Goal: Task Accomplishment & Management: Manage account settings

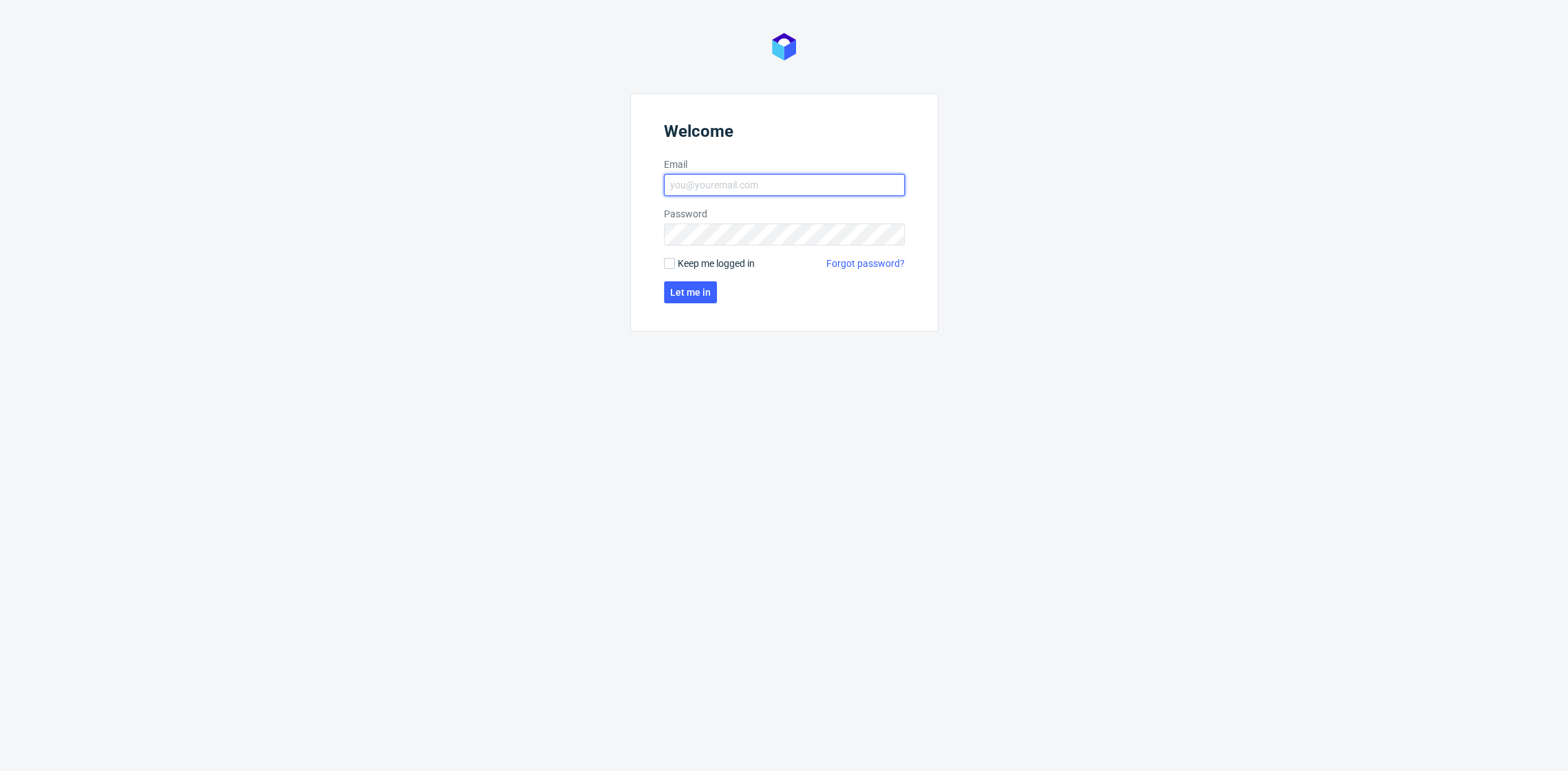
click at [788, 175] on input "Email" at bounding box center [784, 185] width 241 height 22
type input "[EMAIL_ADDRESS][DOMAIN_NAME]"
click button "Let me in" at bounding box center [690, 292] width 53 height 22
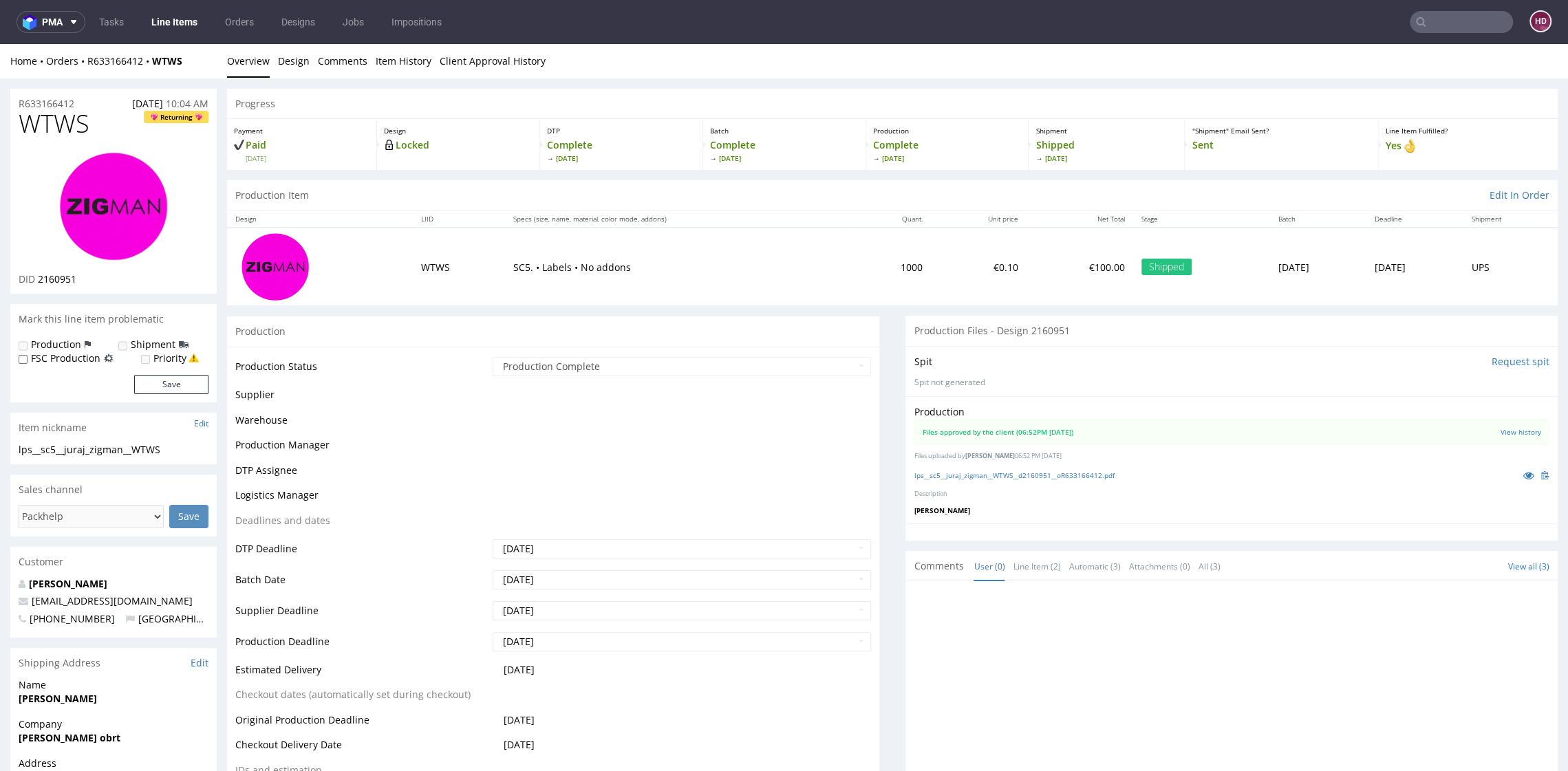
click at [175, 21] on link "Line Items" at bounding box center [174, 21] width 63 height 22
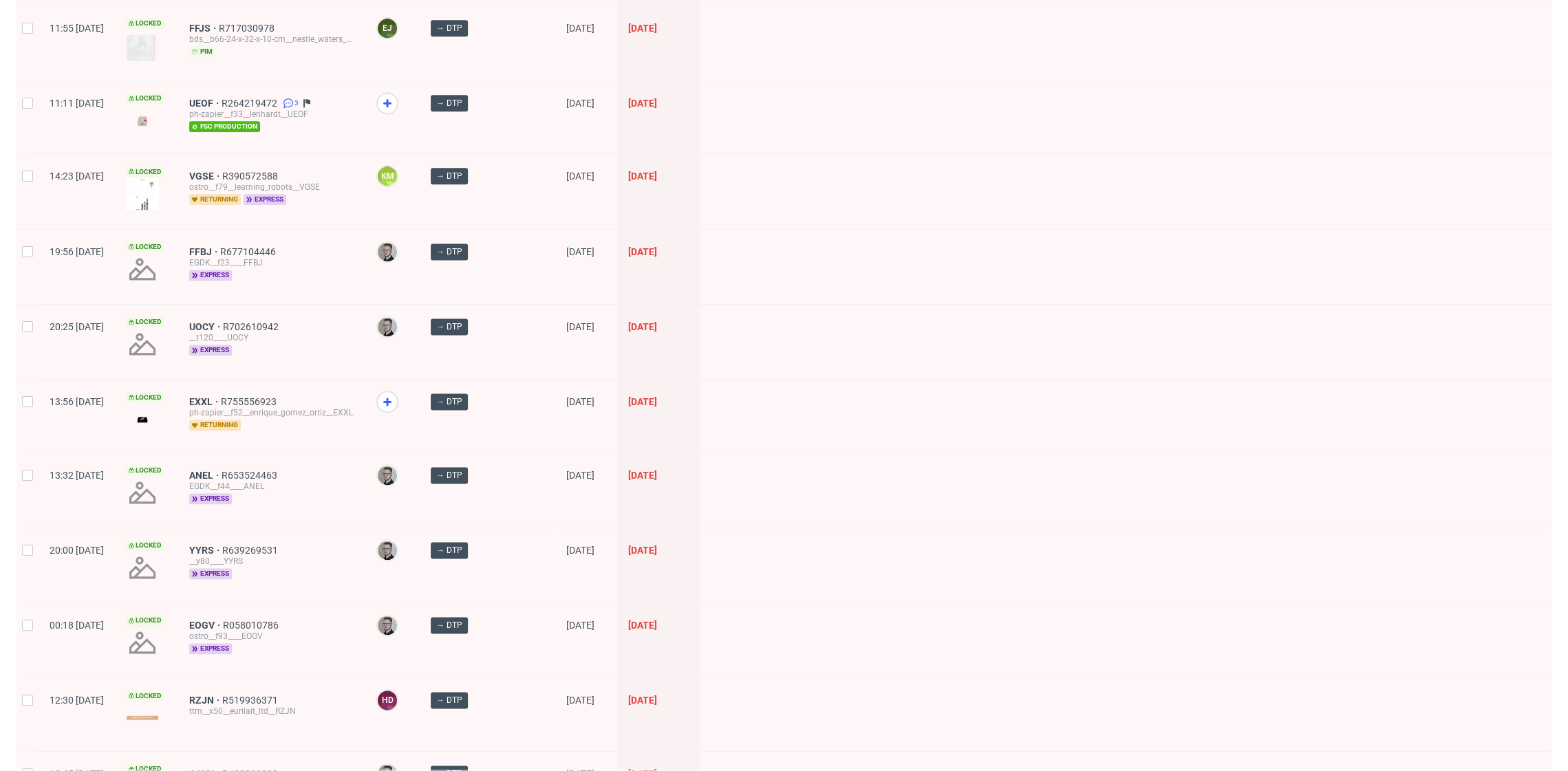
scroll to position [1704, 0]
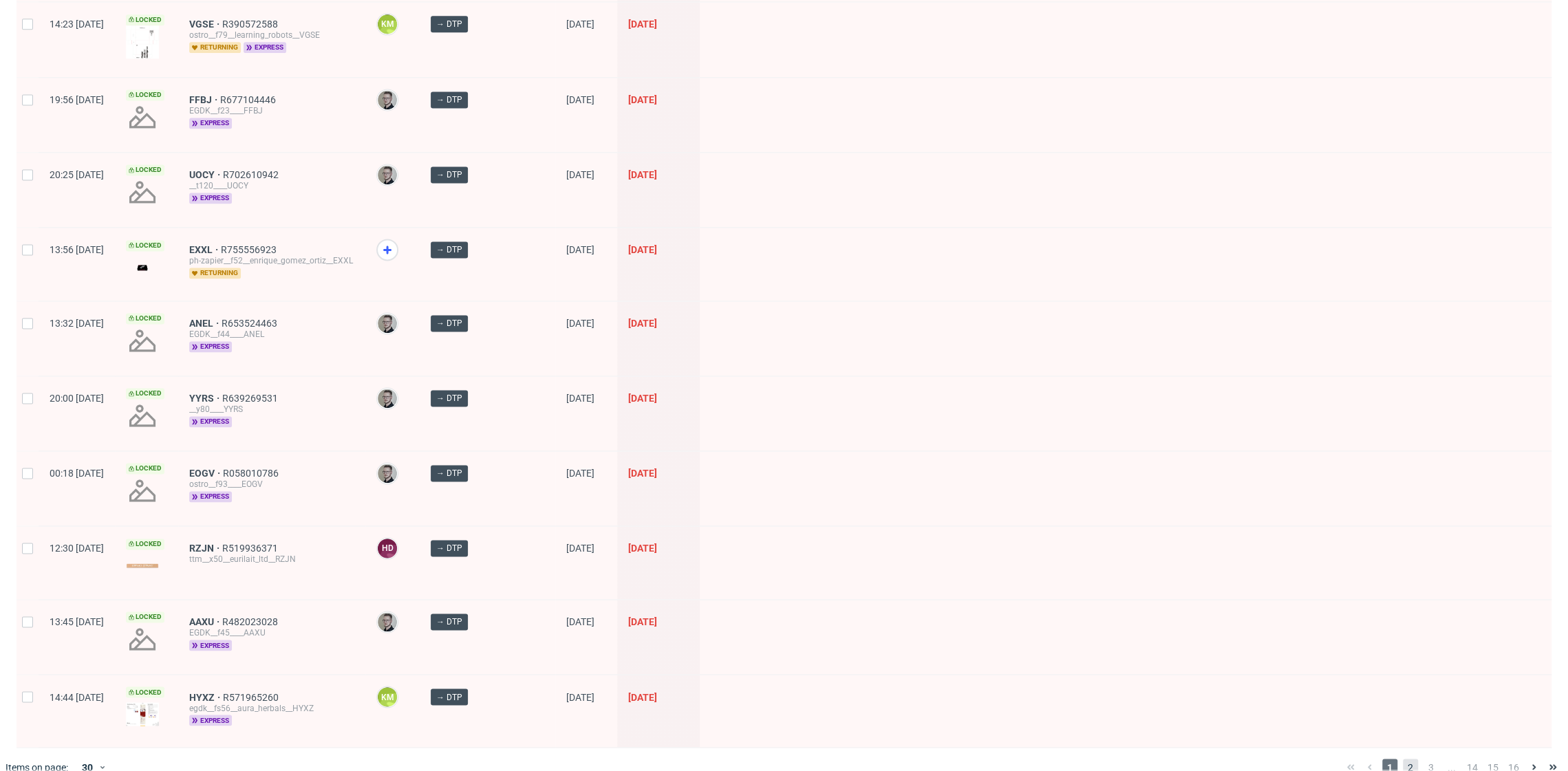
click at [1402, 758] on span "2" at bounding box center [1410, 766] width 15 height 16
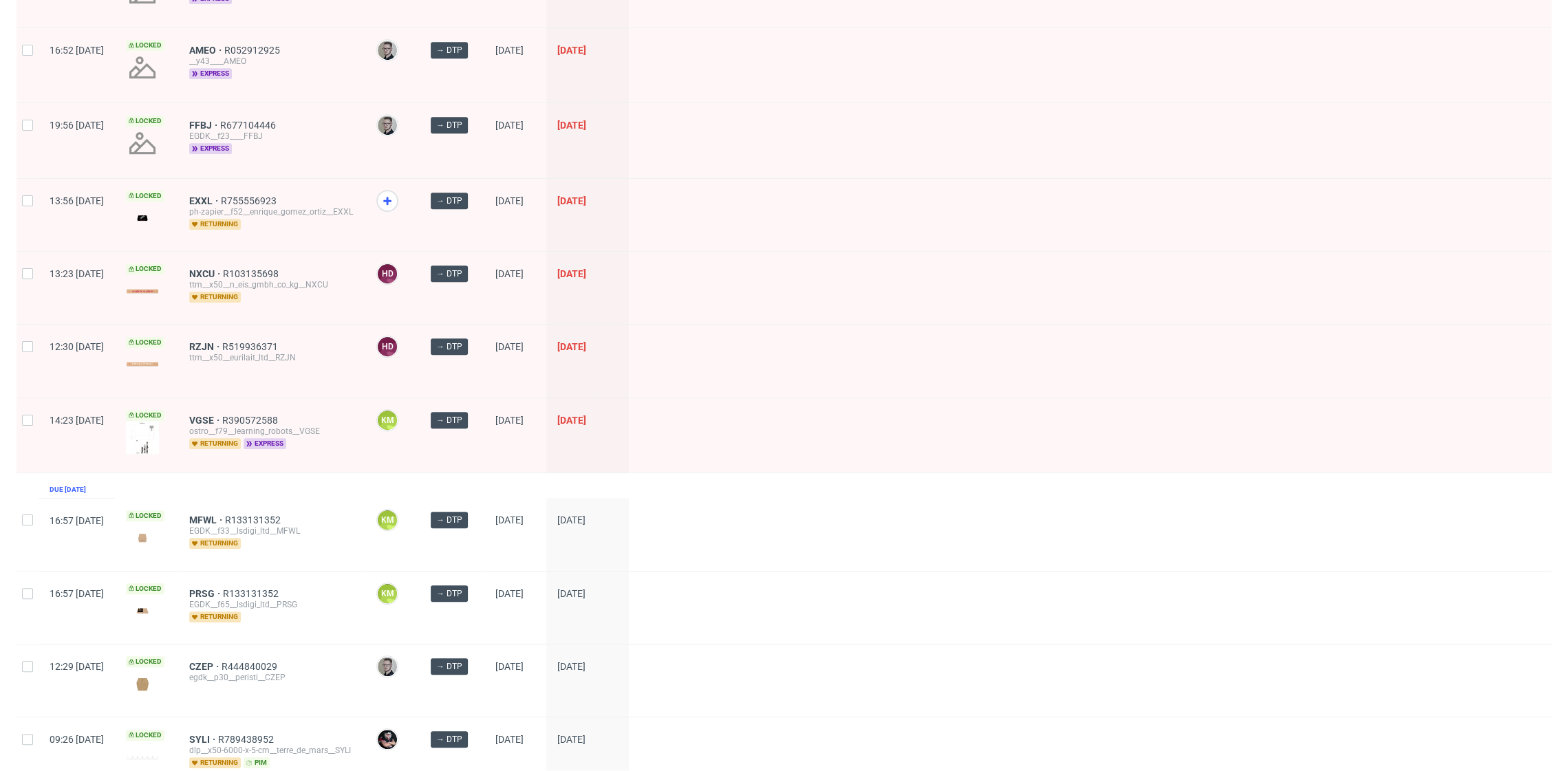
scroll to position [622, 0]
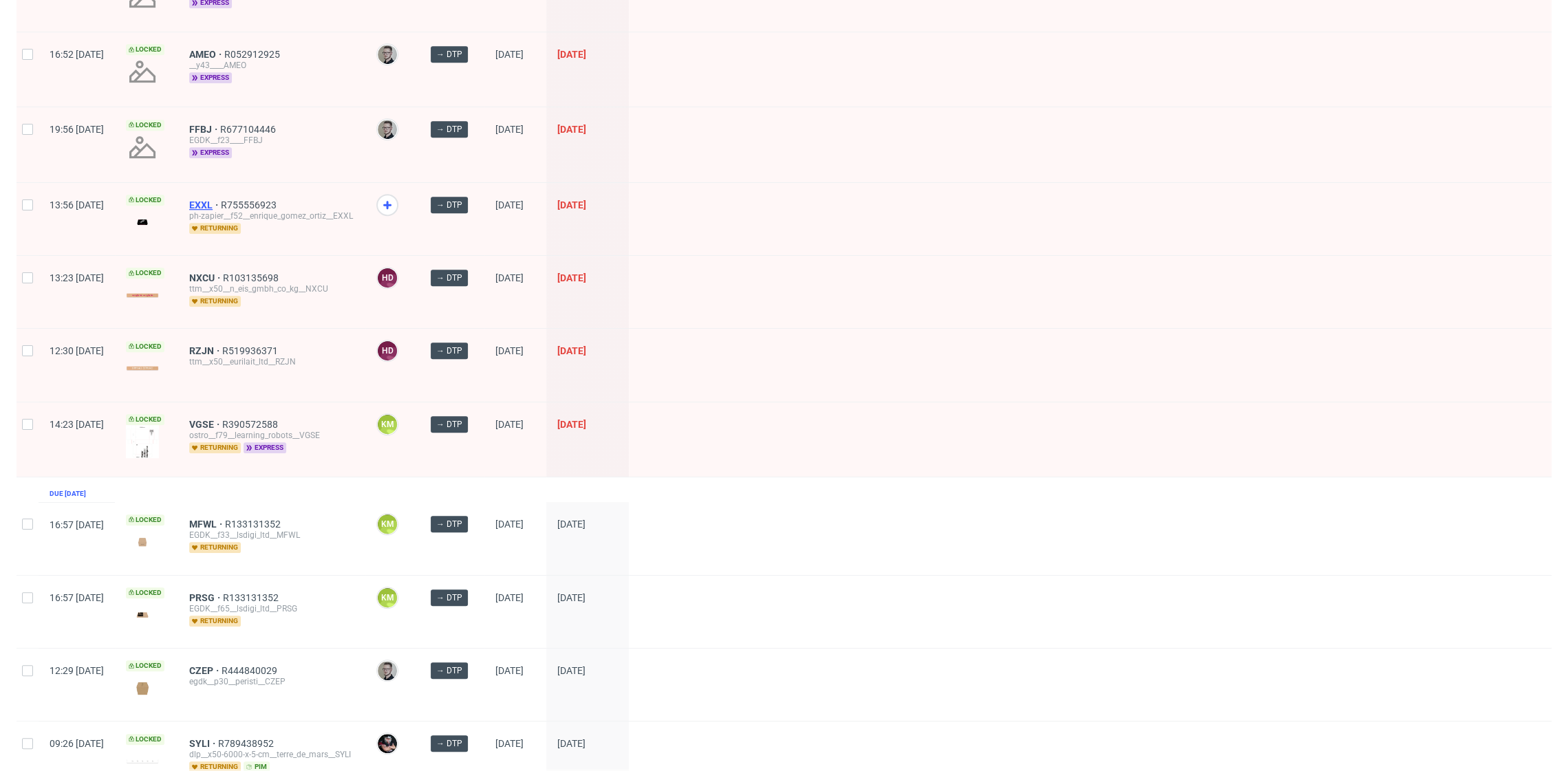
click at [221, 201] on span "EXXL" at bounding box center [204, 204] width 32 height 11
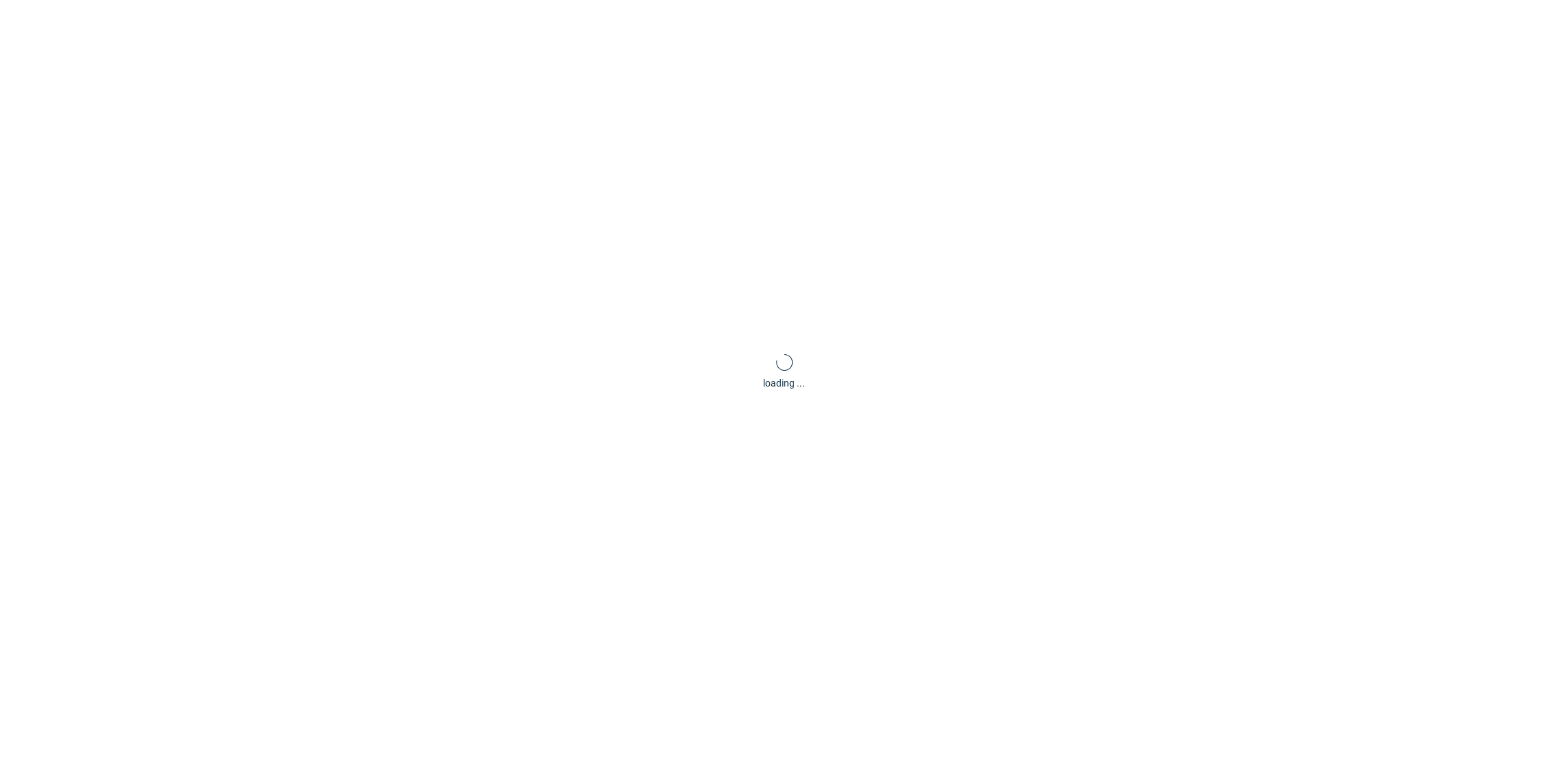
scroll to position [4, 0]
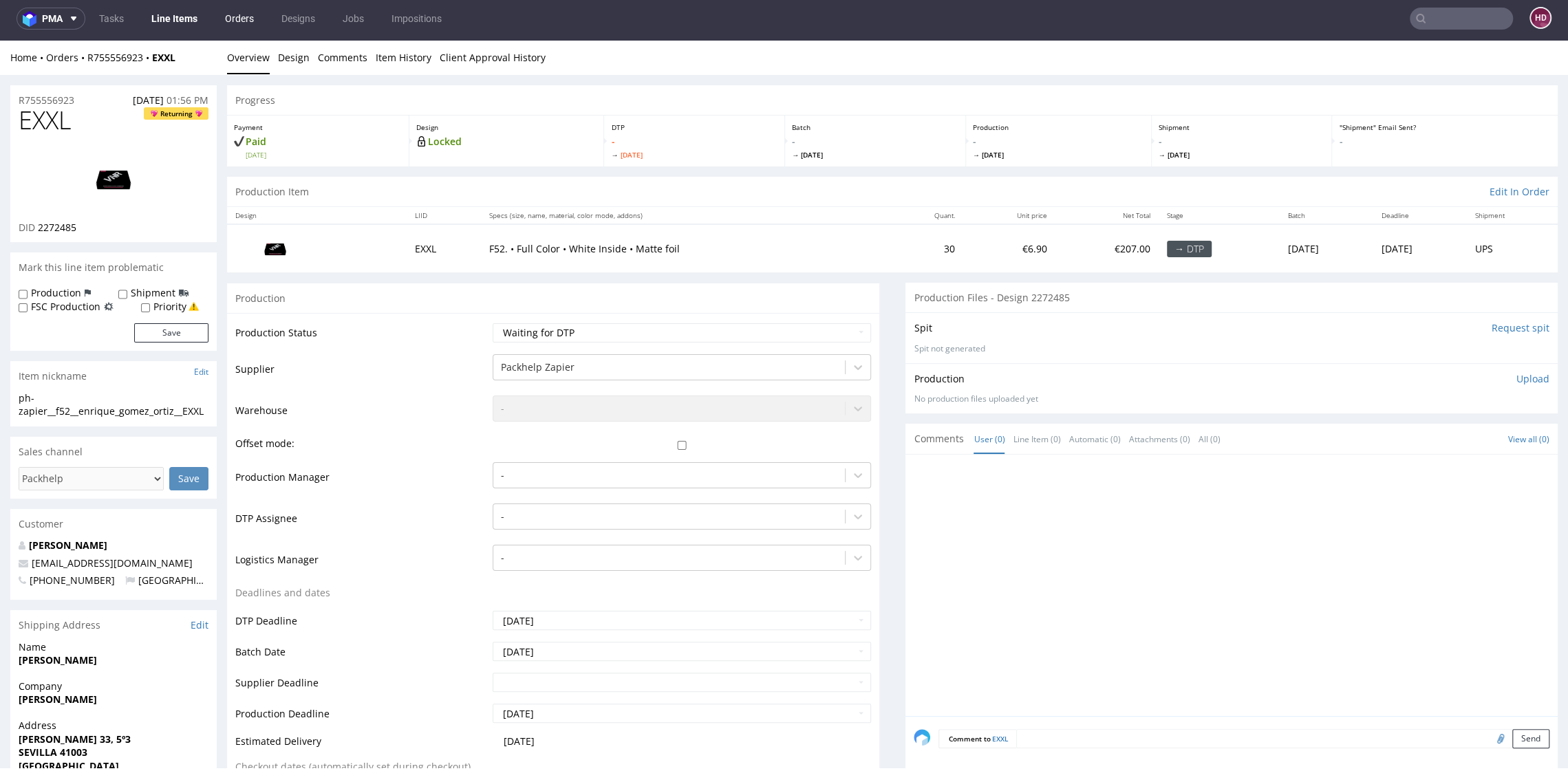
click at [232, 17] on link "Orders" at bounding box center [239, 18] width 45 height 22
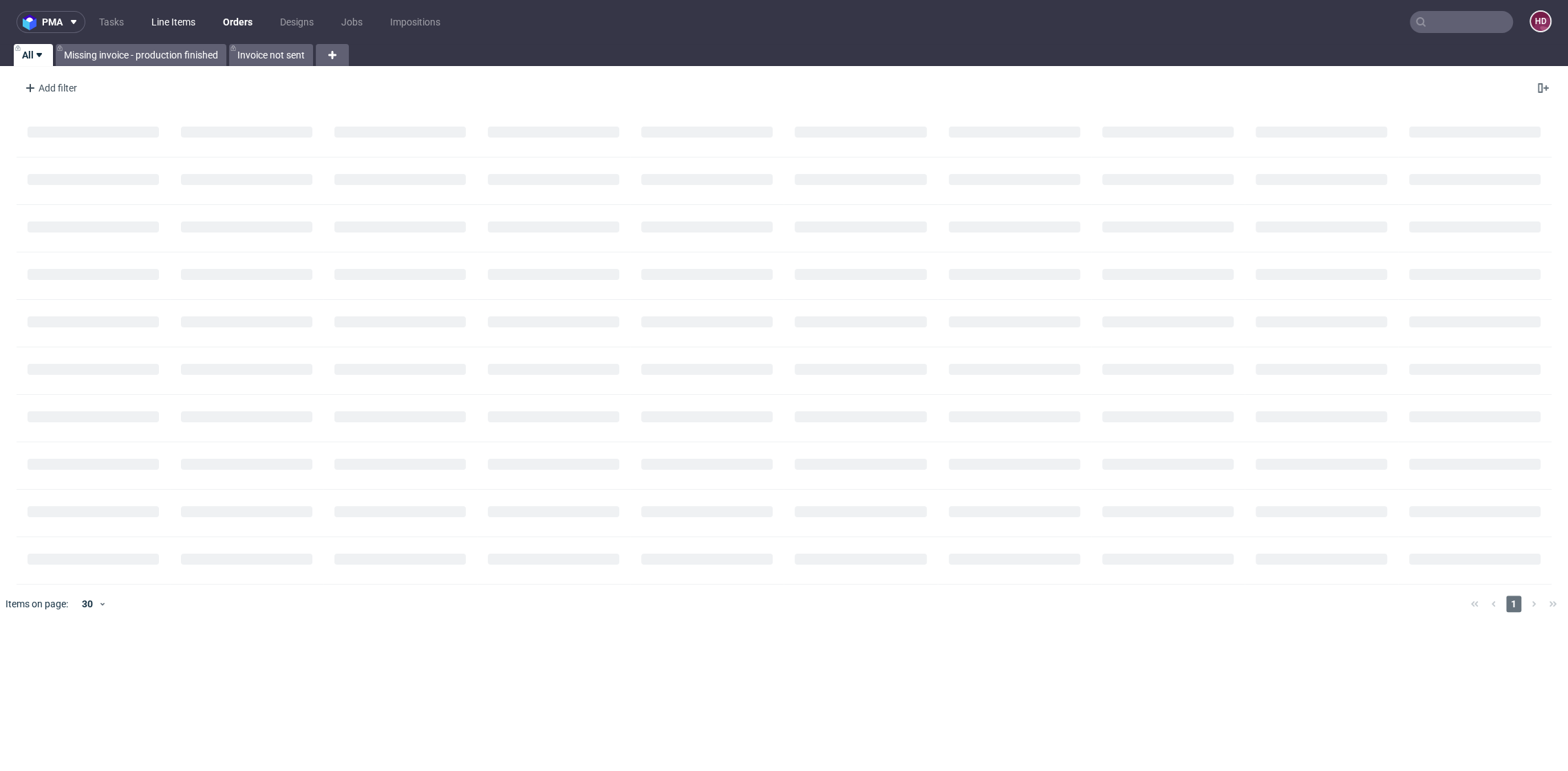
click at [162, 21] on link "Line Items" at bounding box center [173, 21] width 61 height 22
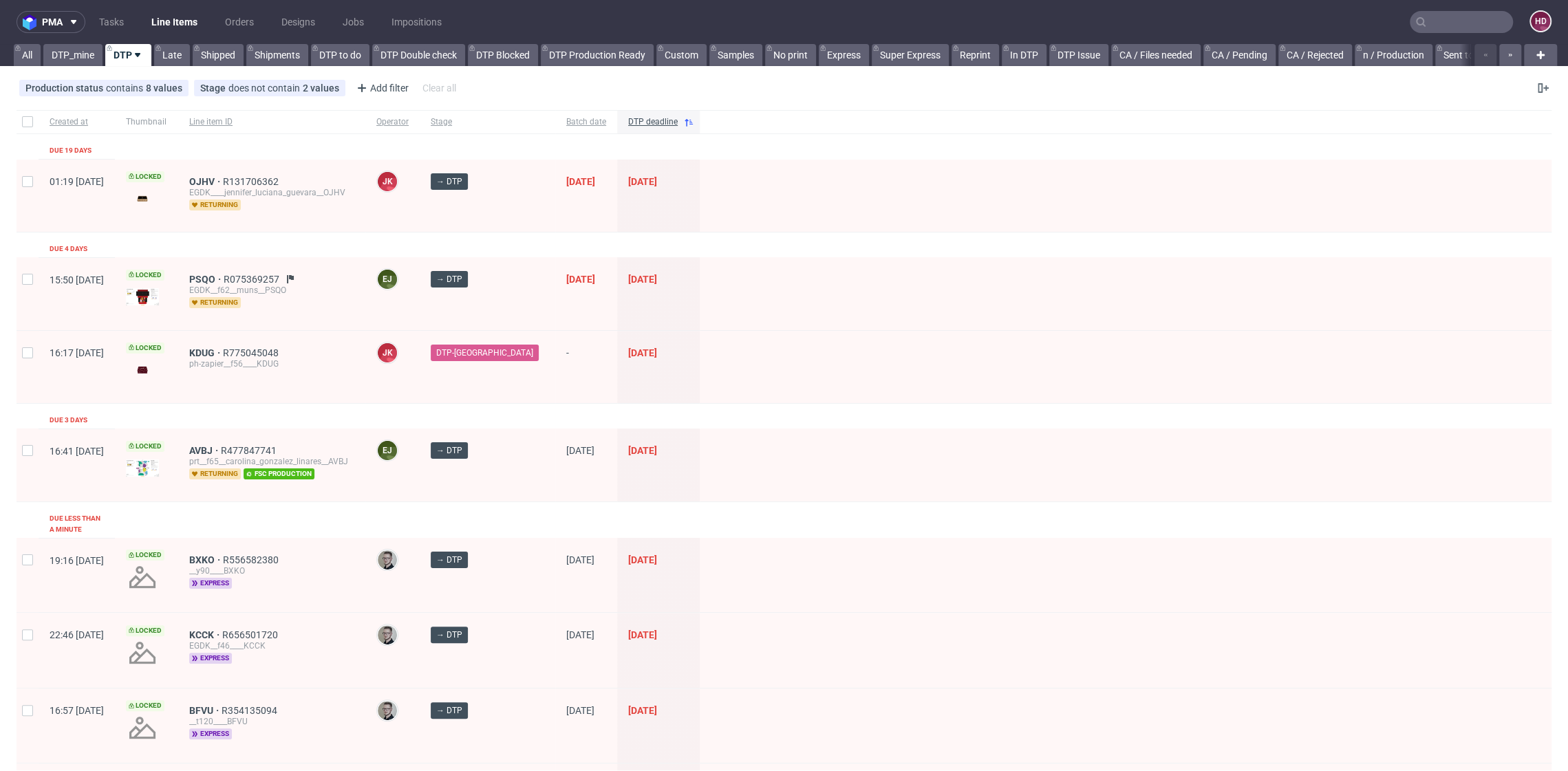
click at [238, 344] on div "KDUG R775045048 ph-zapier__f56____KDUG" at bounding box center [272, 367] width 187 height 72
click at [222, 349] on span "KDUG" at bounding box center [205, 352] width 34 height 11
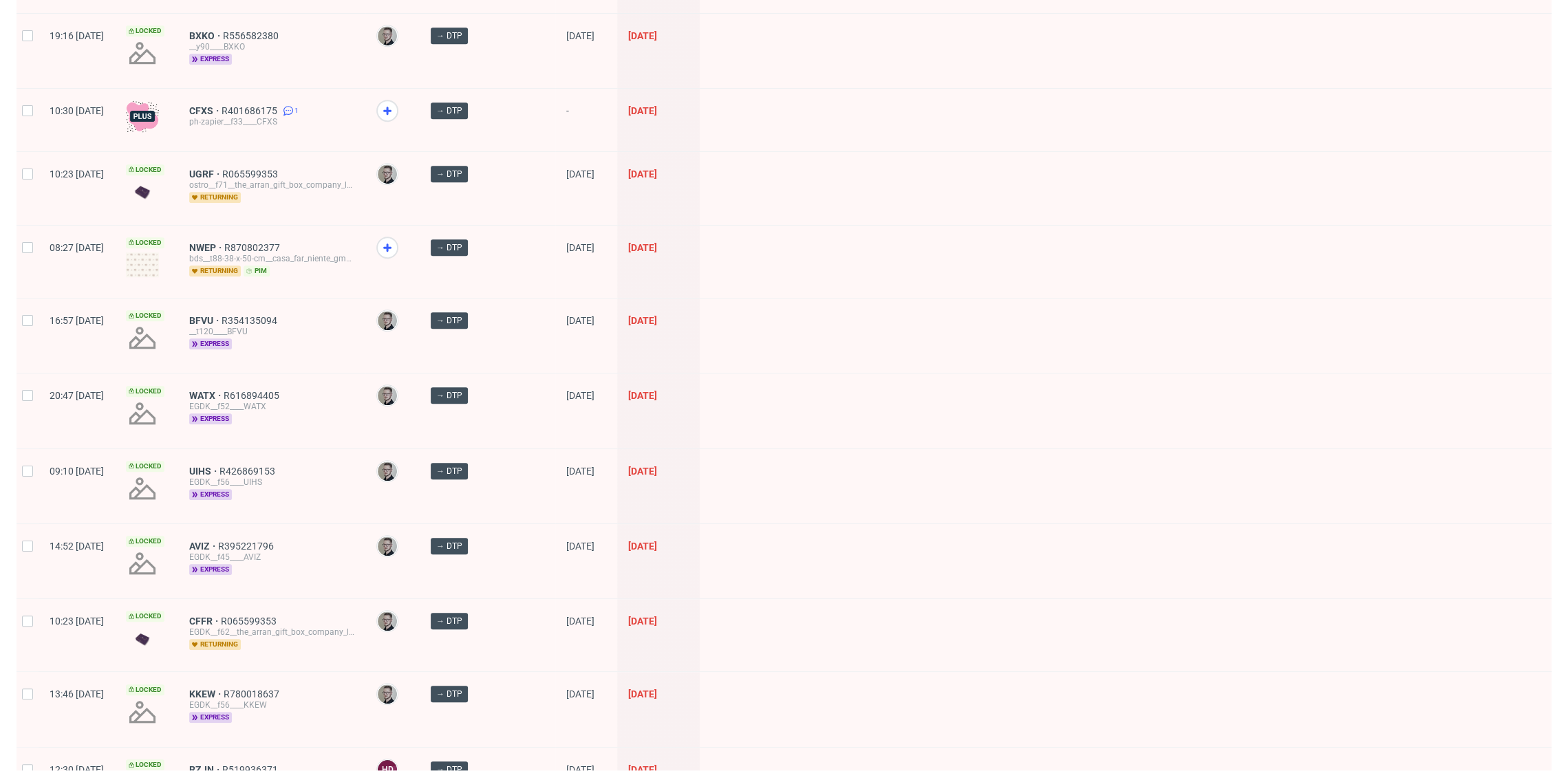
scroll to position [931, 0]
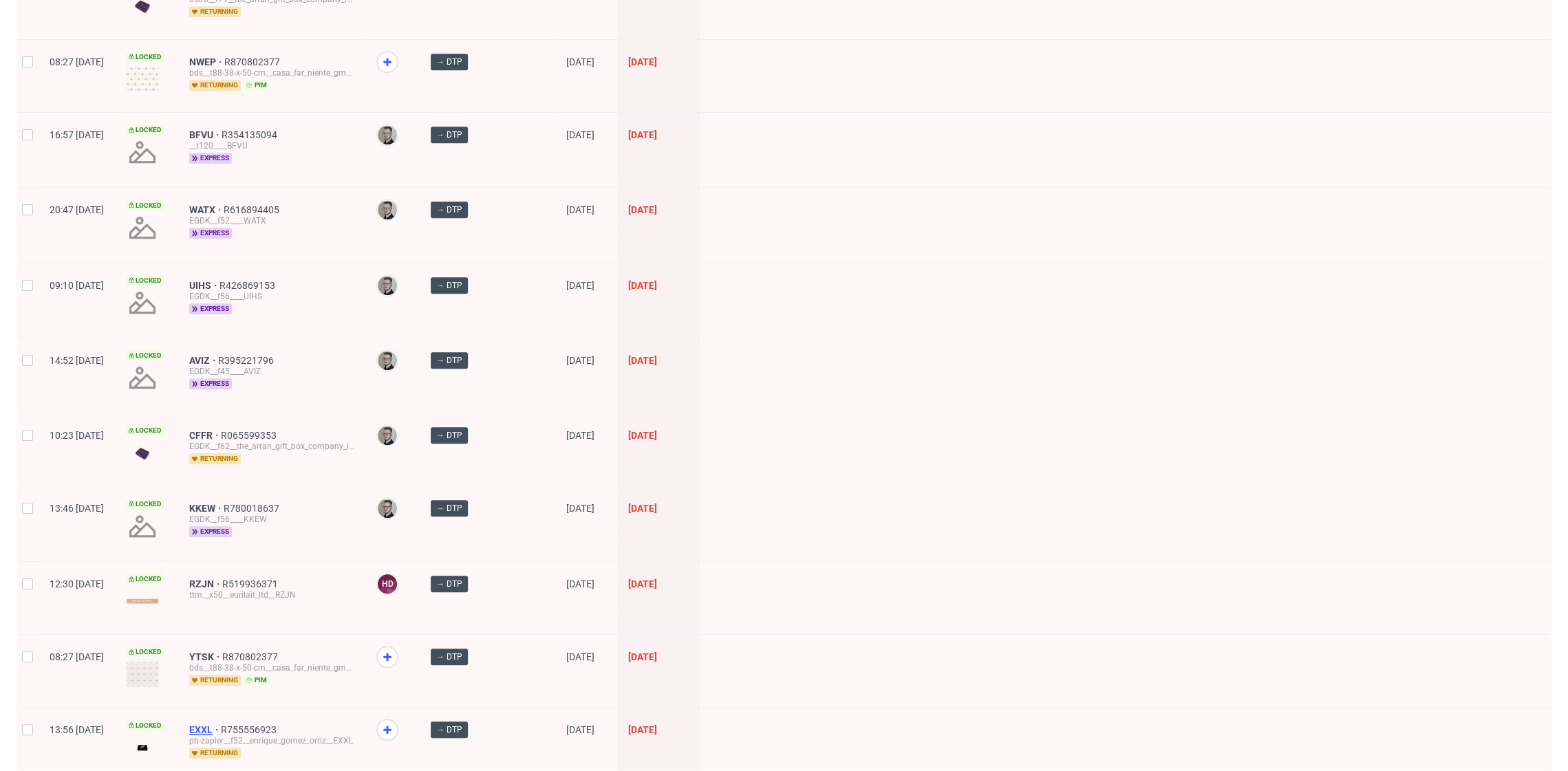
click at [221, 724] on span "EXXL" at bounding box center [204, 729] width 32 height 11
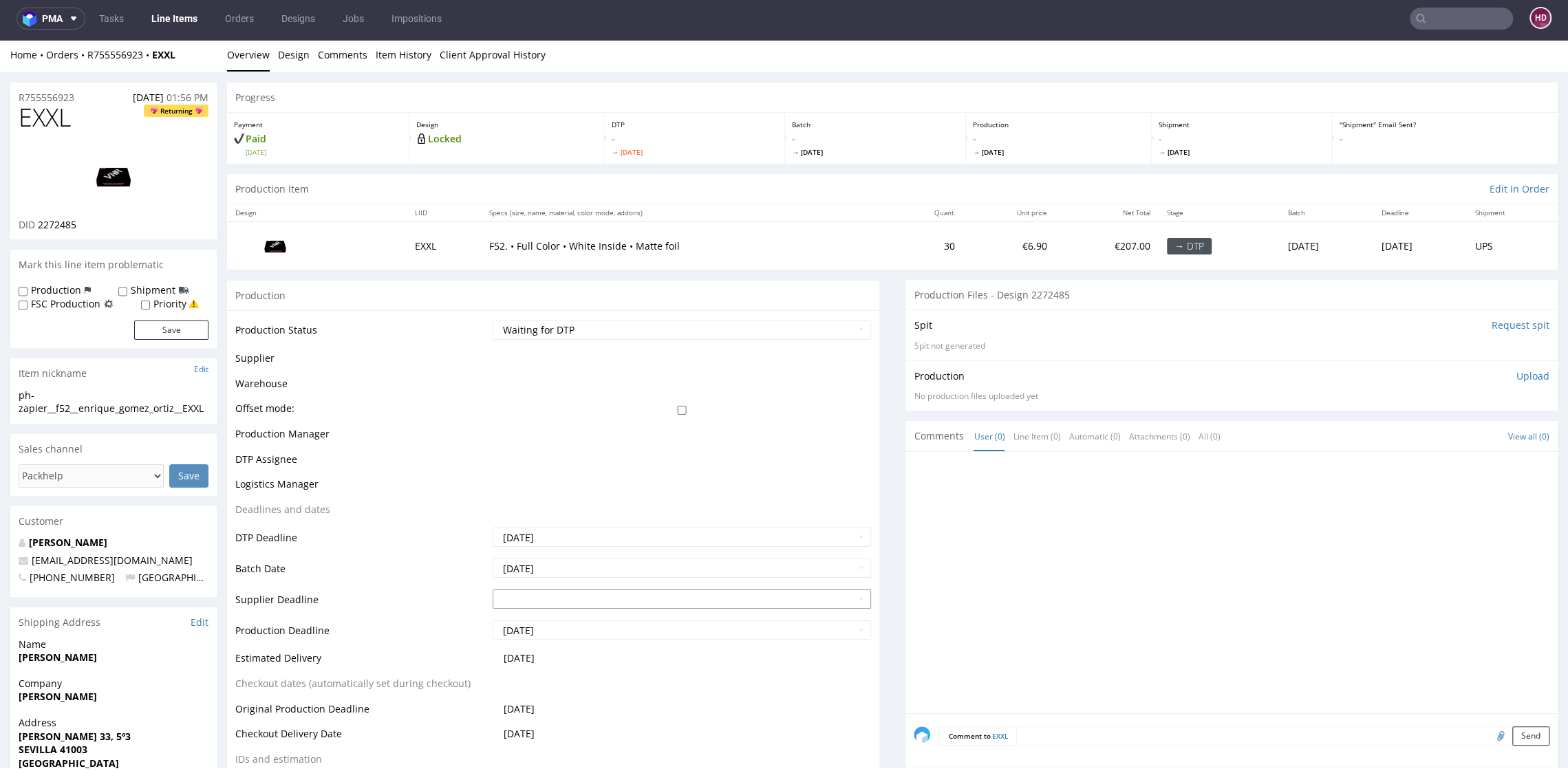
scroll to position [4, 0]
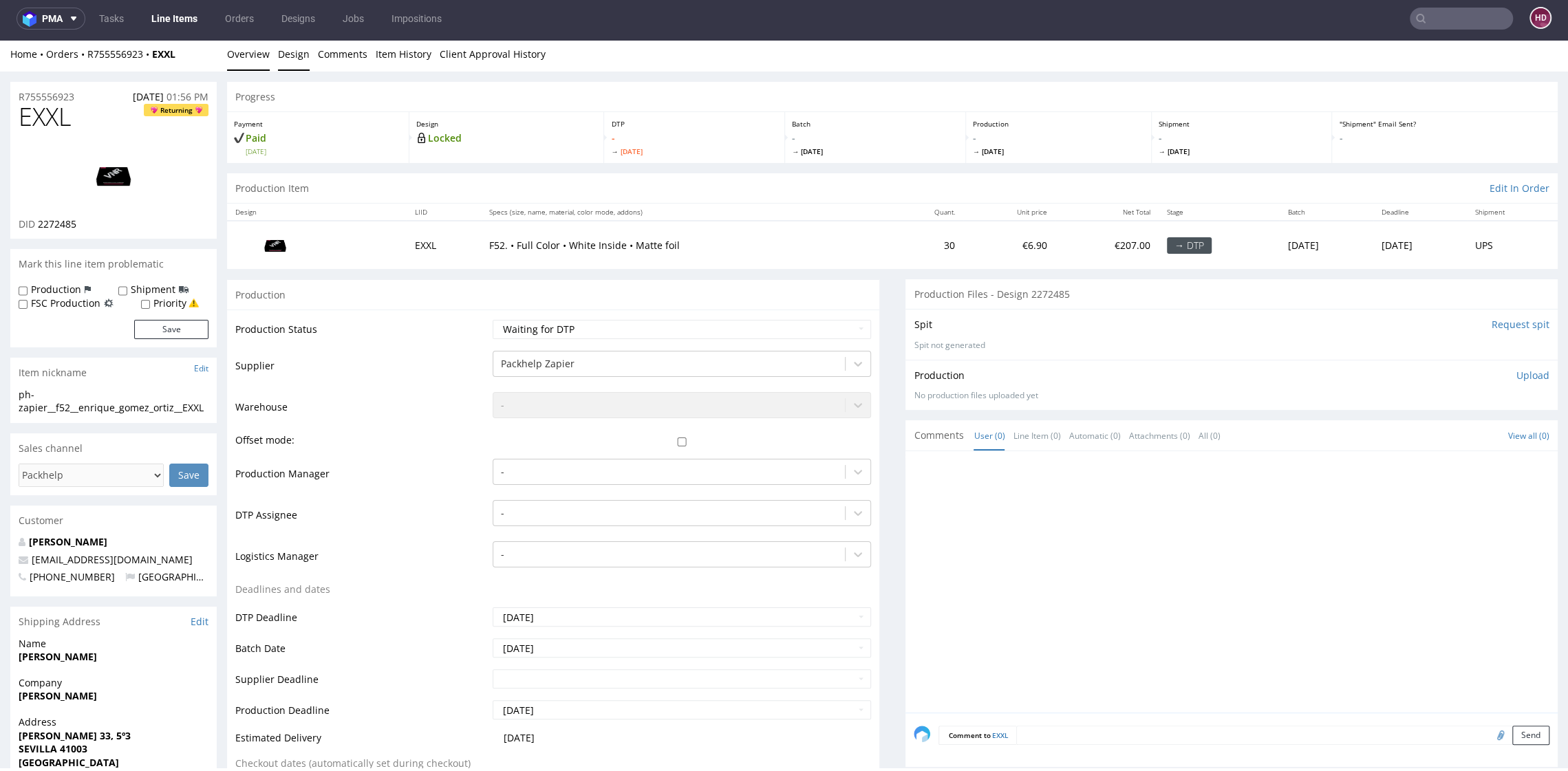
click at [290, 52] on link "Design" at bounding box center [294, 54] width 32 height 34
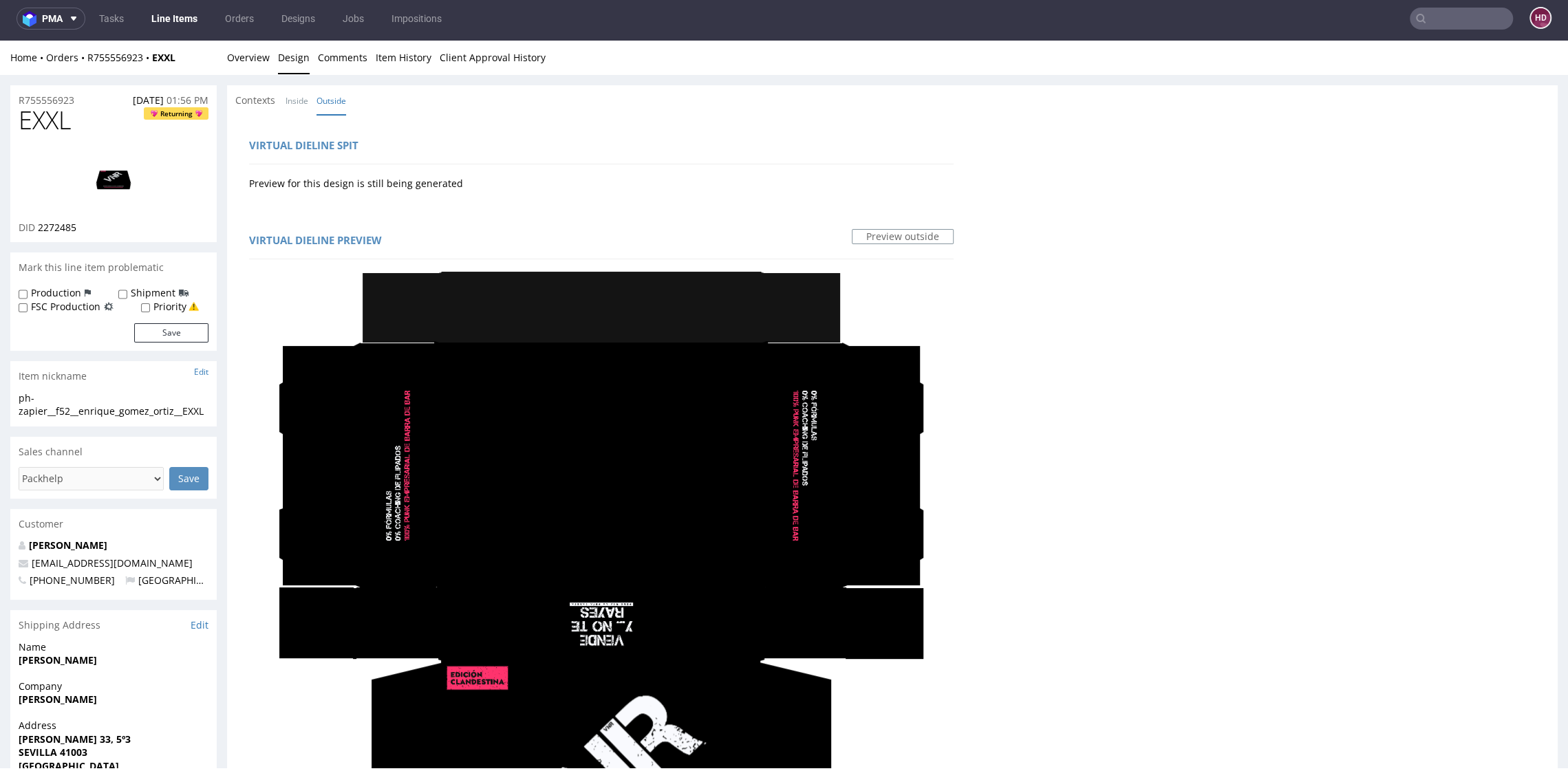
scroll to position [0, 0]
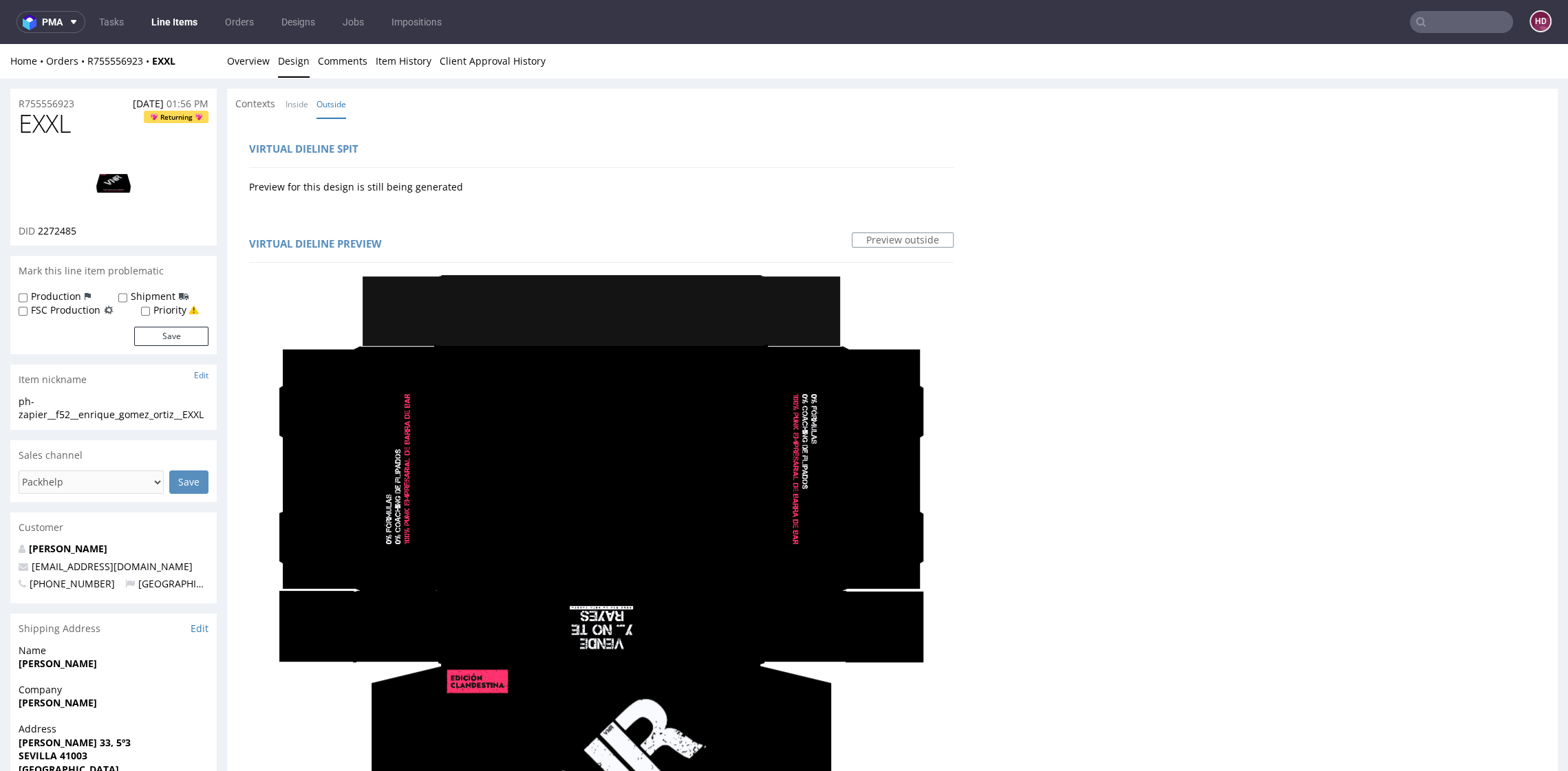
click at [184, 22] on link "Line Items" at bounding box center [174, 21] width 63 height 22
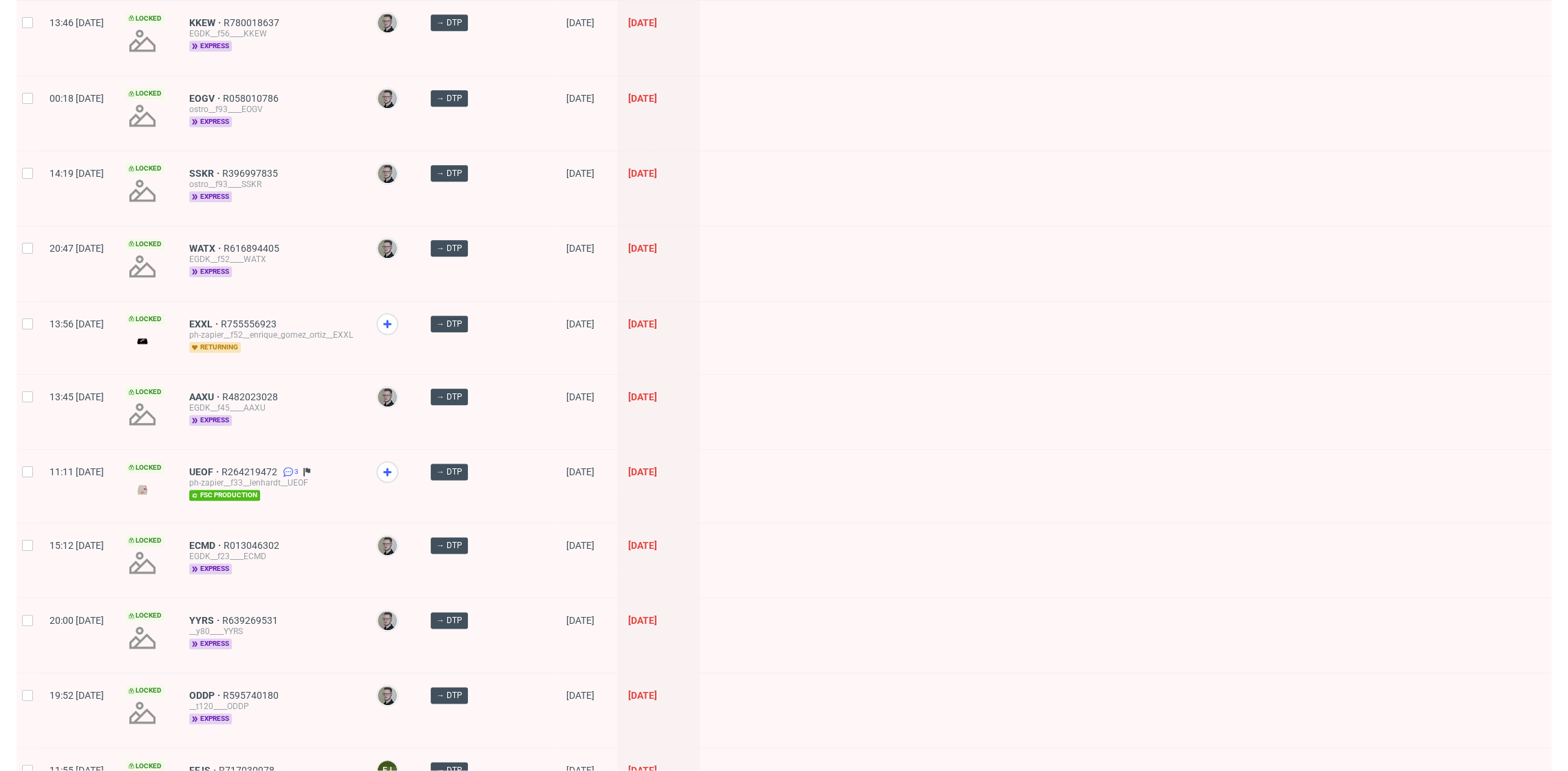
scroll to position [1725, 0]
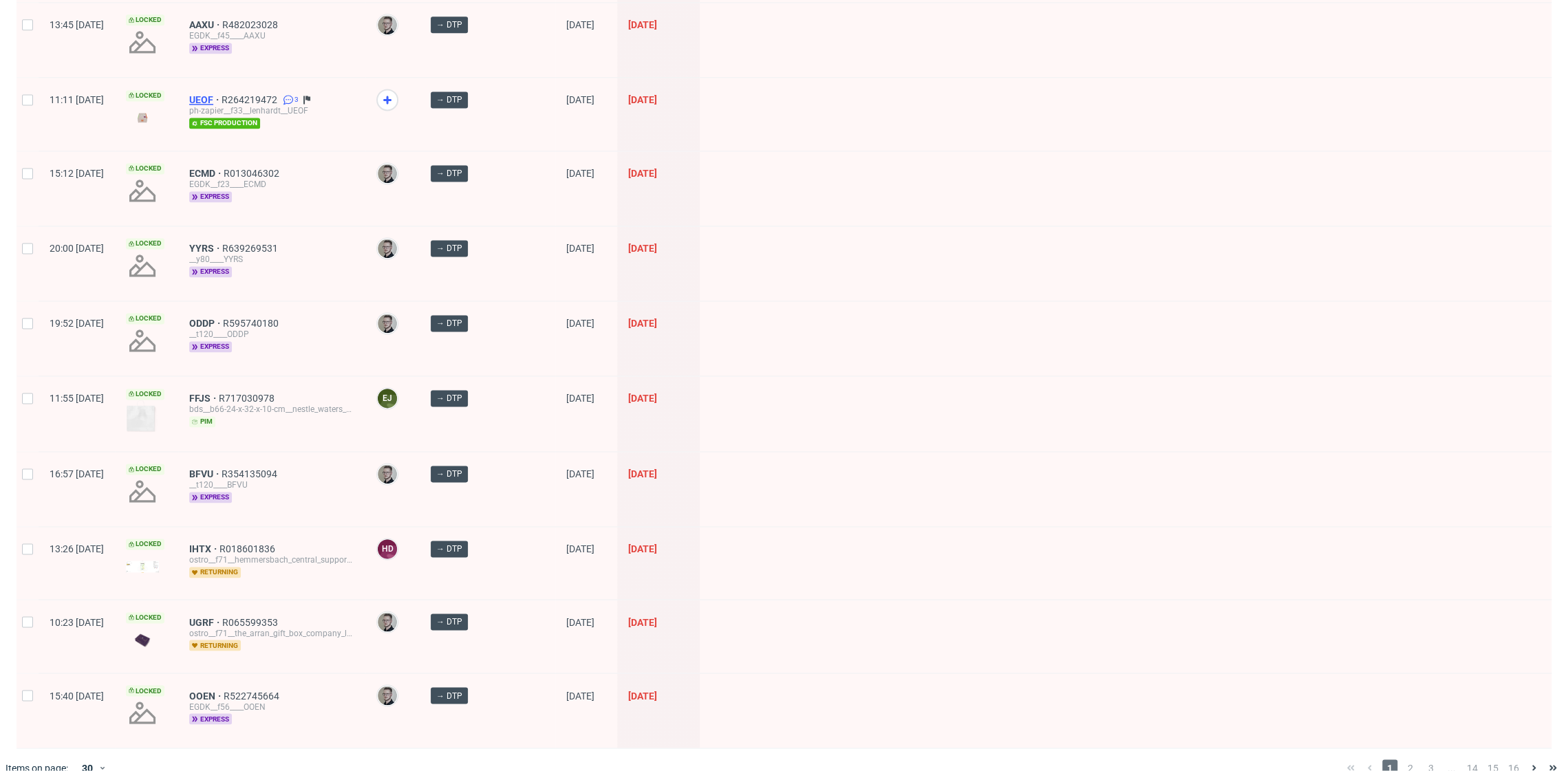
click at [222, 94] on span "UEOF" at bounding box center [205, 99] width 33 height 11
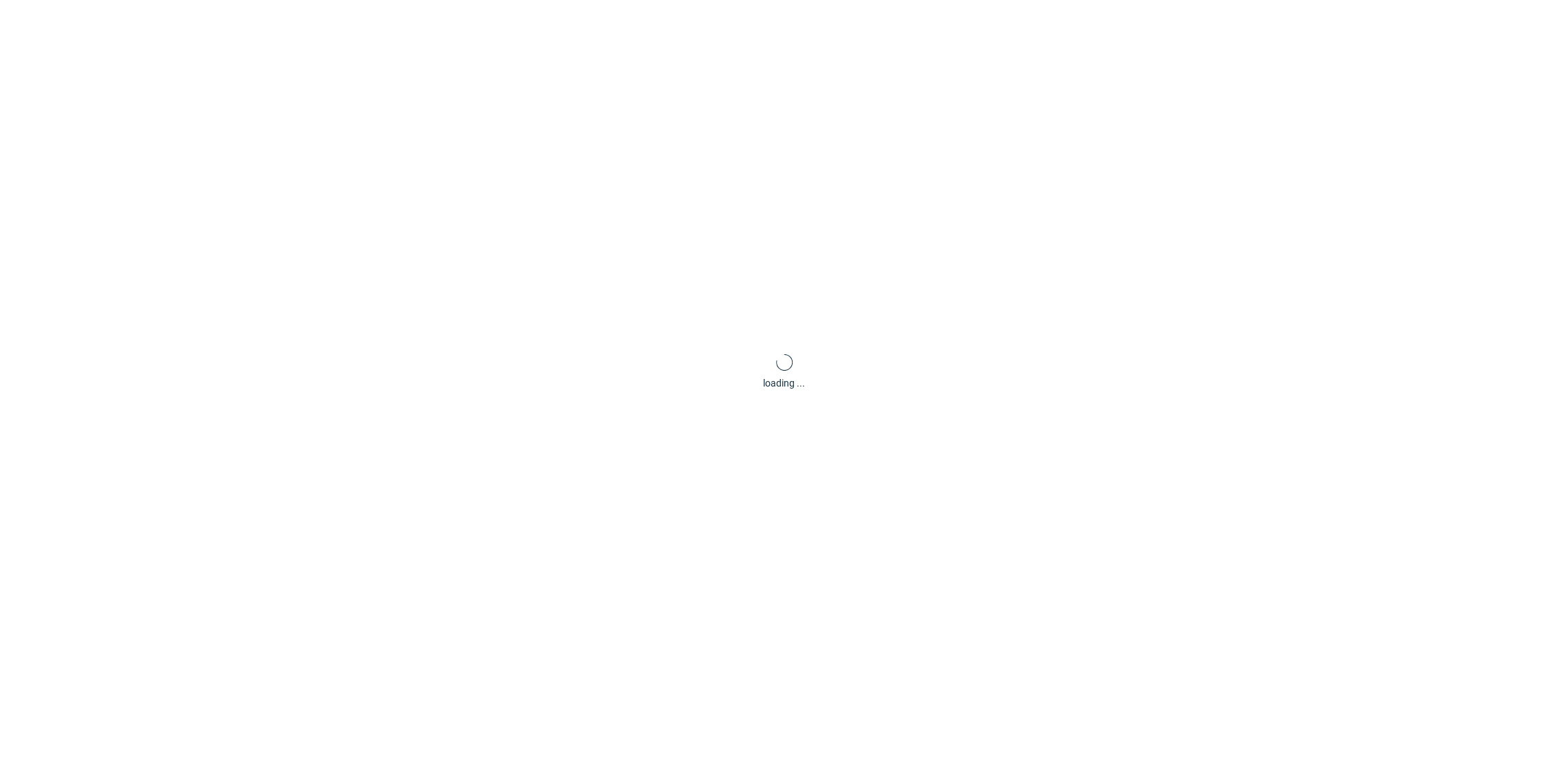
scroll to position [4, 0]
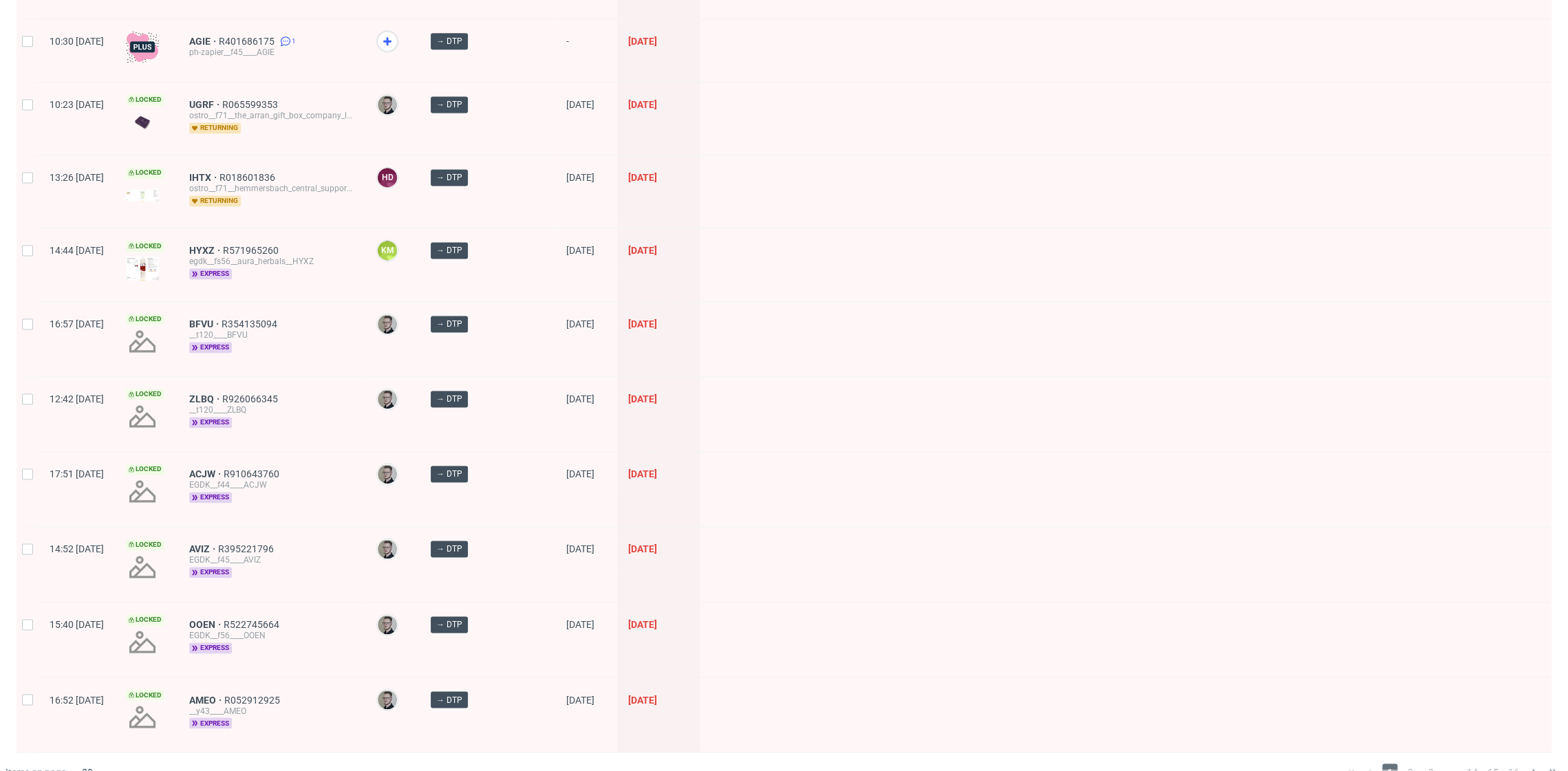
scroll to position [1702, 0]
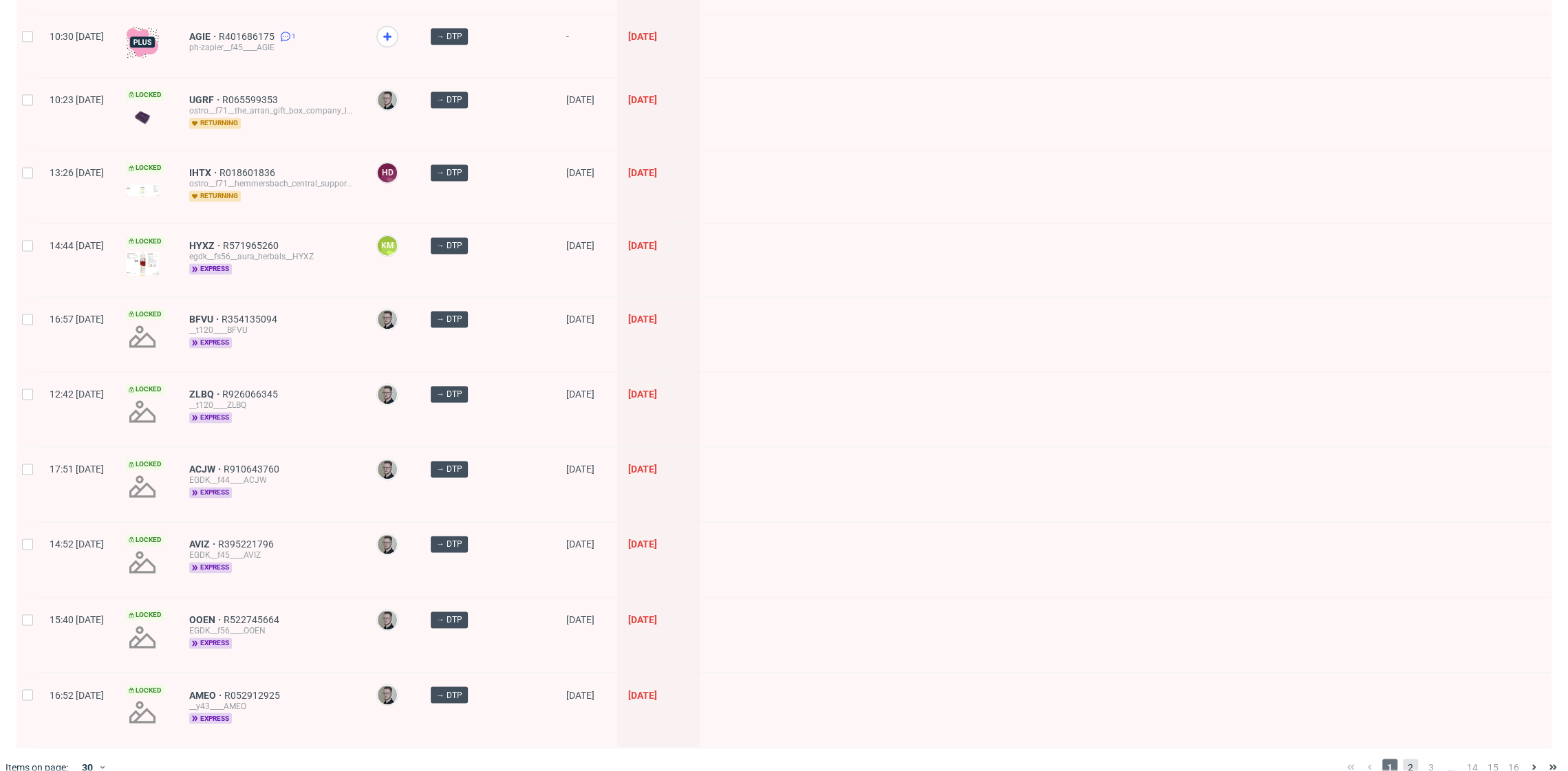
click at [1402, 758] on span "2" at bounding box center [1410, 766] width 15 height 16
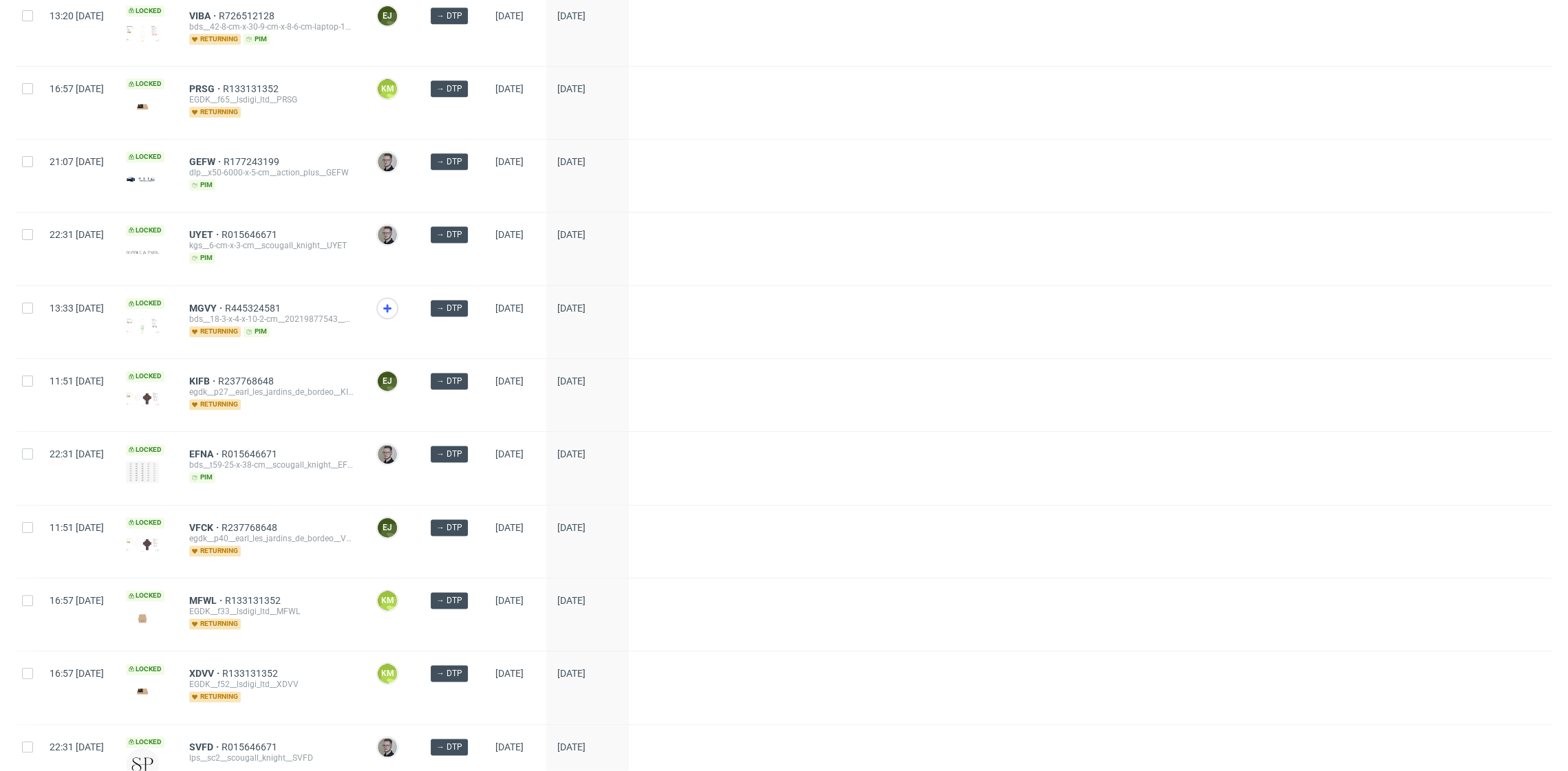
scroll to position [1613, 0]
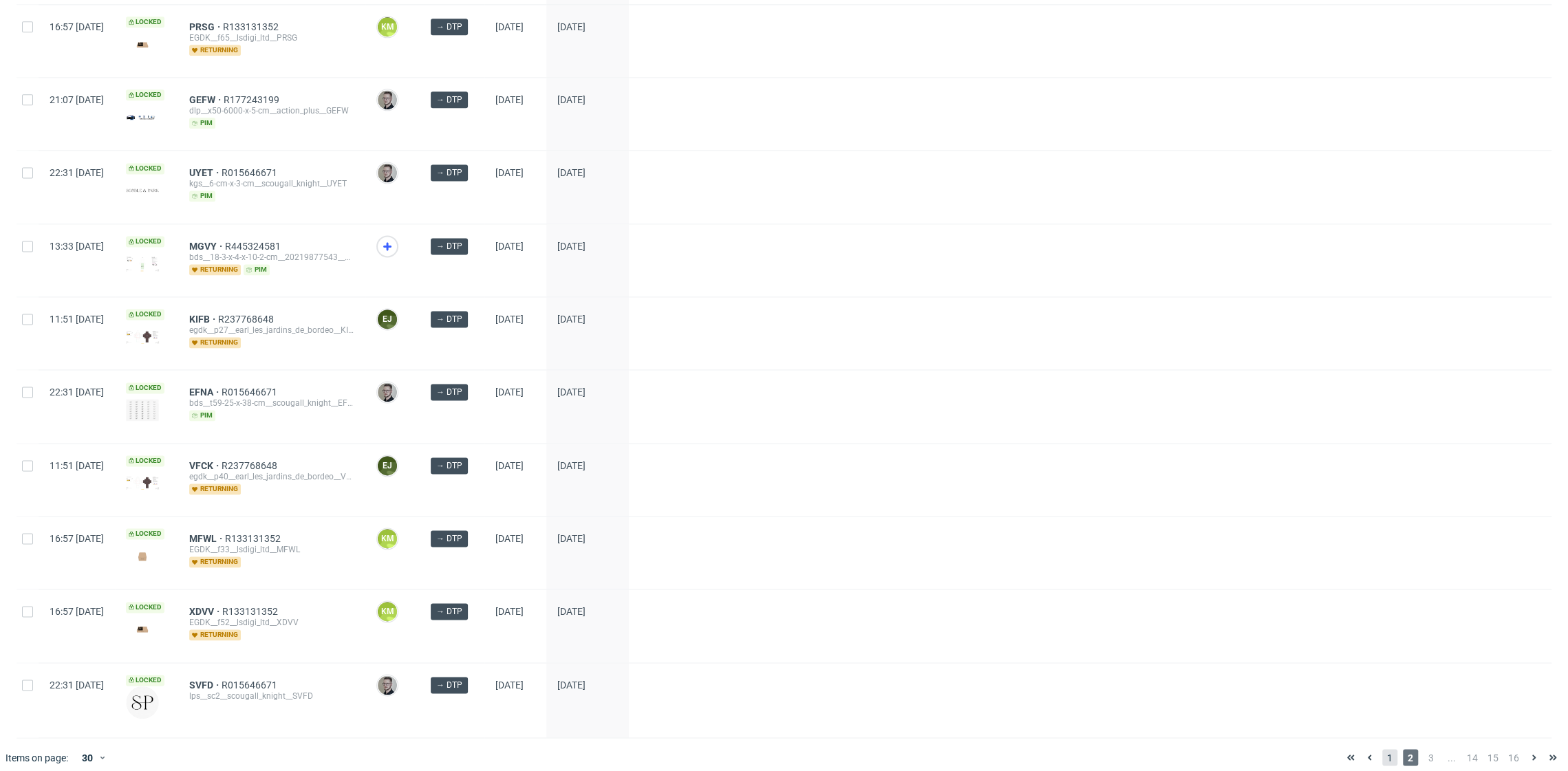
click at [1382, 751] on span "1" at bounding box center [1390, 757] width 15 height 16
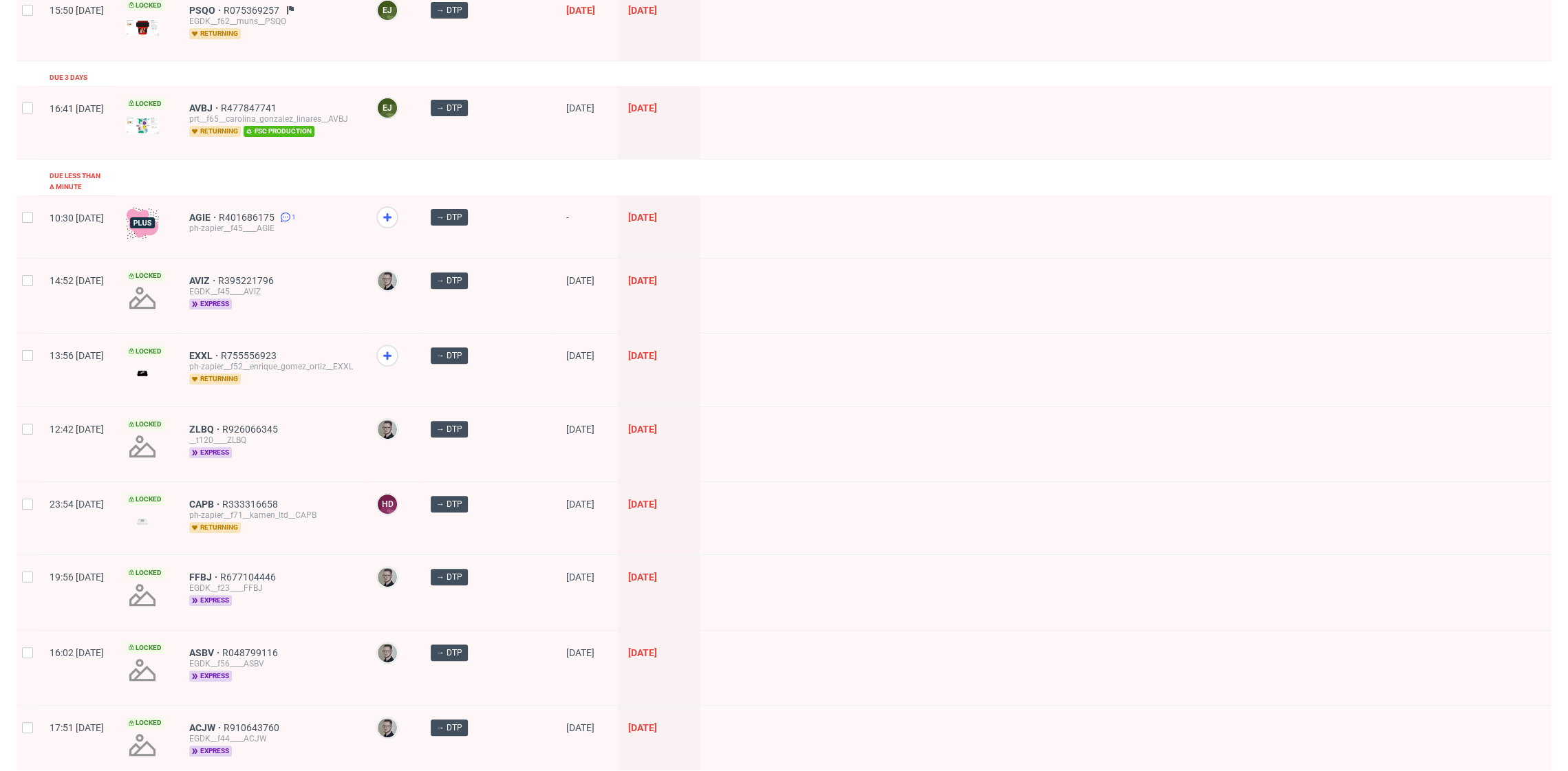
scroll to position [347, 0]
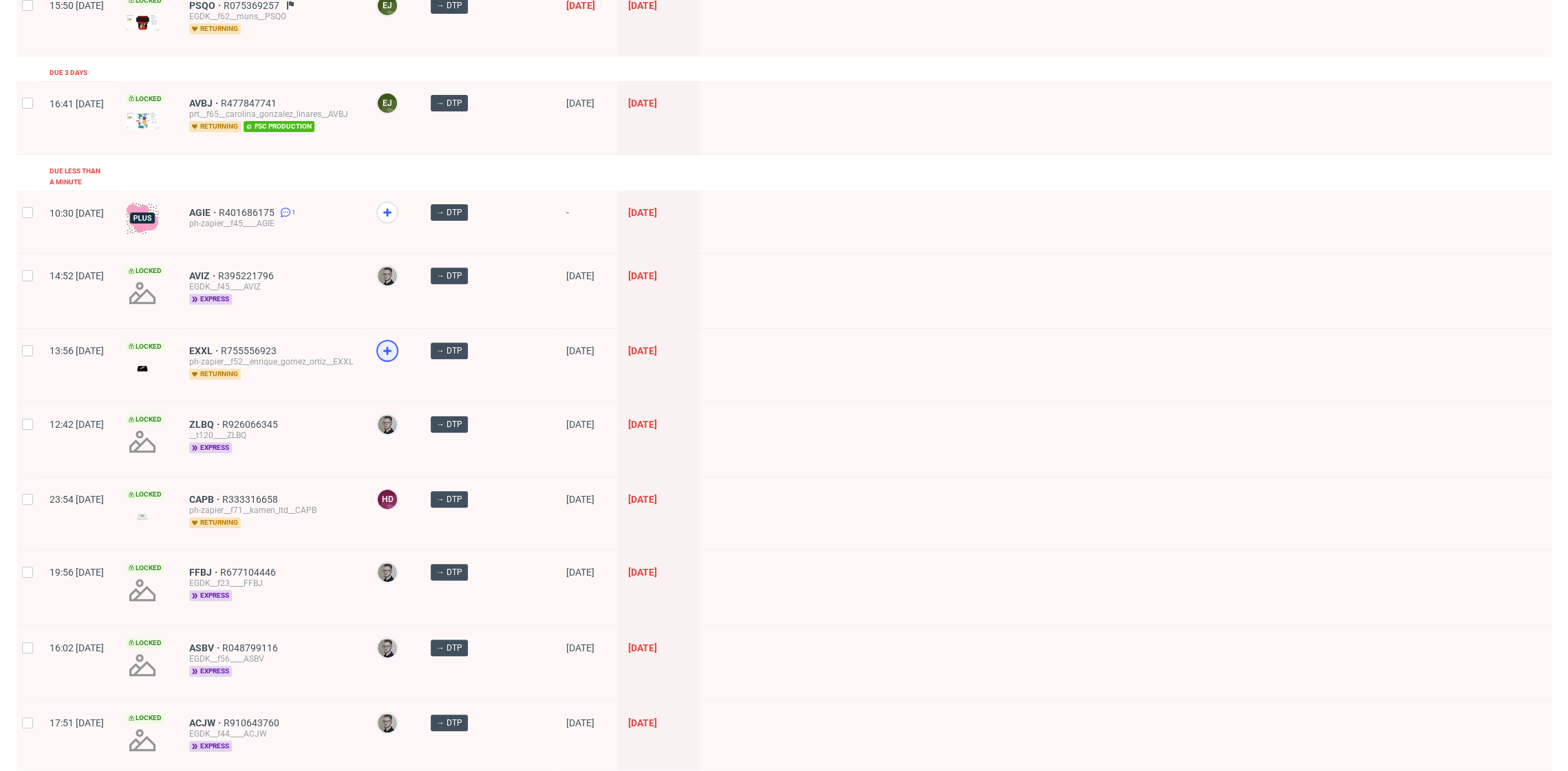
click at [396, 344] on icon at bounding box center [387, 350] width 16 height 16
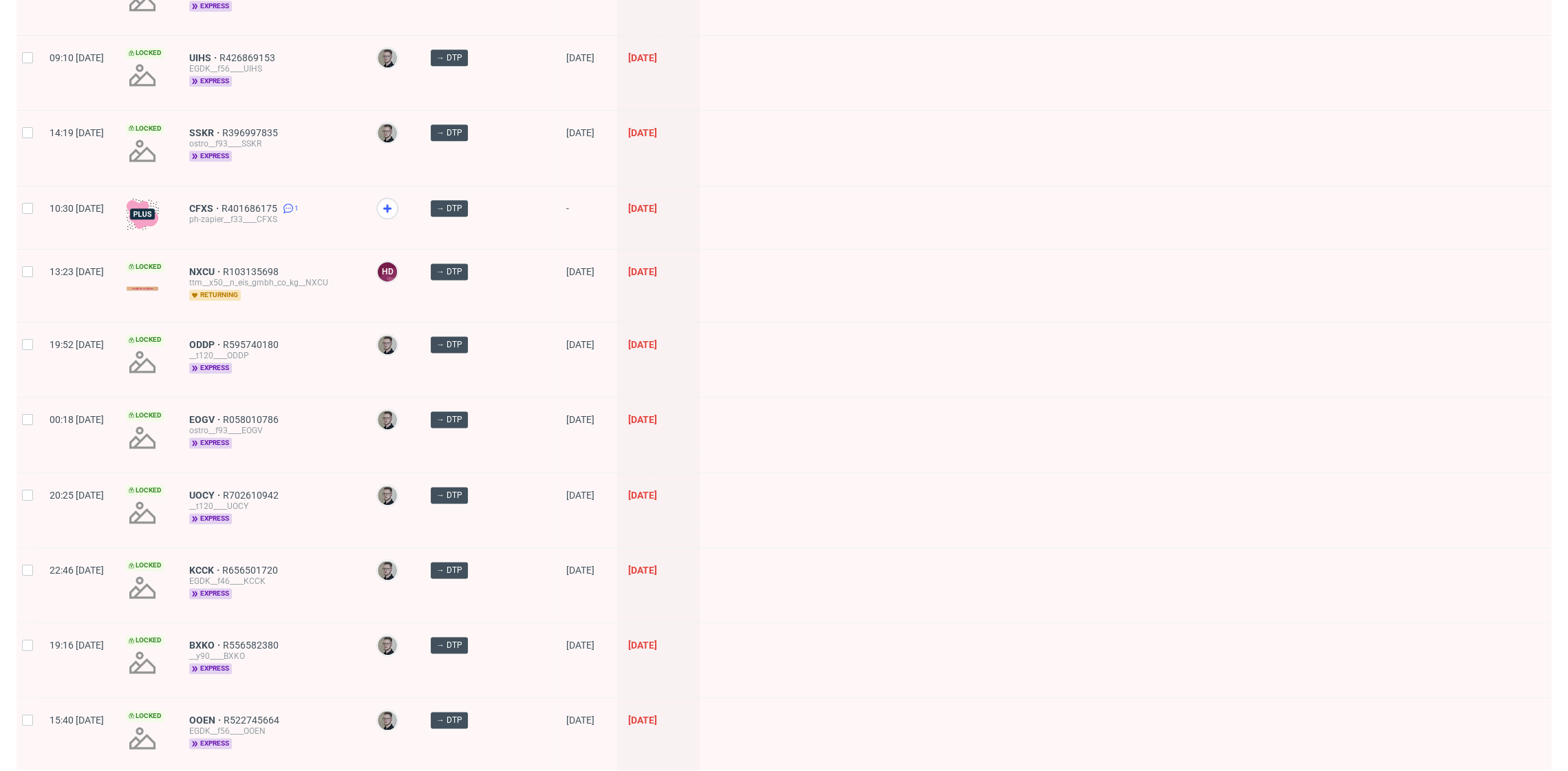
scroll to position [1709, 0]
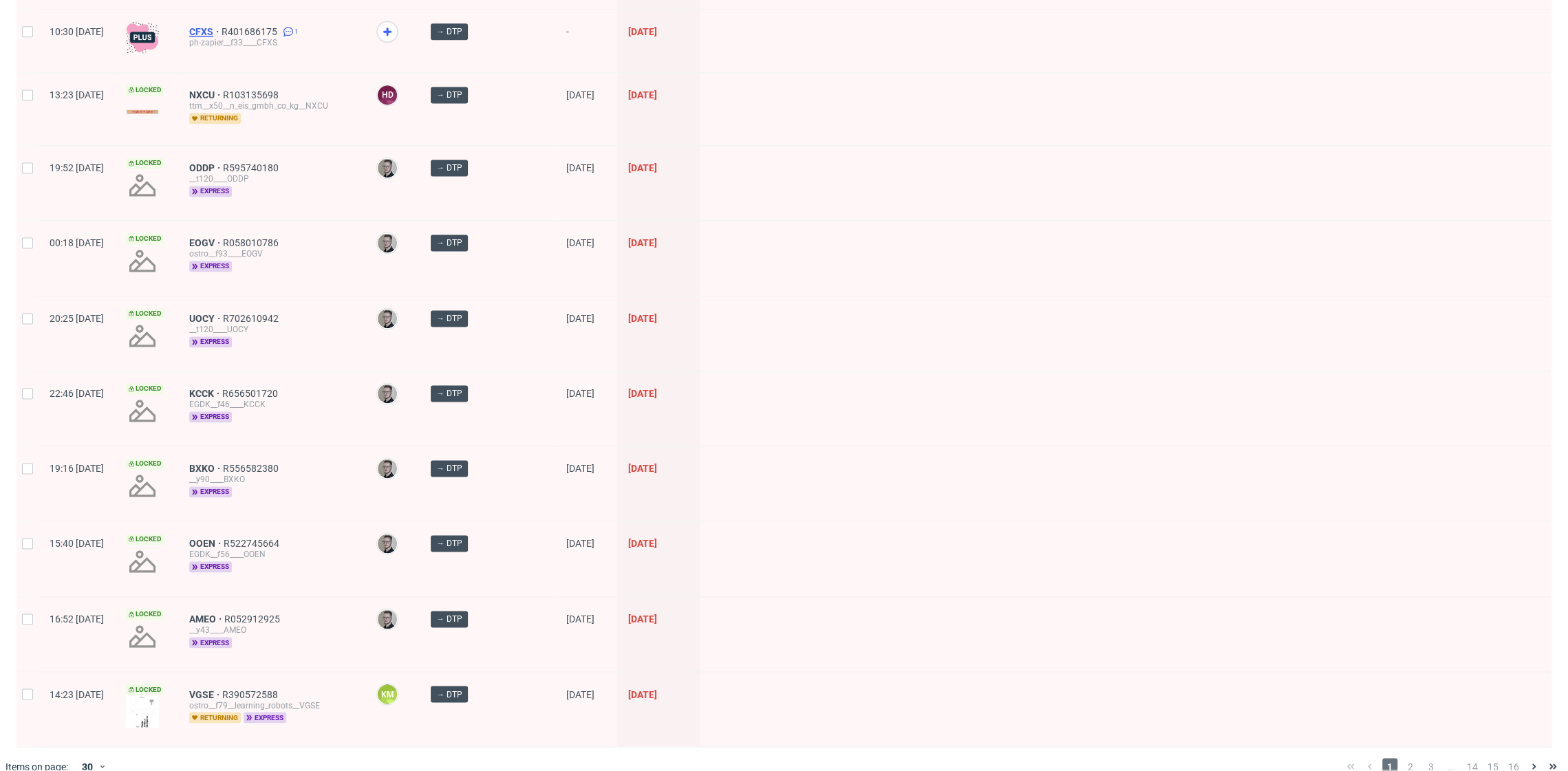
click at [222, 26] on span "CFXS" at bounding box center [205, 31] width 33 height 11
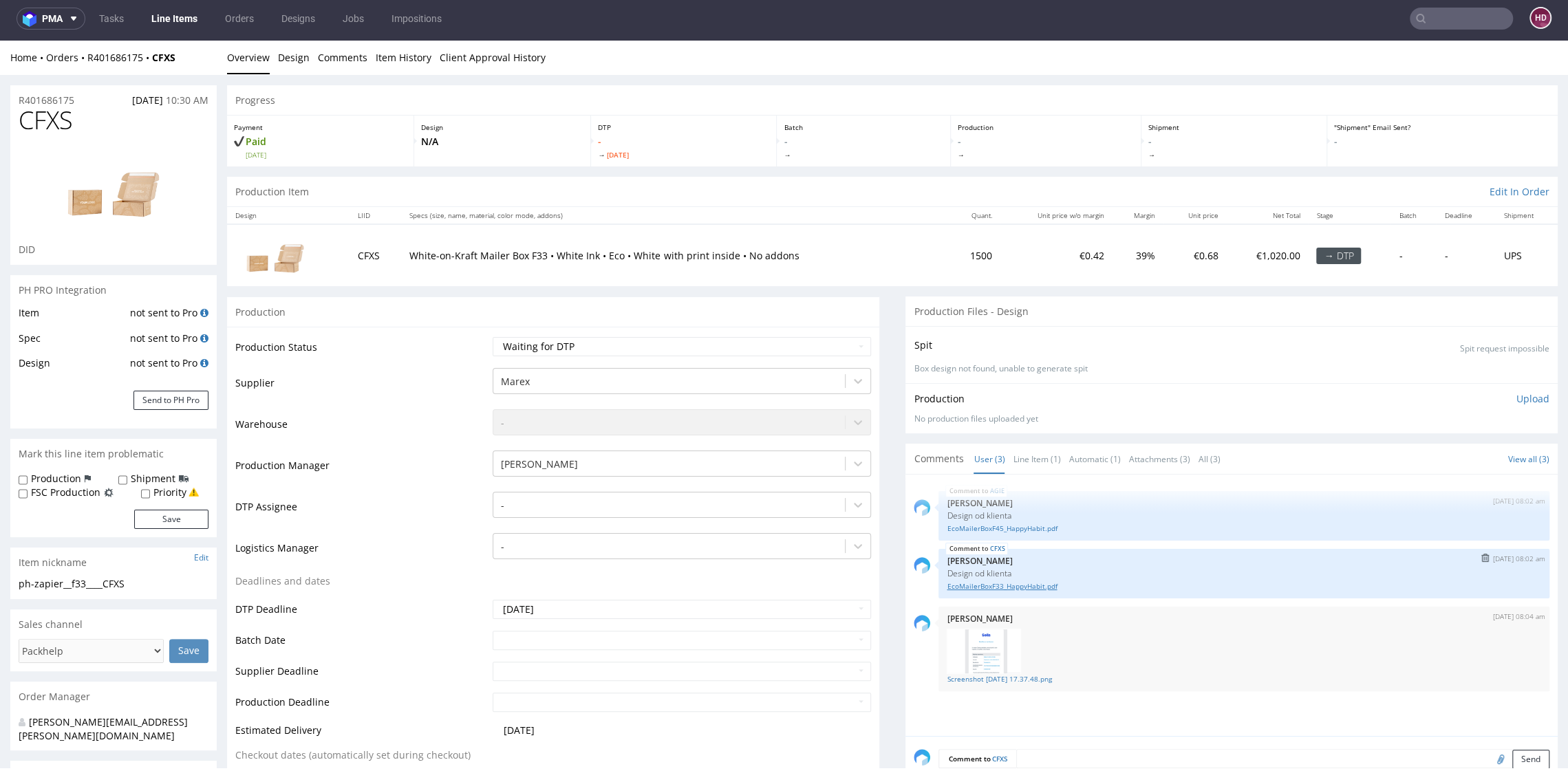
click at [992, 586] on link "EcoMailerBoxF33_HappyHabit.pdf" at bounding box center [1243, 586] width 594 height 11
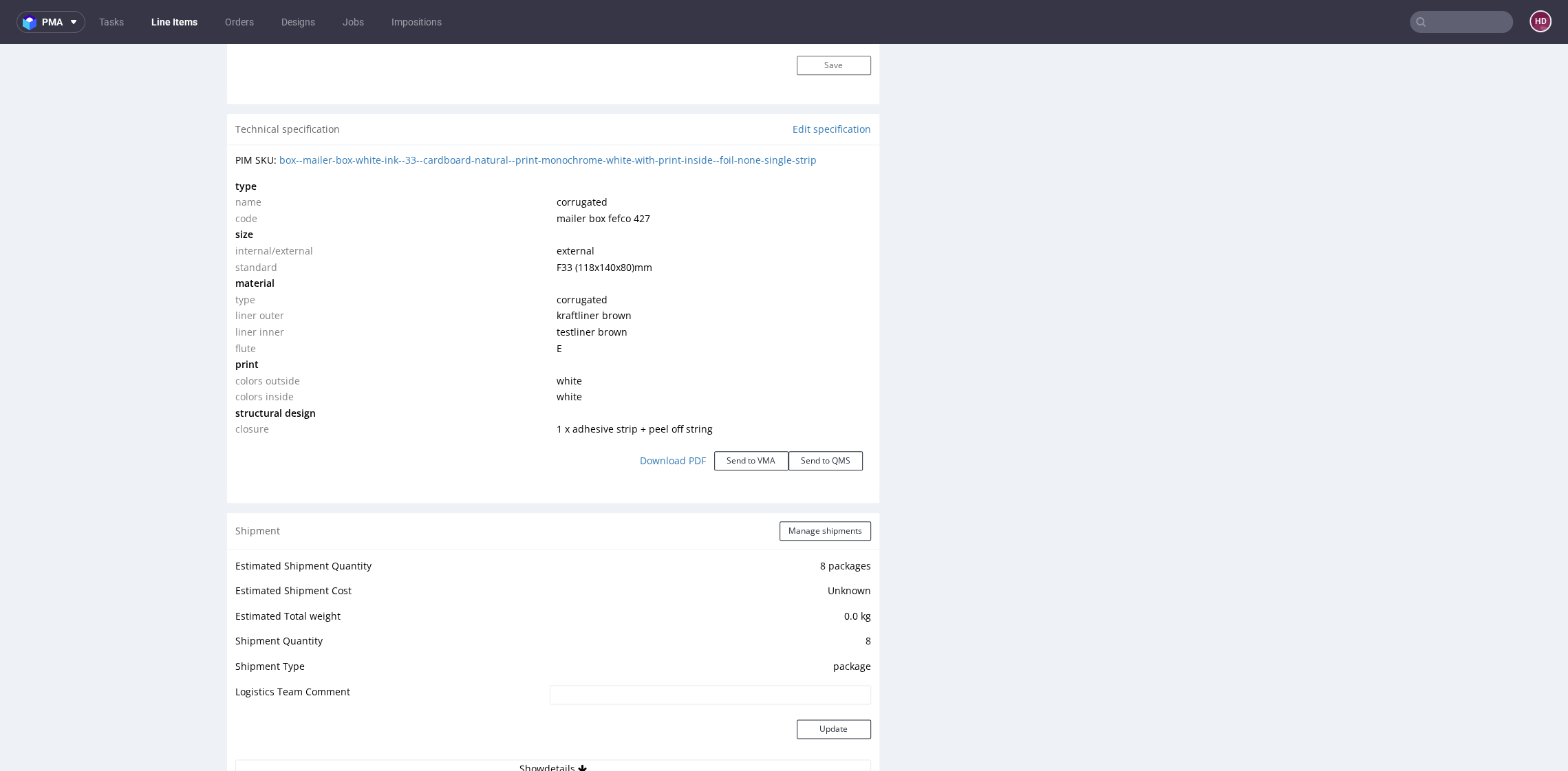
scroll to position [1241, 0]
click at [804, 141] on div "Technical specification Edit specification" at bounding box center [553, 130] width 652 height 30
click at [805, 131] on link "Edit specification" at bounding box center [831, 131] width 78 height 13
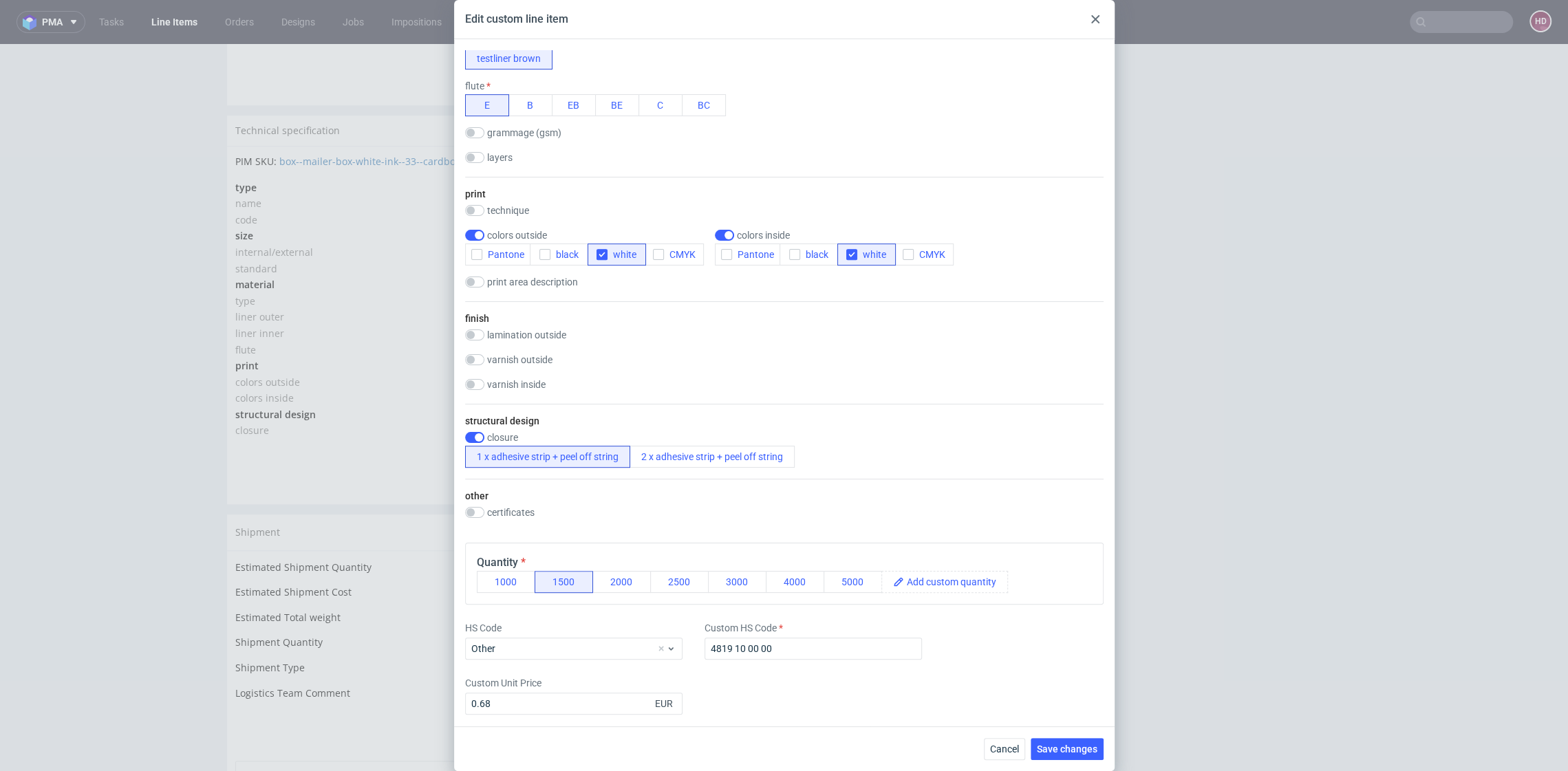
scroll to position [503, 0]
click at [1004, 750] on span "Cancel" at bounding box center [1005, 749] width 29 height 10
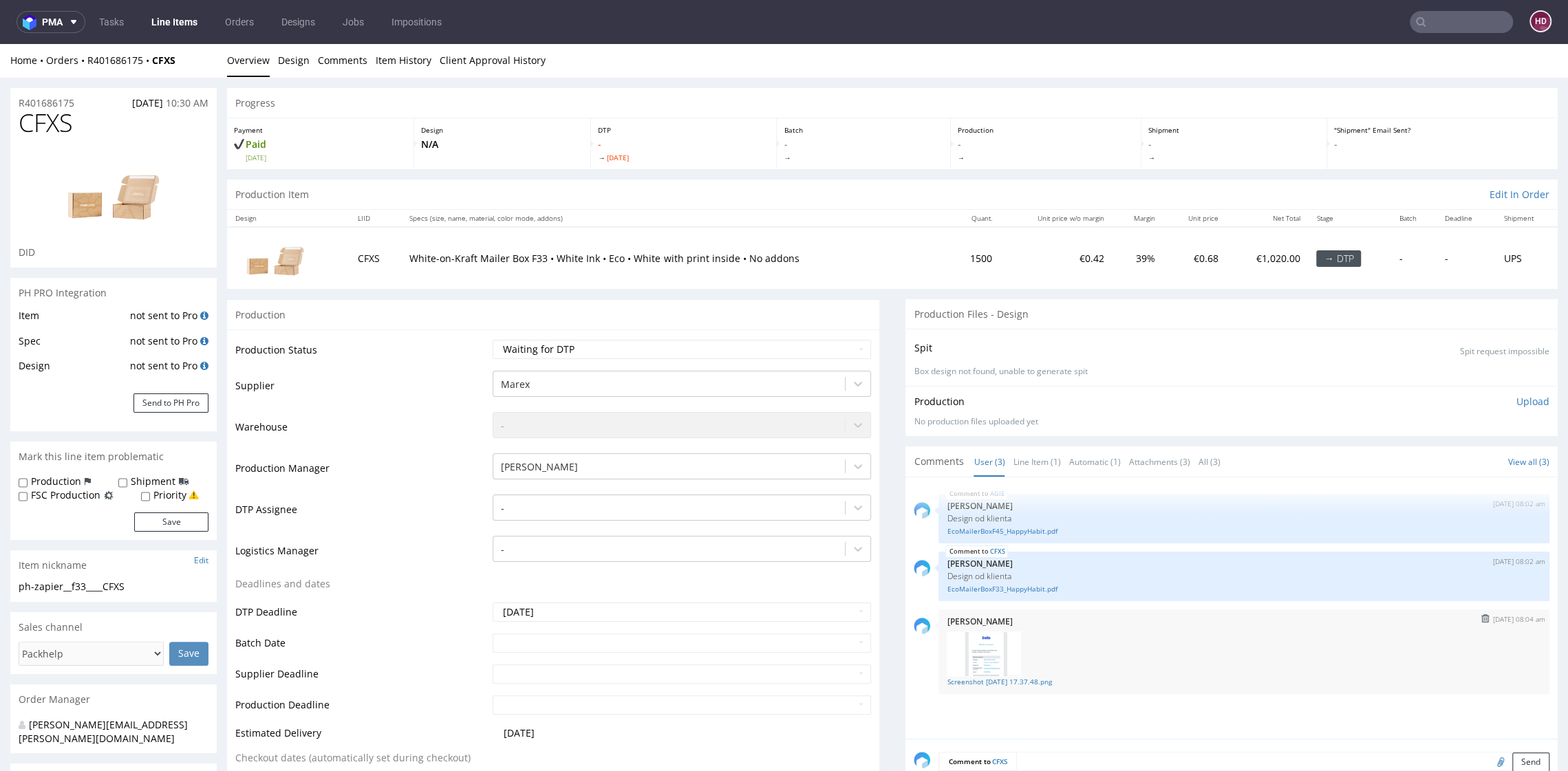
scroll to position [0, 0]
click at [570, 491] on td "[PERSON_NAME]" at bounding box center [680, 473] width 381 height 41
click at [564, 504] on div at bounding box center [668, 508] width 337 height 16
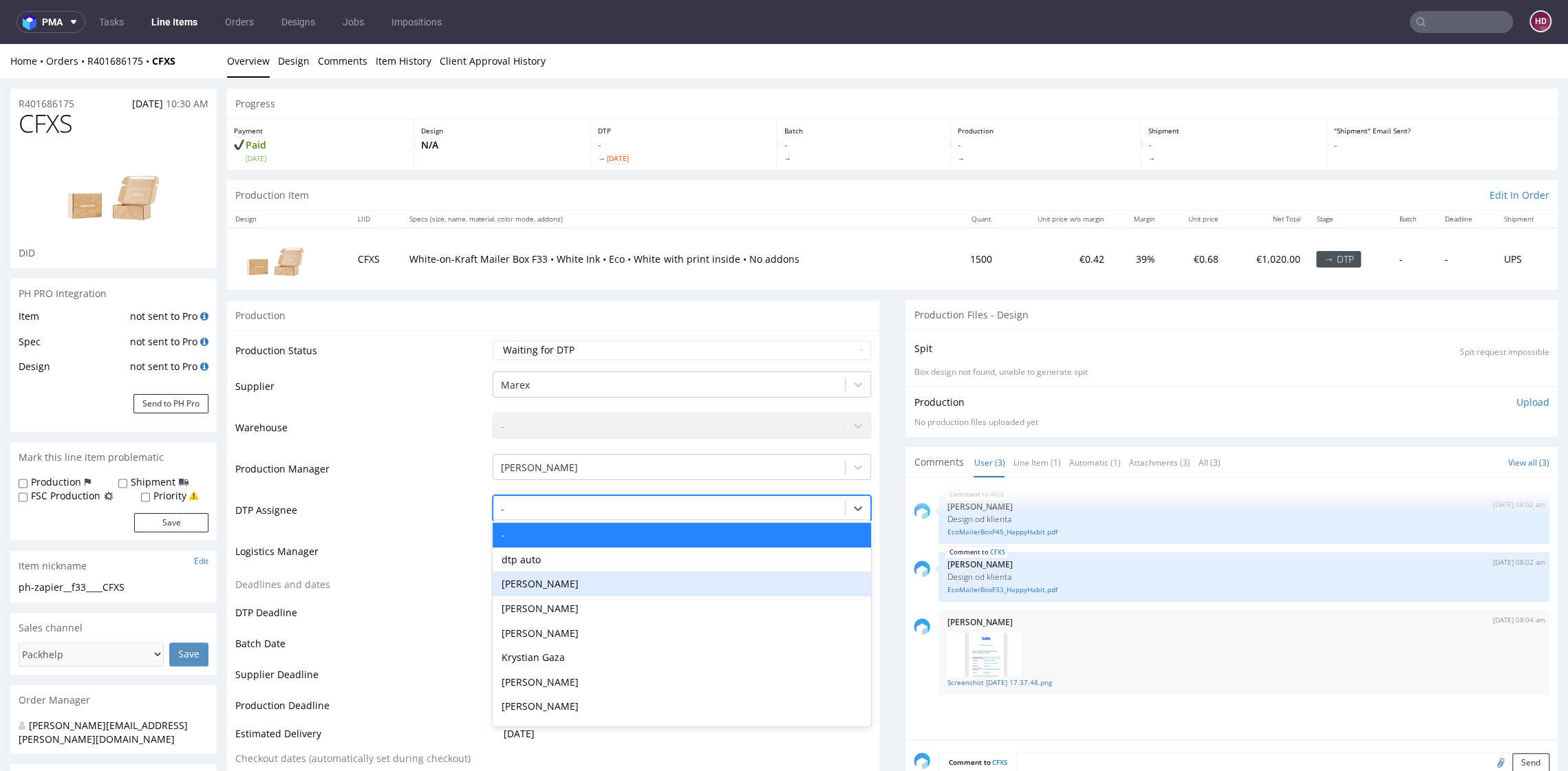
click at [548, 585] on div "[PERSON_NAME]" at bounding box center [681, 584] width 378 height 25
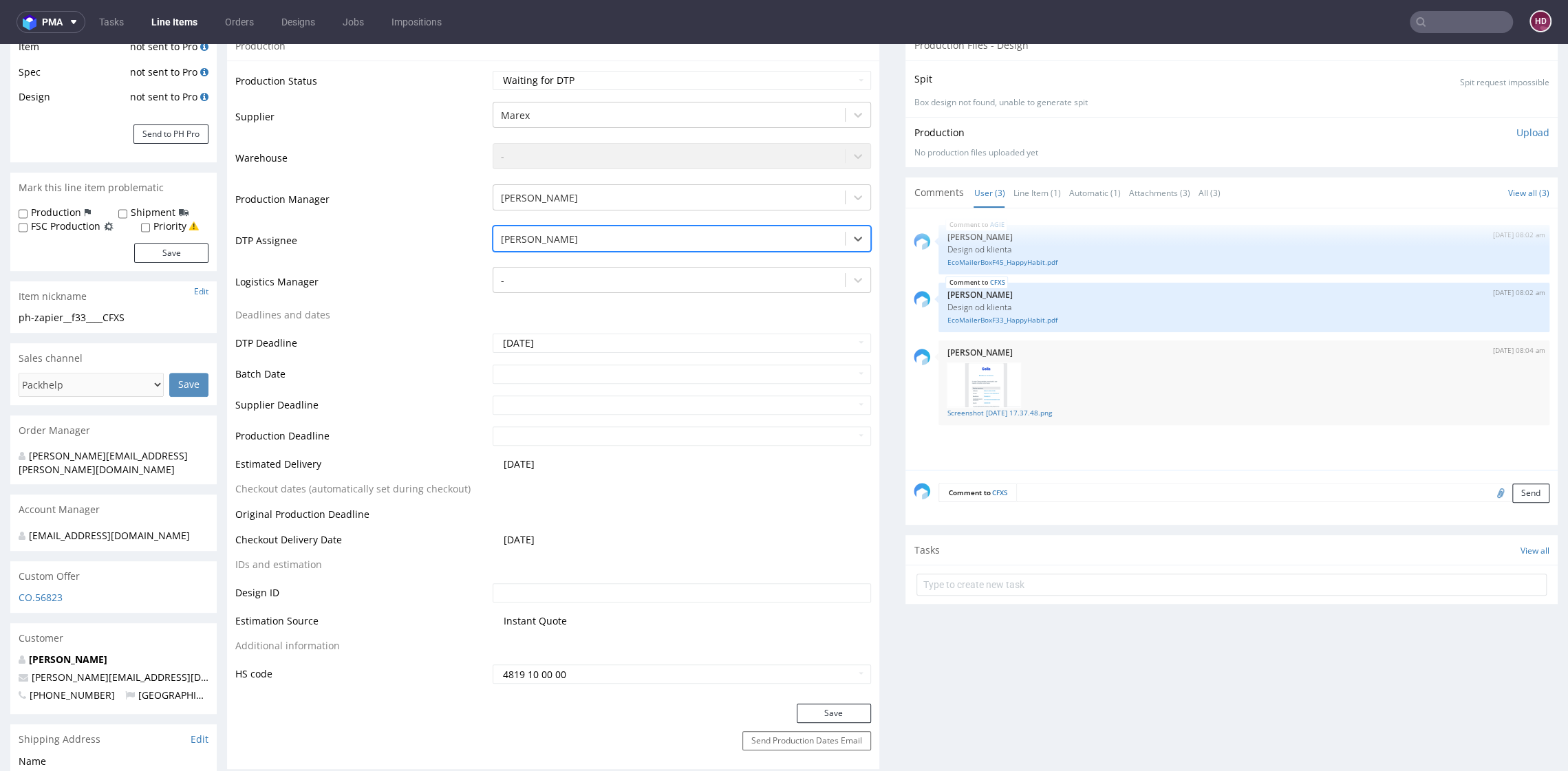
scroll to position [376, 0]
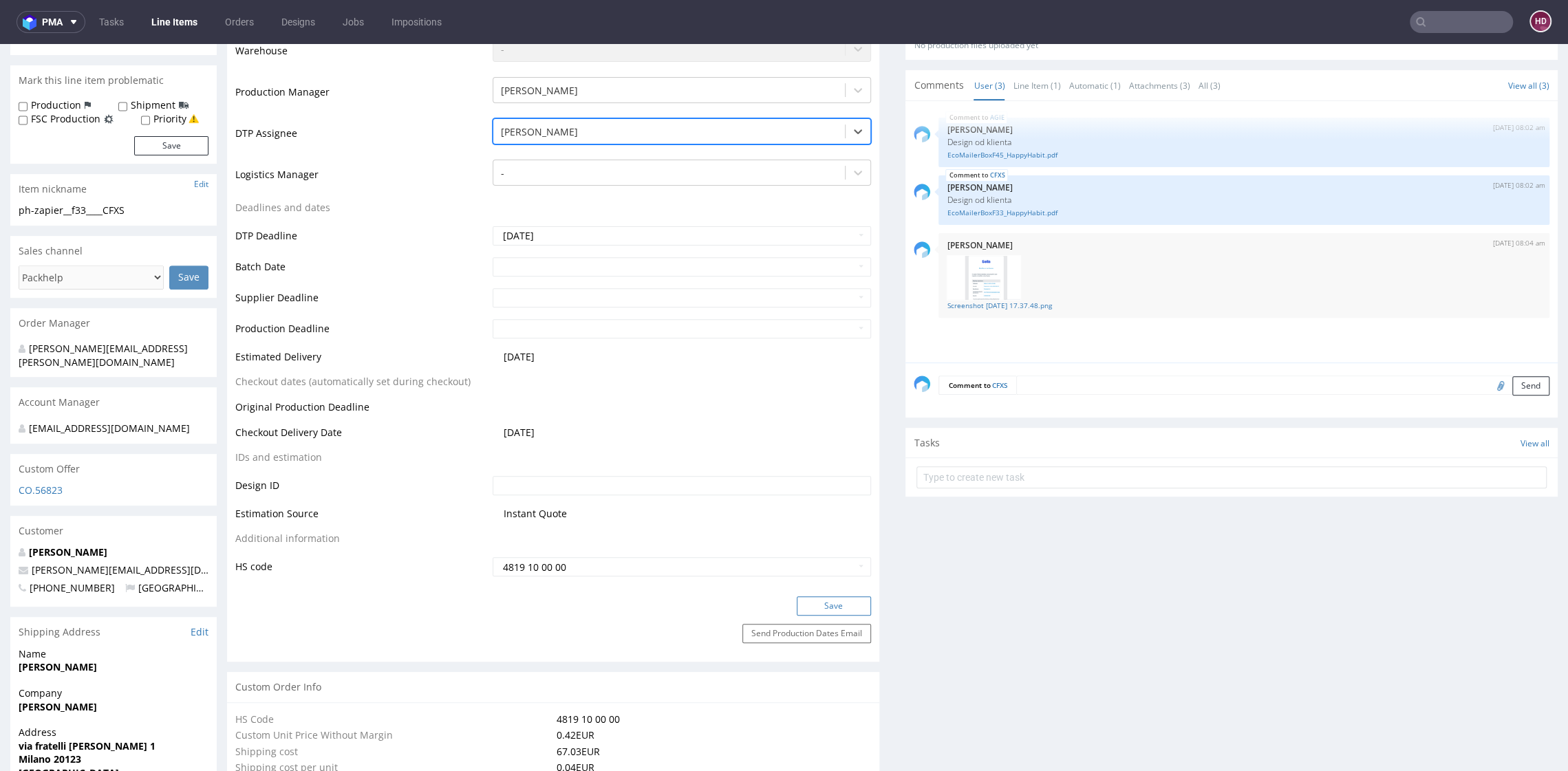
click at [797, 612] on button "Save" at bounding box center [833, 605] width 74 height 19
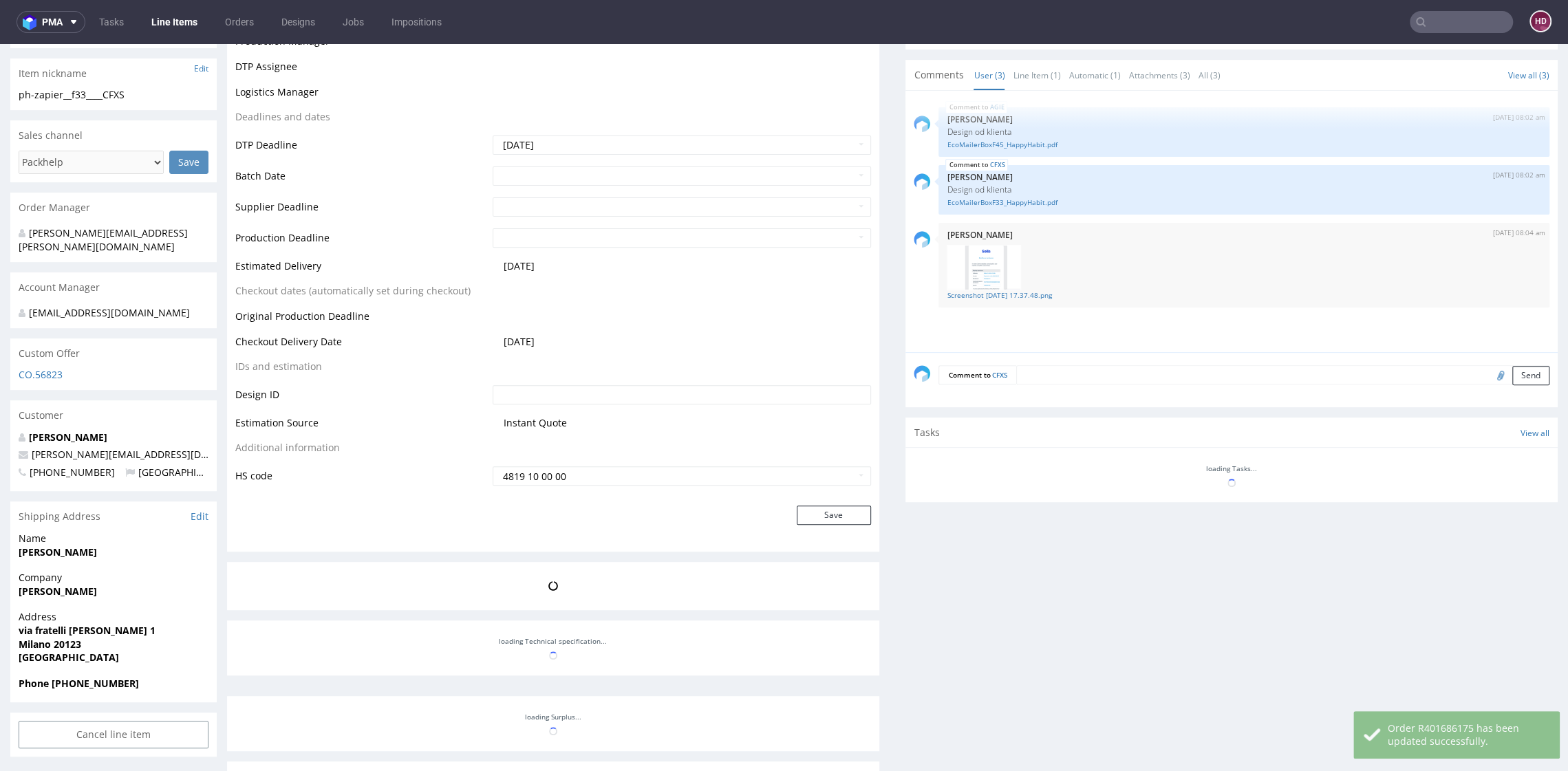
scroll to position [492, 0]
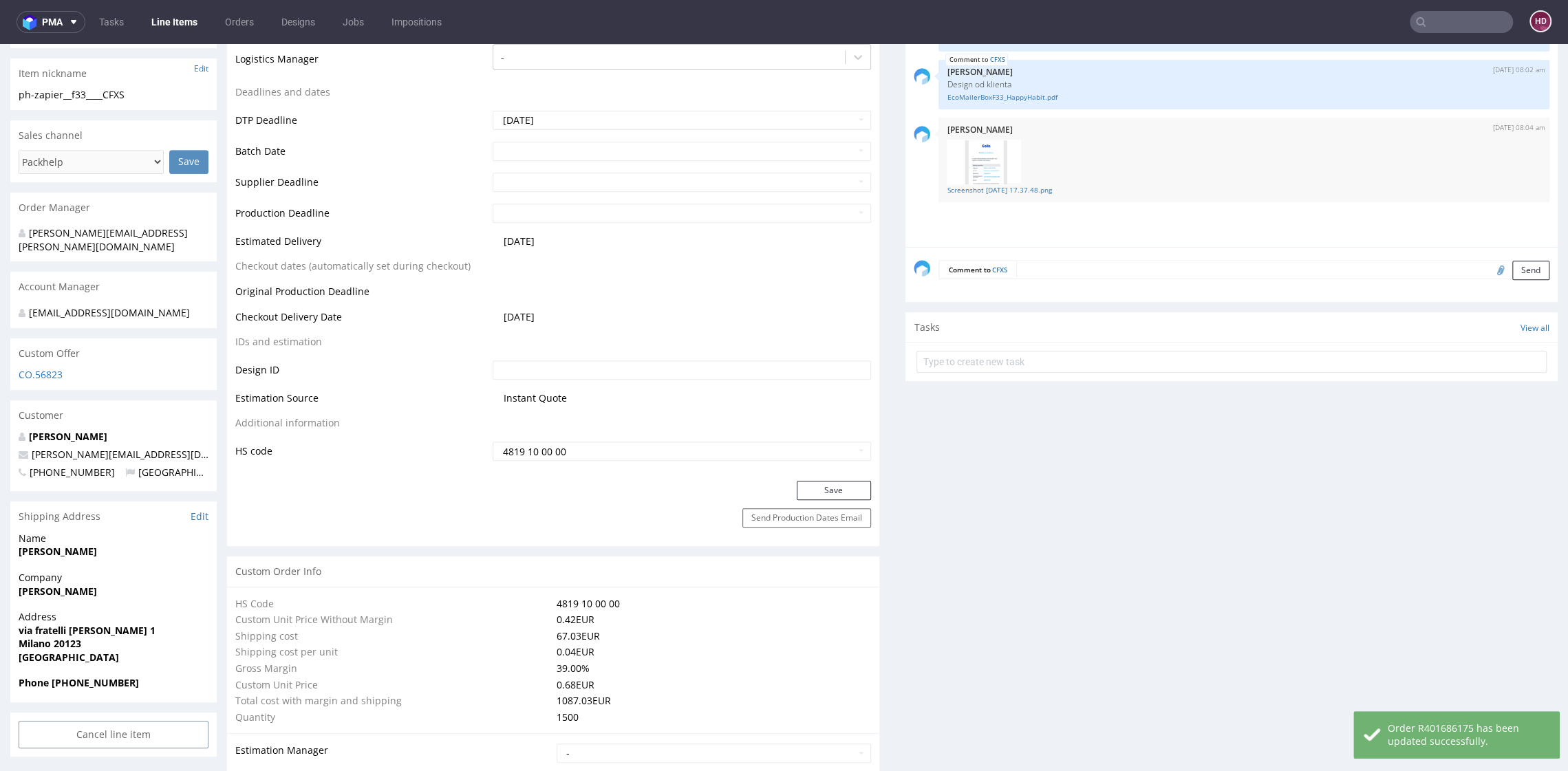
click at [194, 32] on link "Line Items" at bounding box center [174, 21] width 63 height 22
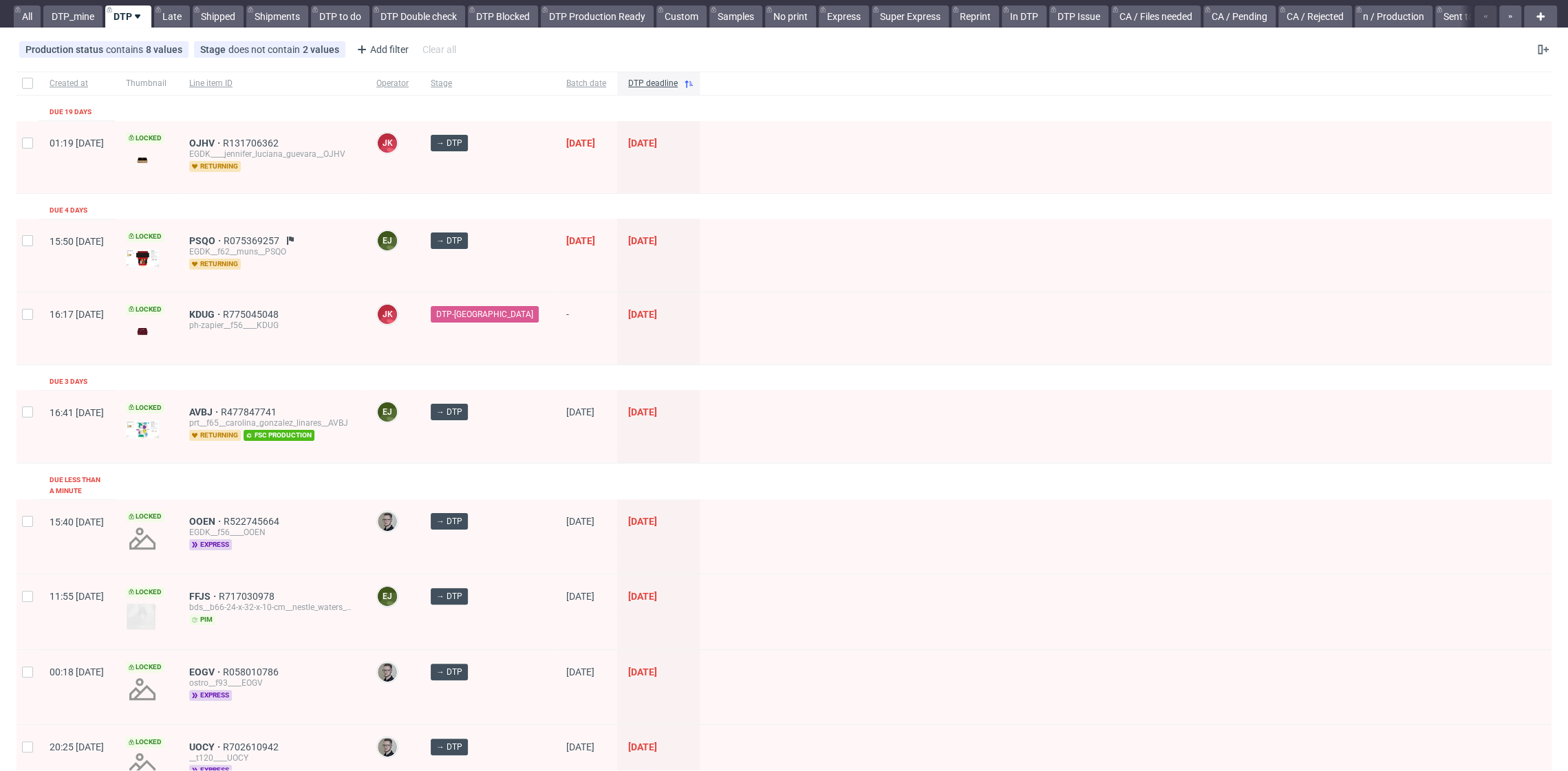
scroll to position [95, 0]
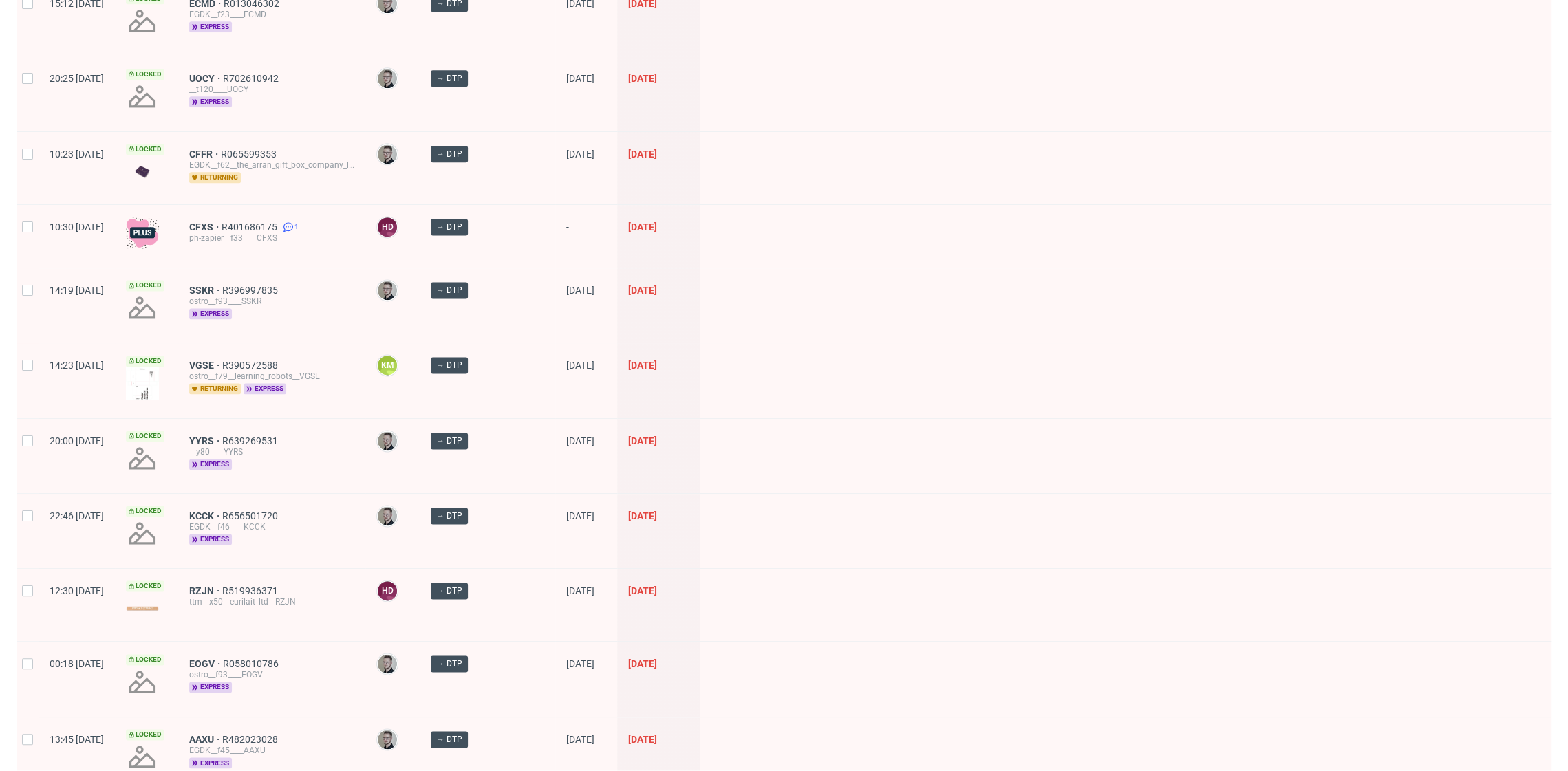
scroll to position [1704, 0]
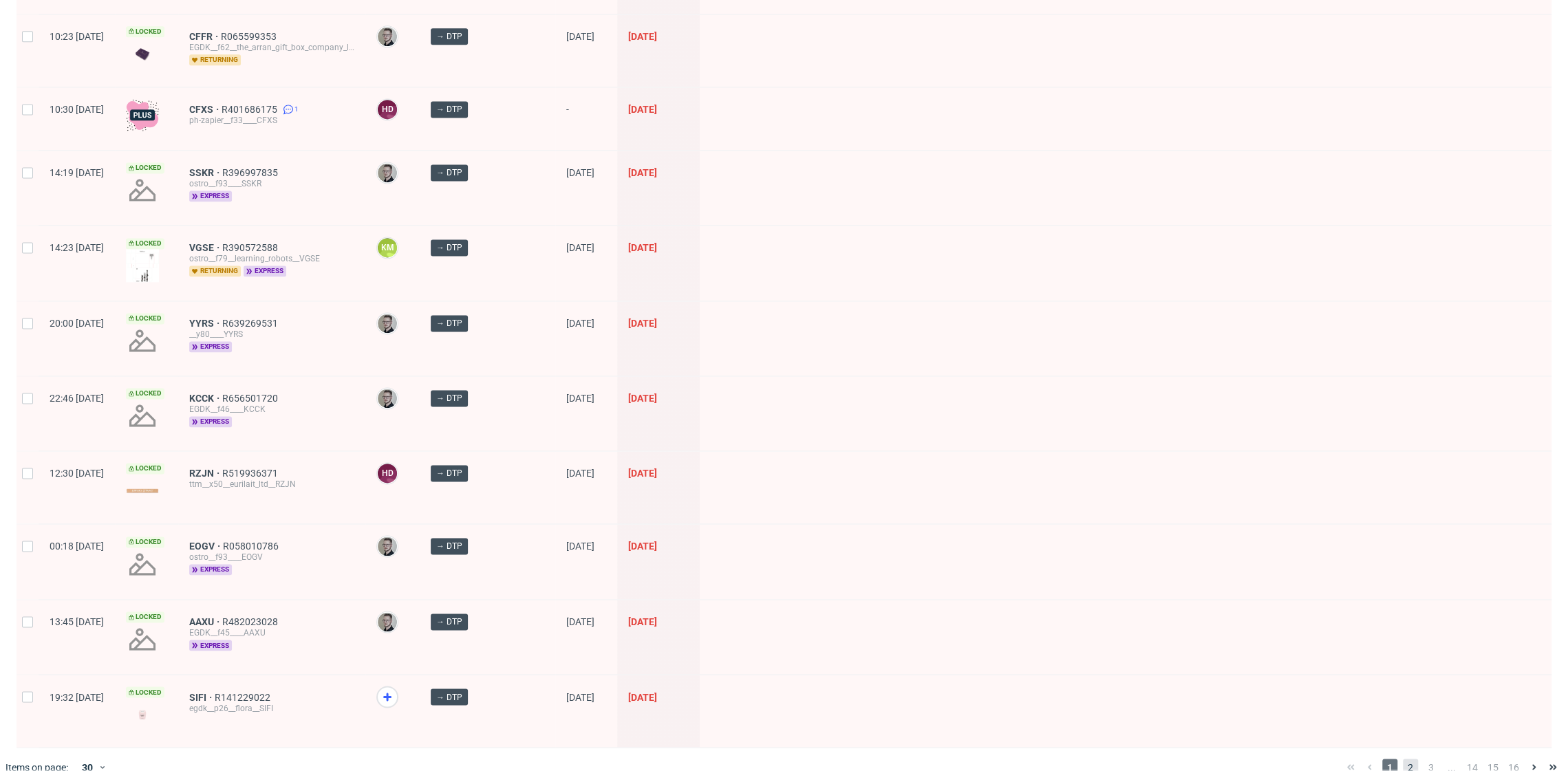
click at [1402, 758] on span "2" at bounding box center [1410, 766] width 15 height 16
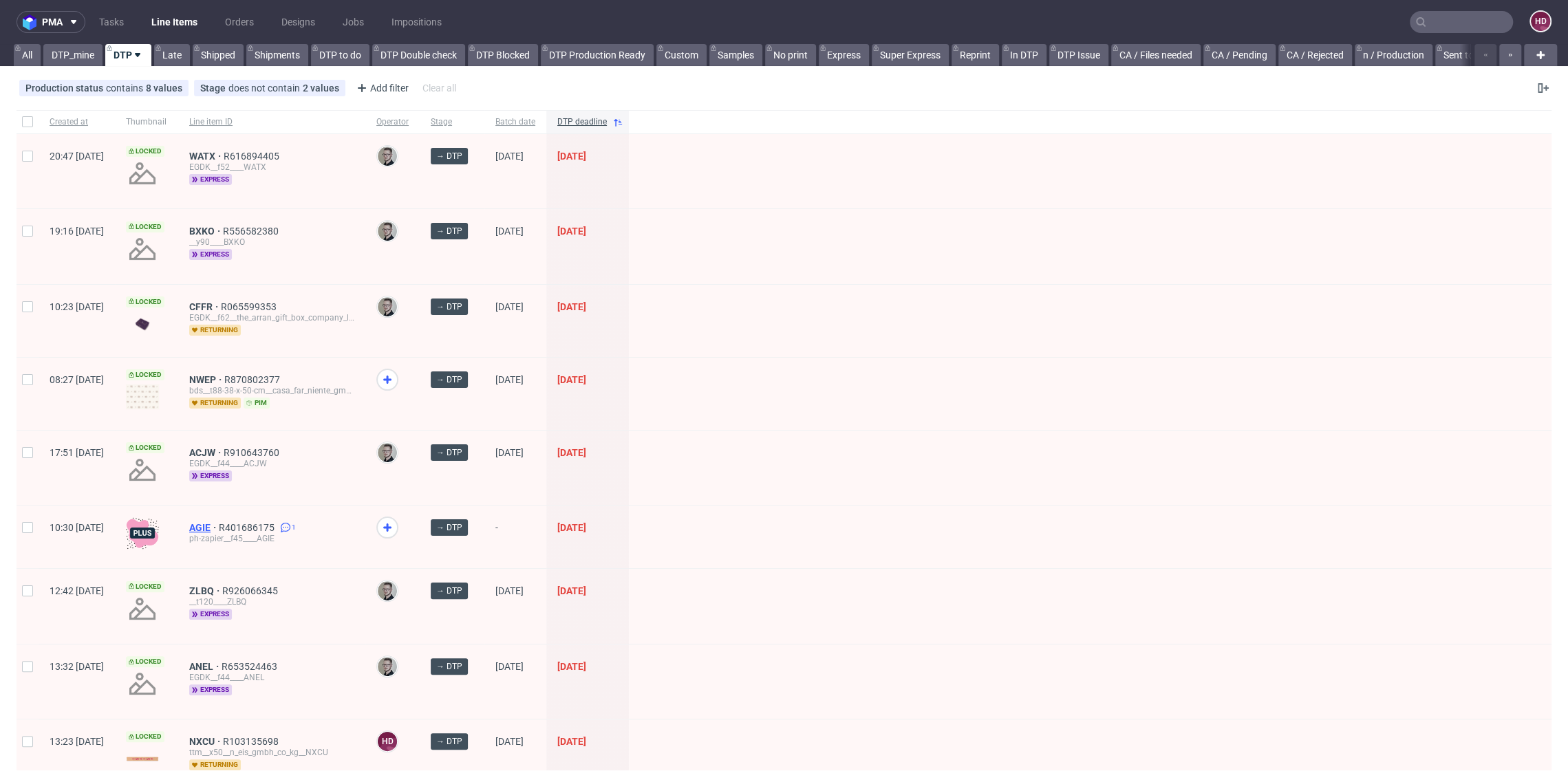
click at [219, 527] on span "AGIE" at bounding box center [203, 527] width 30 height 11
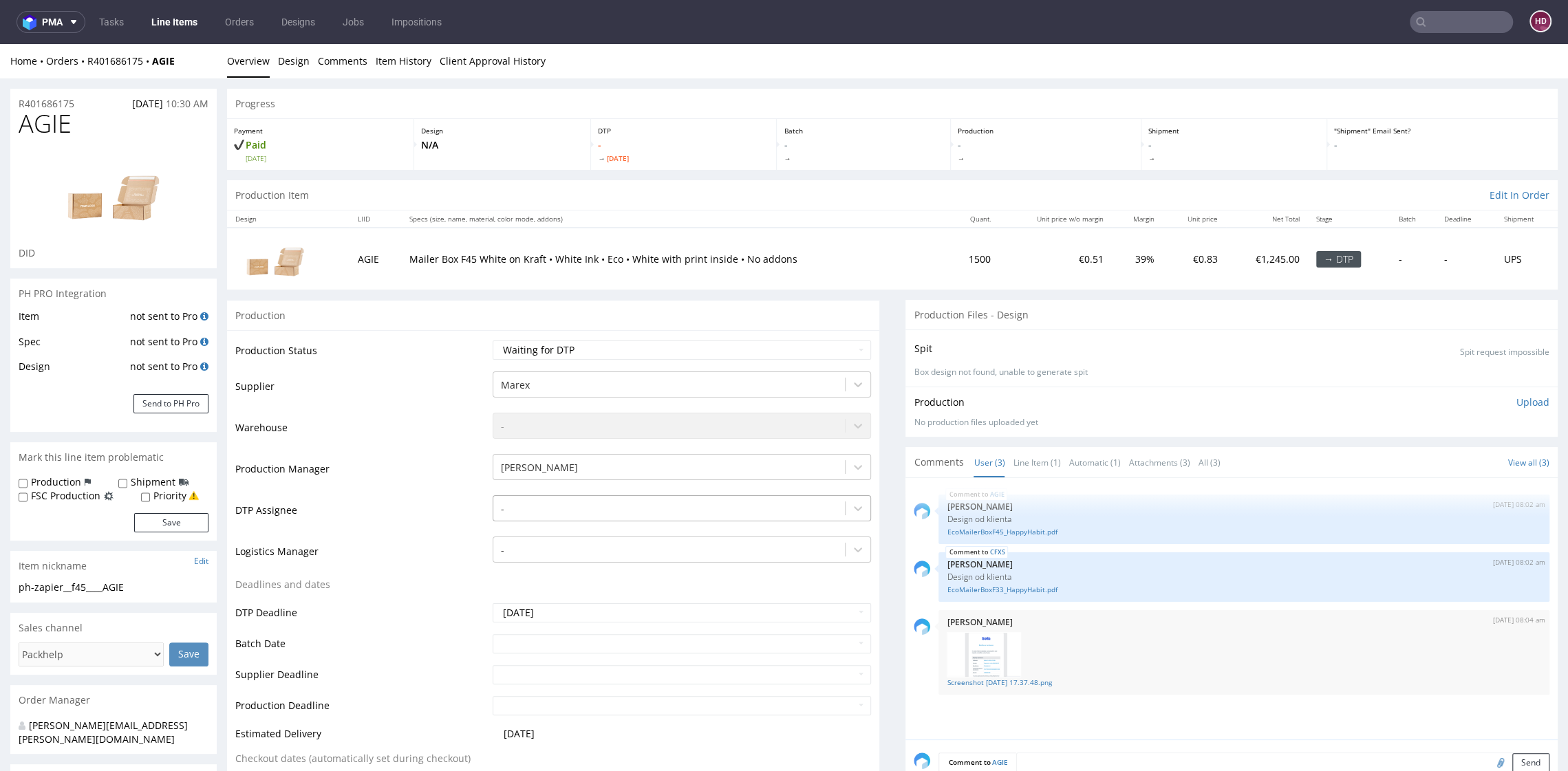
click at [561, 512] on div at bounding box center [668, 508] width 337 height 16
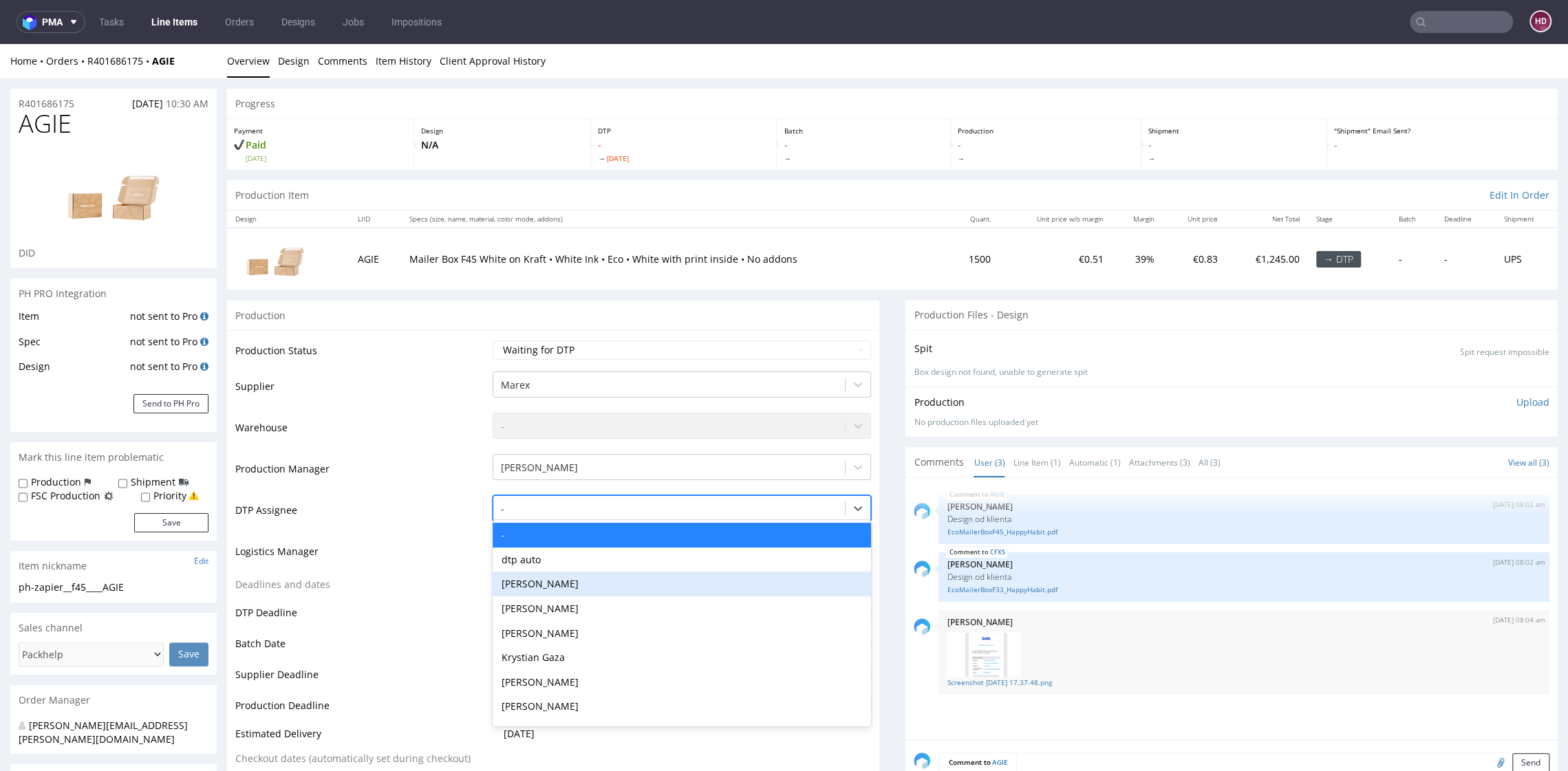
click at [568, 576] on div "[PERSON_NAME]" at bounding box center [681, 584] width 378 height 25
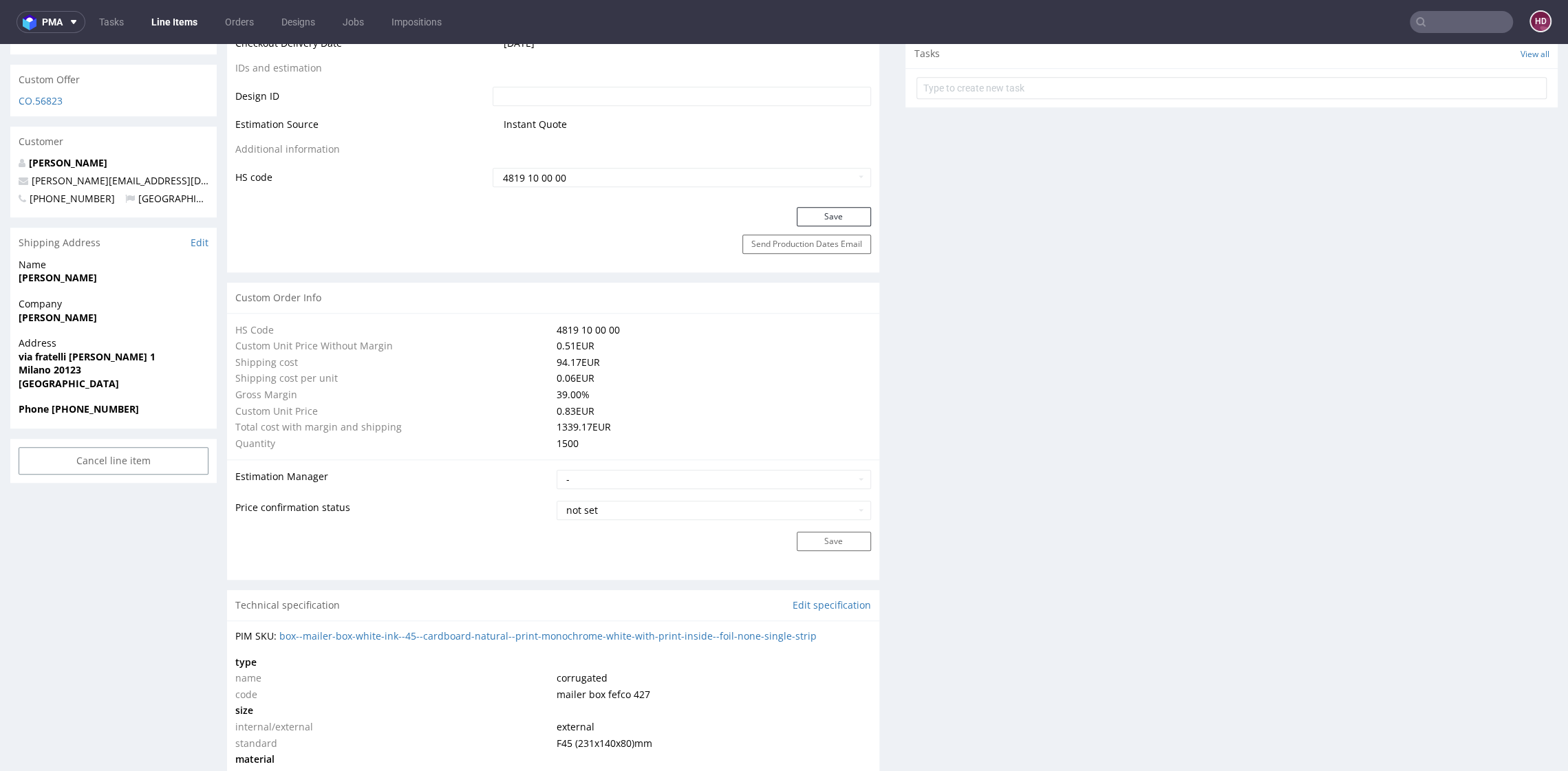
scroll to position [764, 0]
click at [825, 218] on button "Save" at bounding box center [833, 218] width 74 height 19
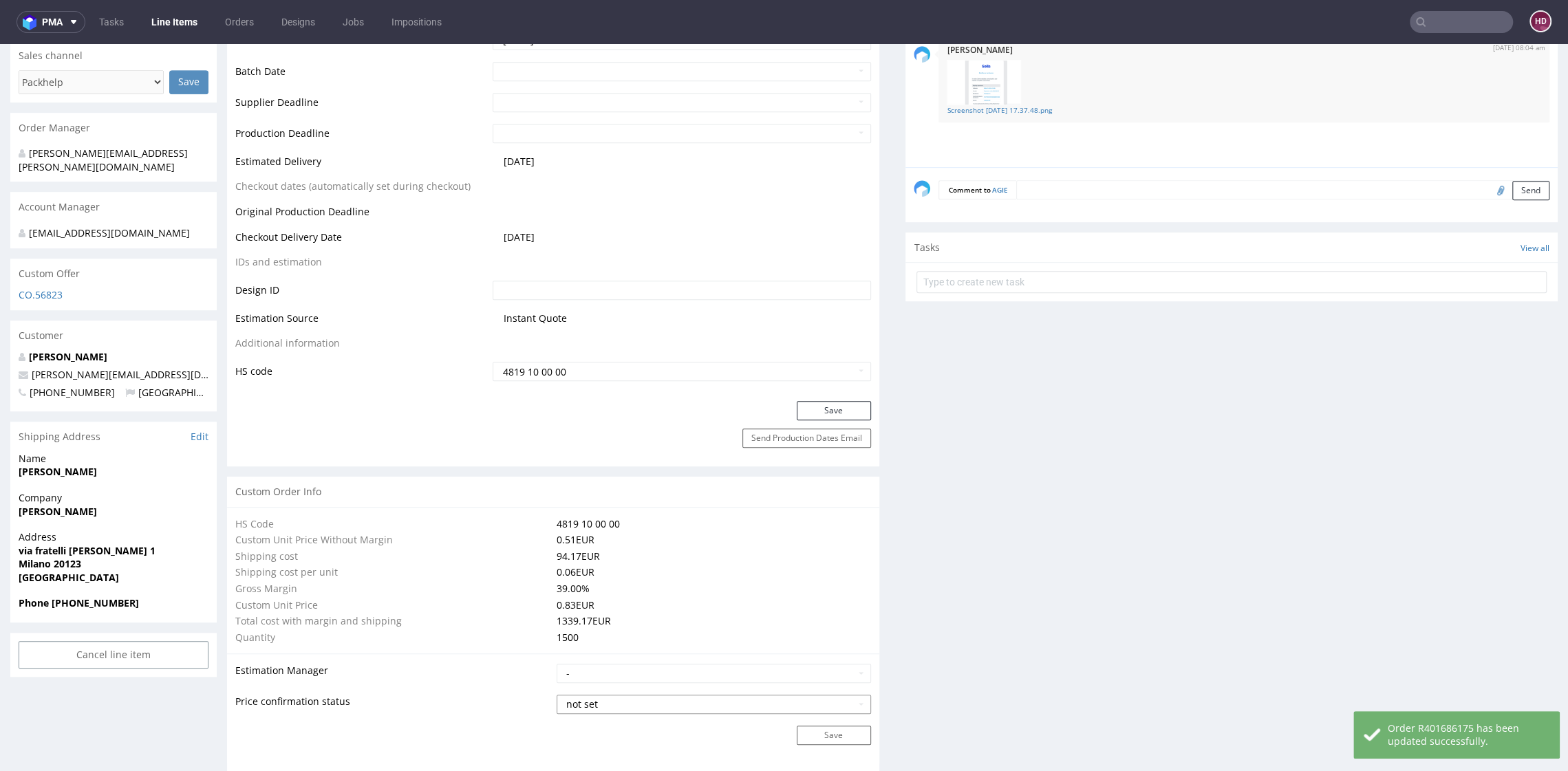
scroll to position [0, 0]
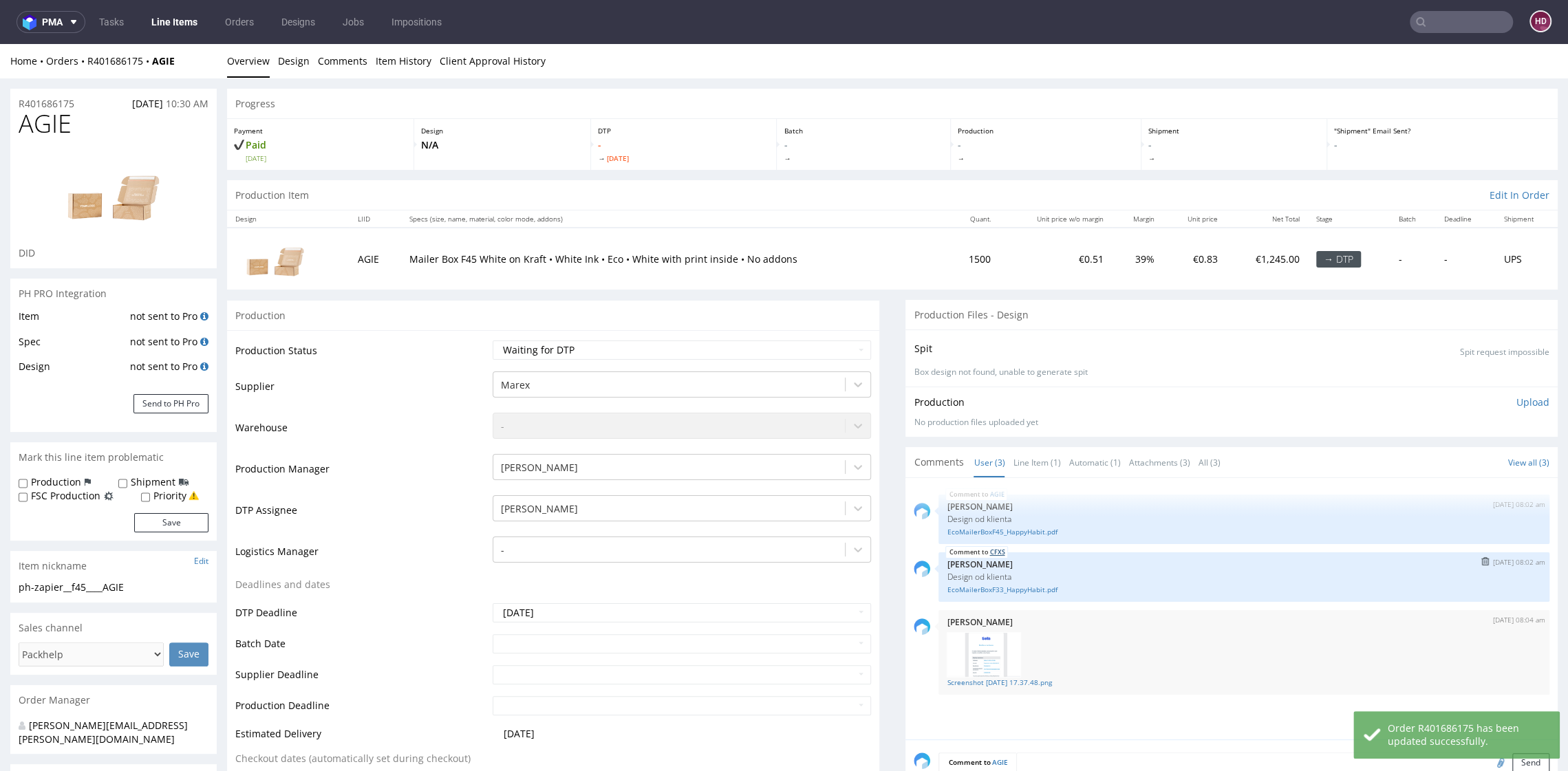
click at [989, 551] on link "CFXS" at bounding box center [997, 552] width 15 height 11
click at [175, 19] on link "Line Items" at bounding box center [174, 21] width 63 height 22
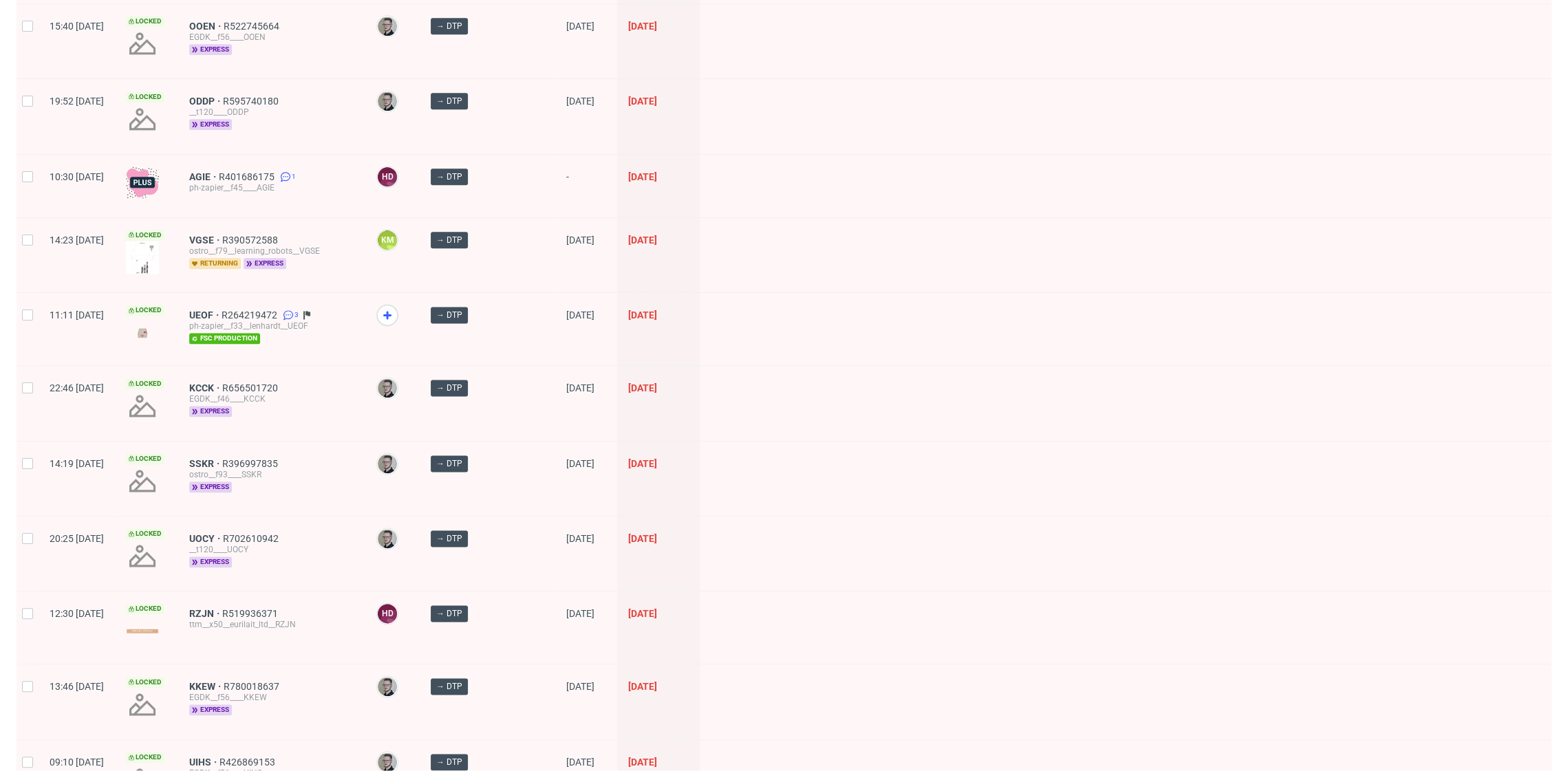
scroll to position [1717, 0]
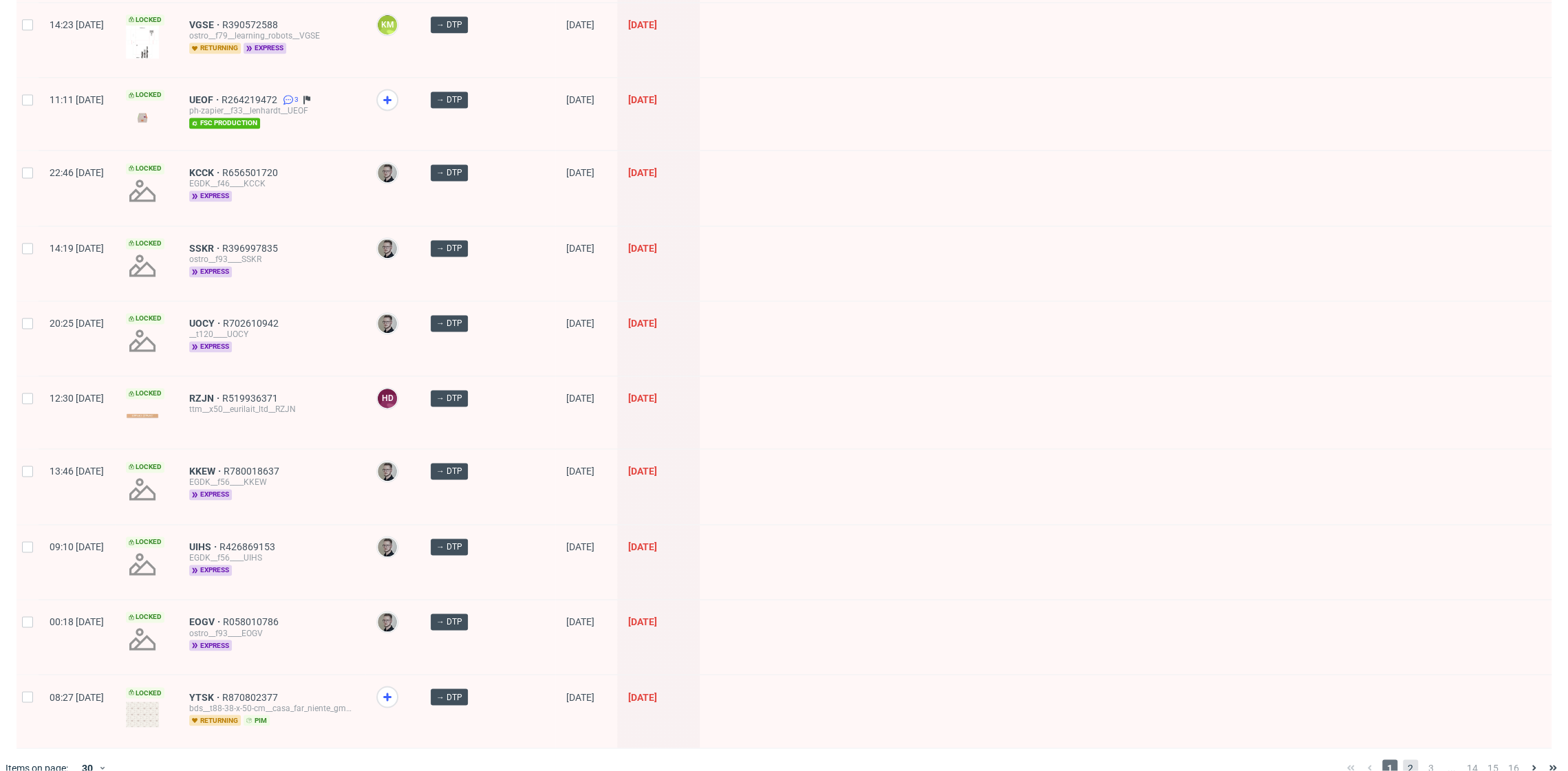
click at [1402, 759] on span "2" at bounding box center [1410, 767] width 15 height 16
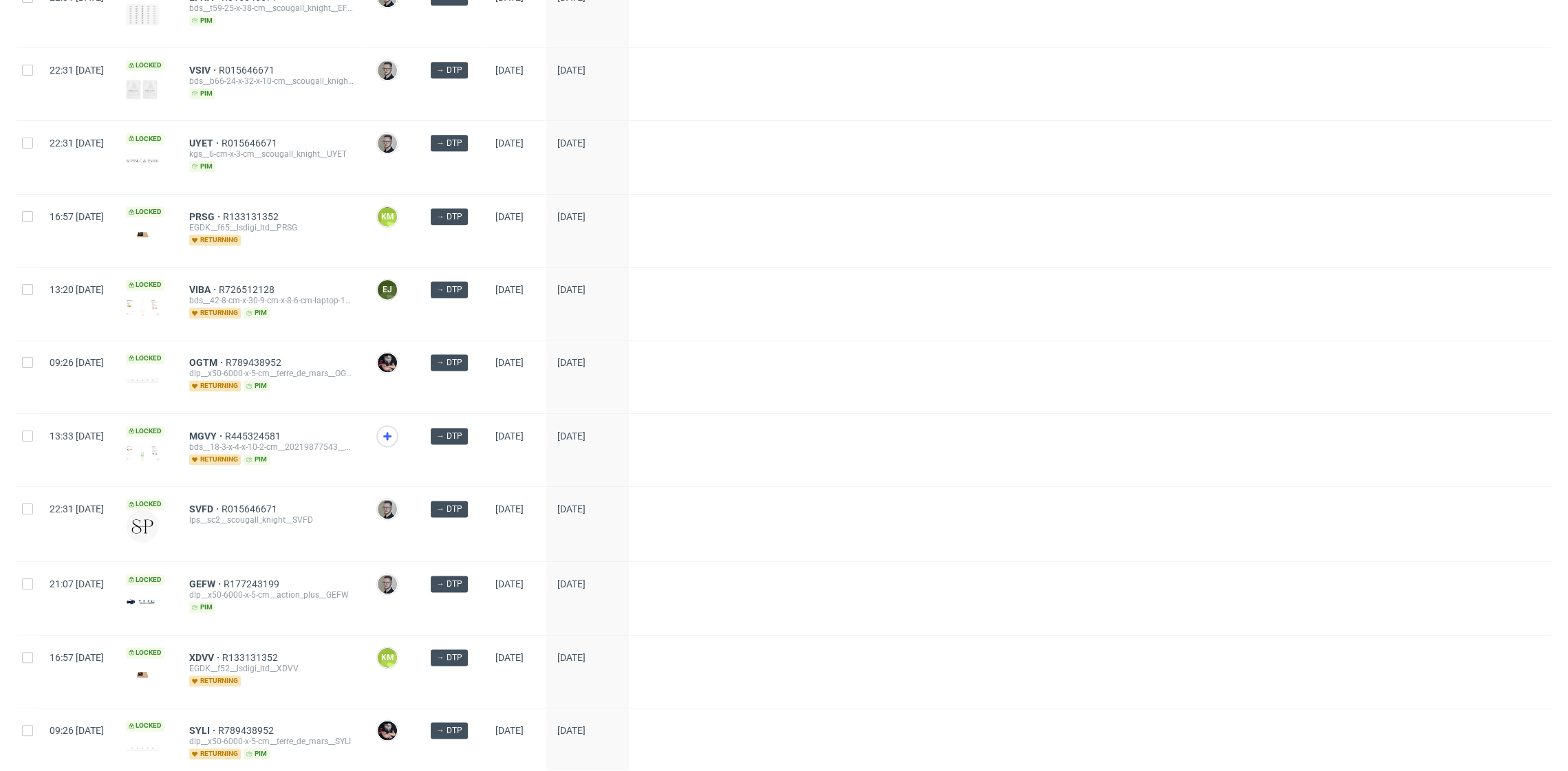
scroll to position [1633, 0]
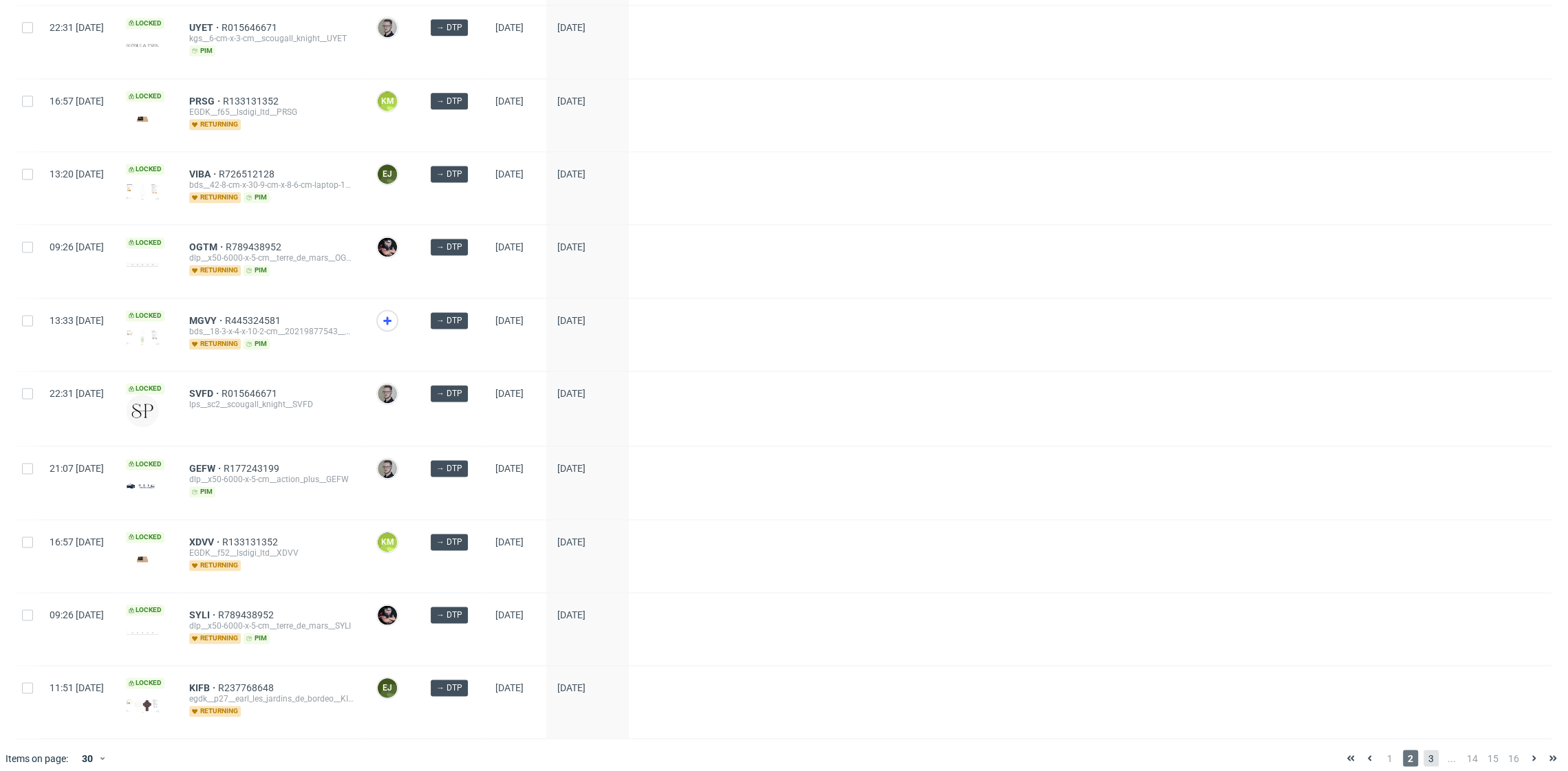
click at [1424, 750] on span "3" at bounding box center [1431, 758] width 15 height 16
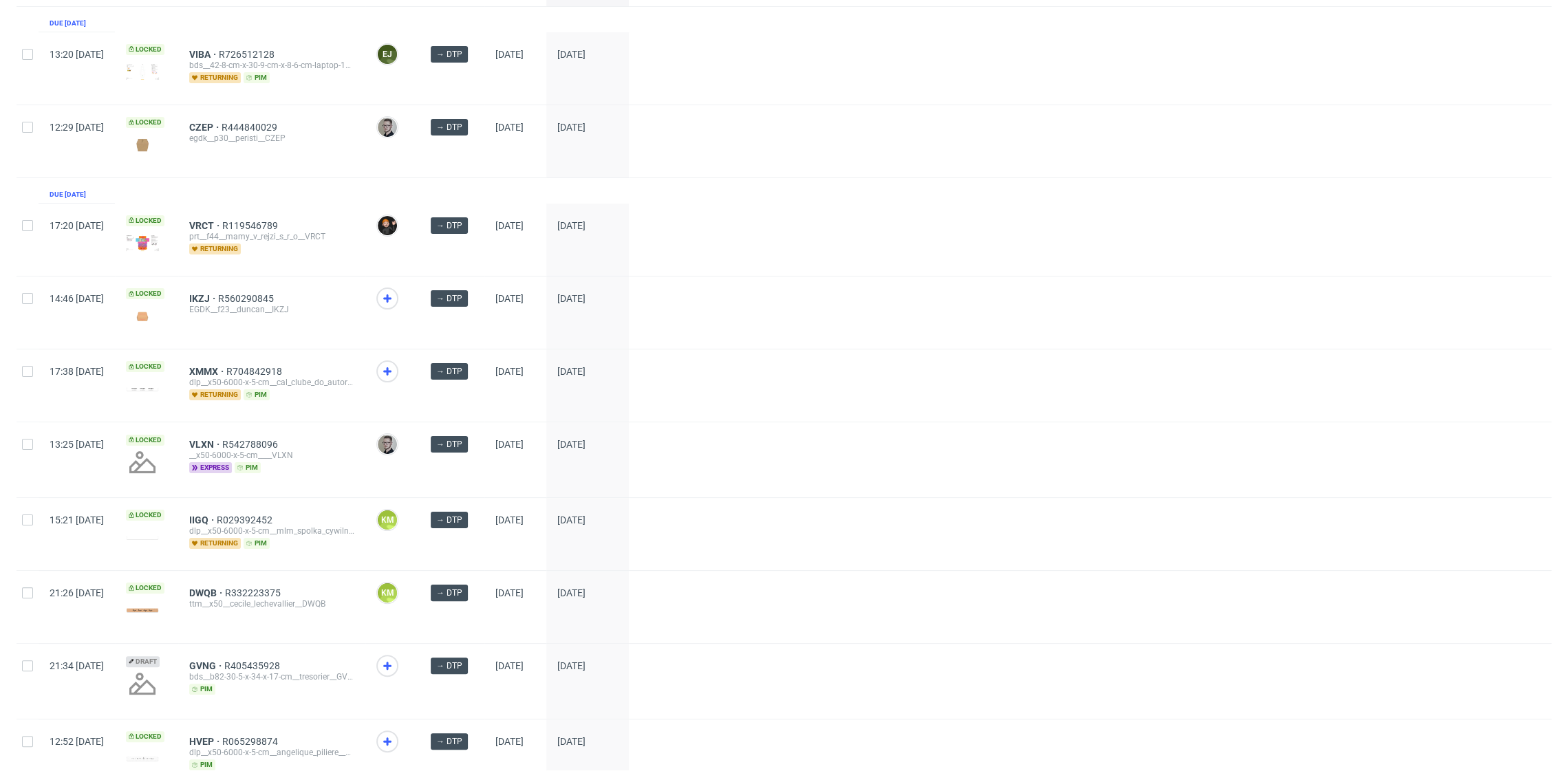
scroll to position [140, 0]
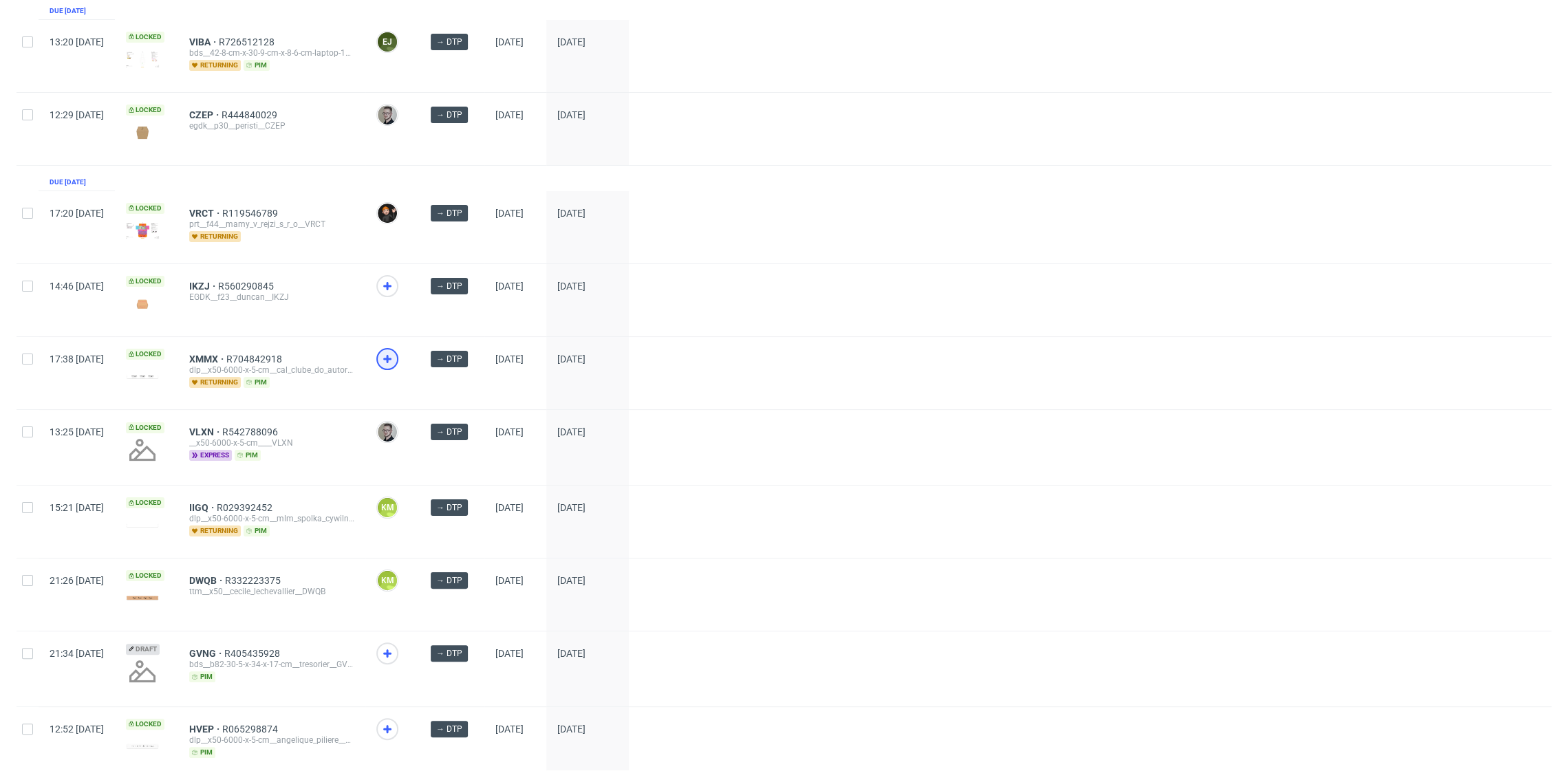
click at [396, 357] on icon at bounding box center [387, 358] width 16 height 16
click at [396, 282] on icon at bounding box center [387, 286] width 16 height 16
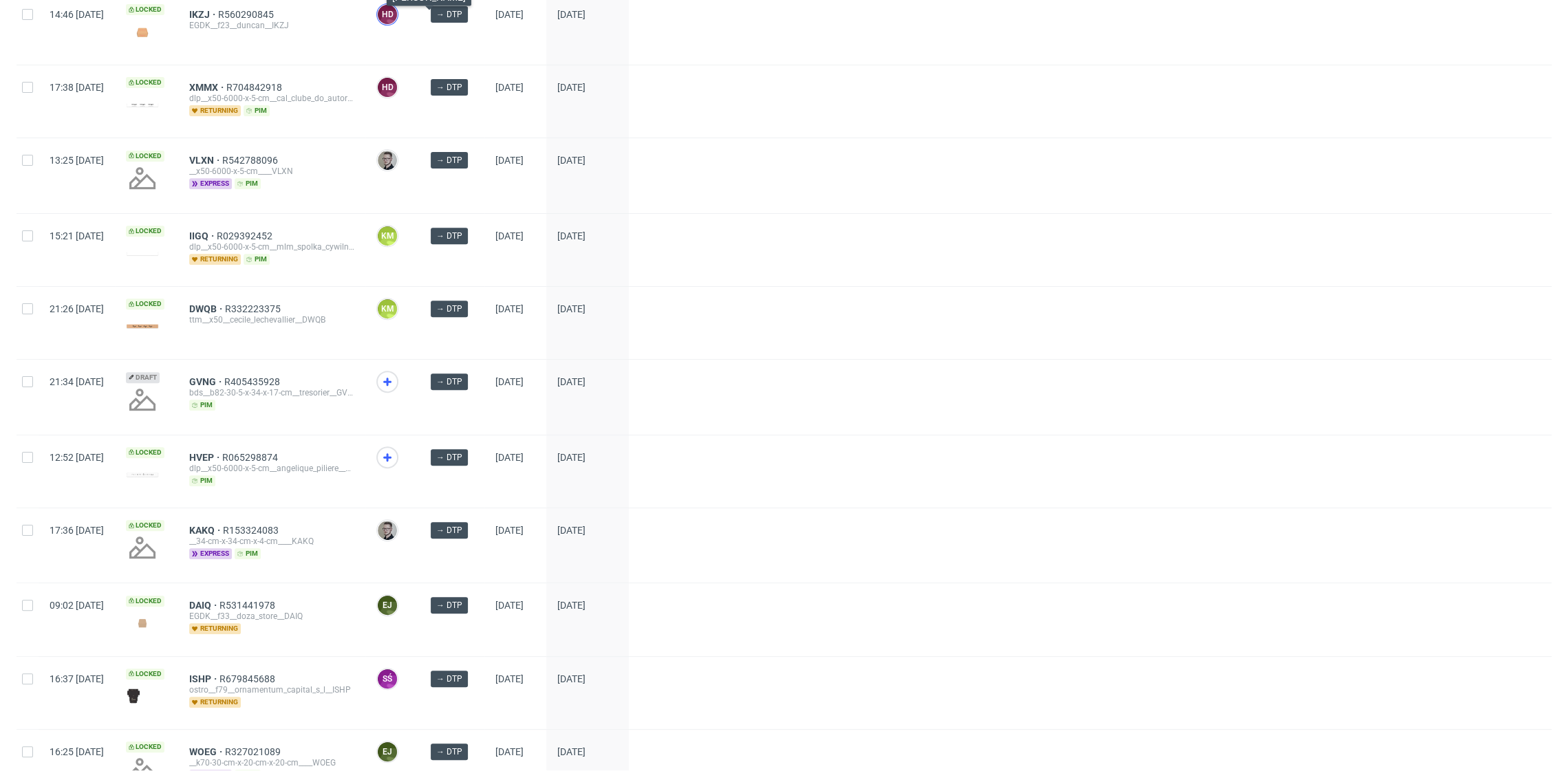
scroll to position [475, 0]
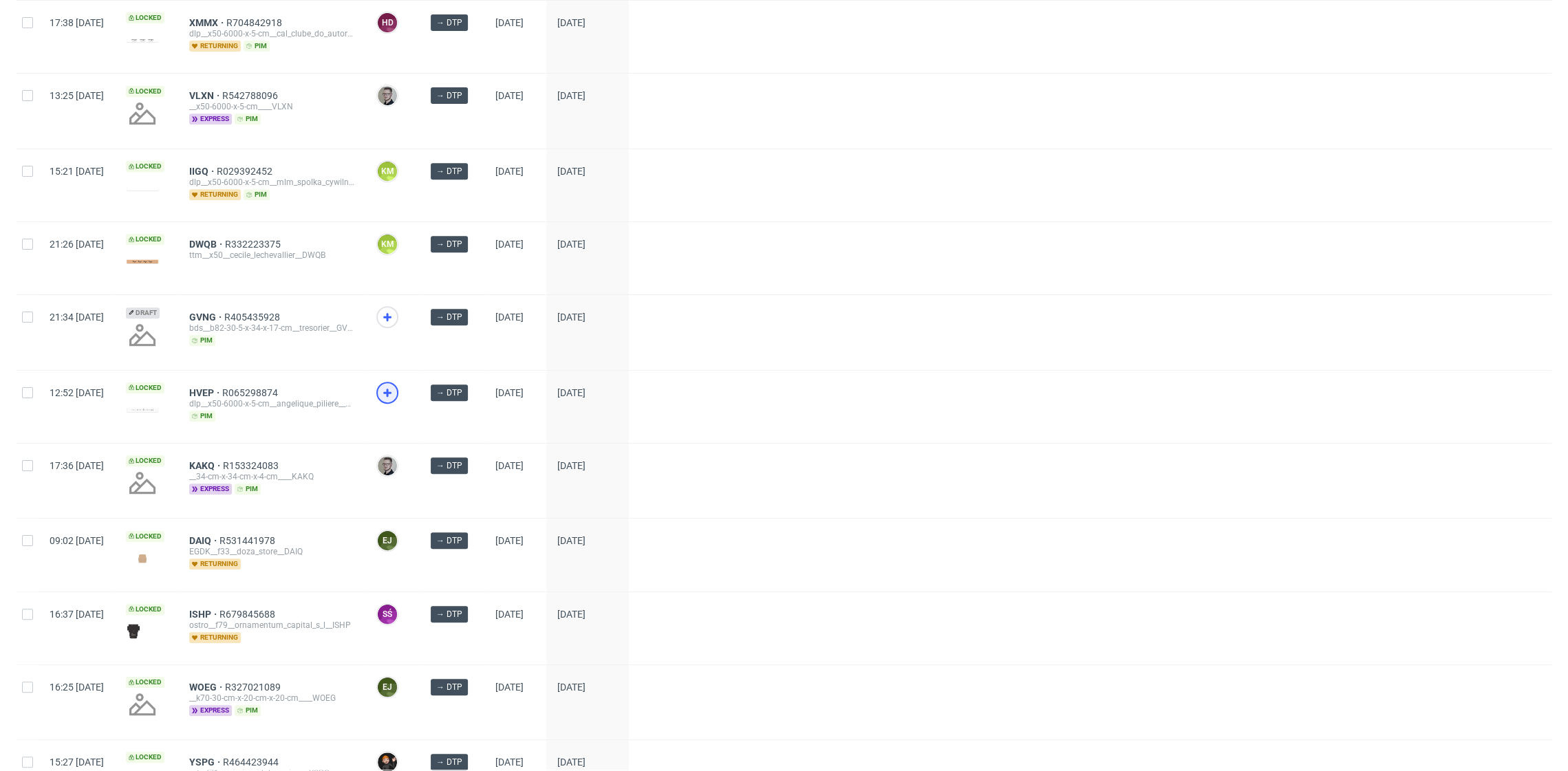
click at [396, 384] on icon at bounding box center [387, 392] width 16 height 16
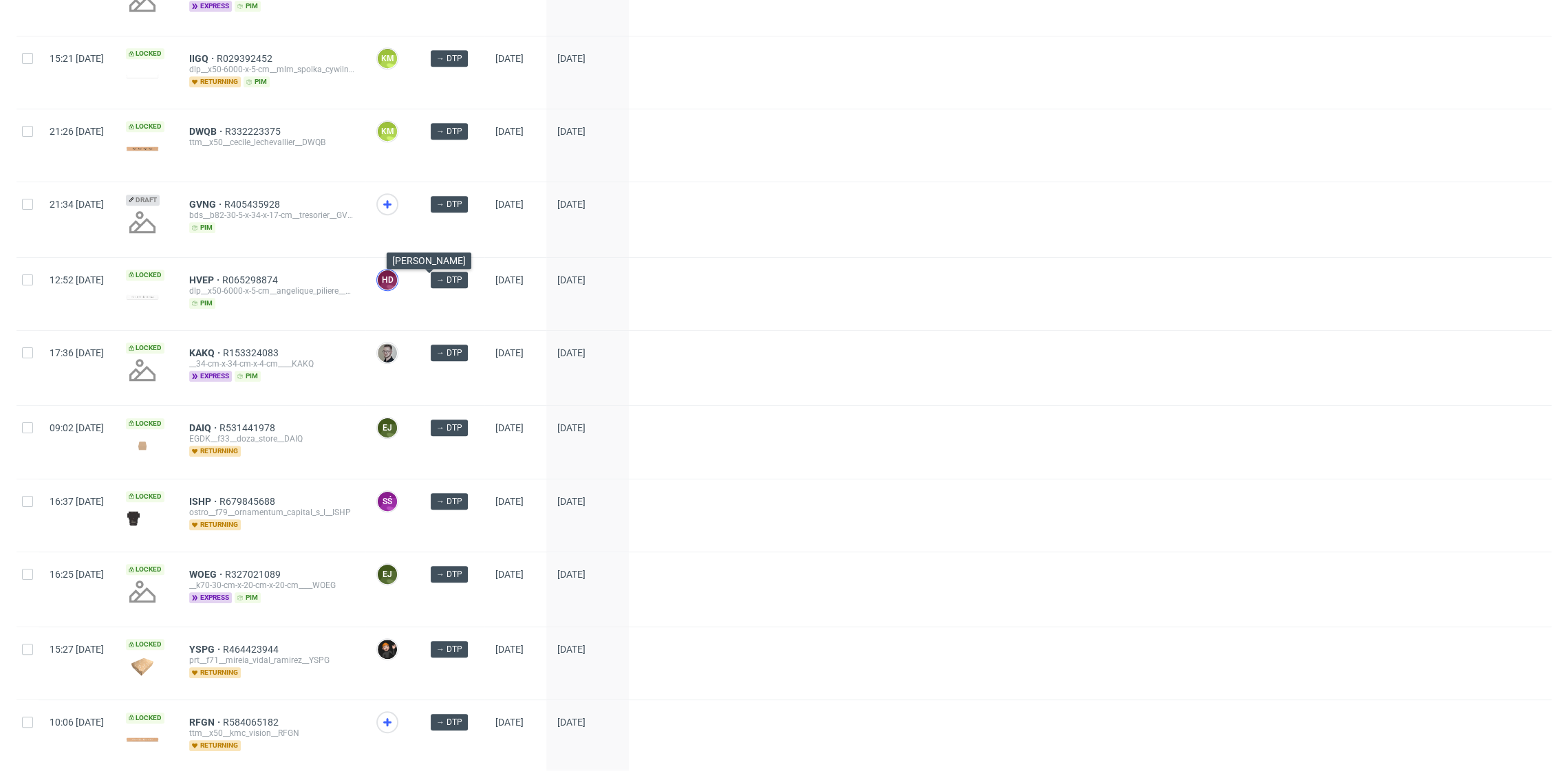
scroll to position [933, 0]
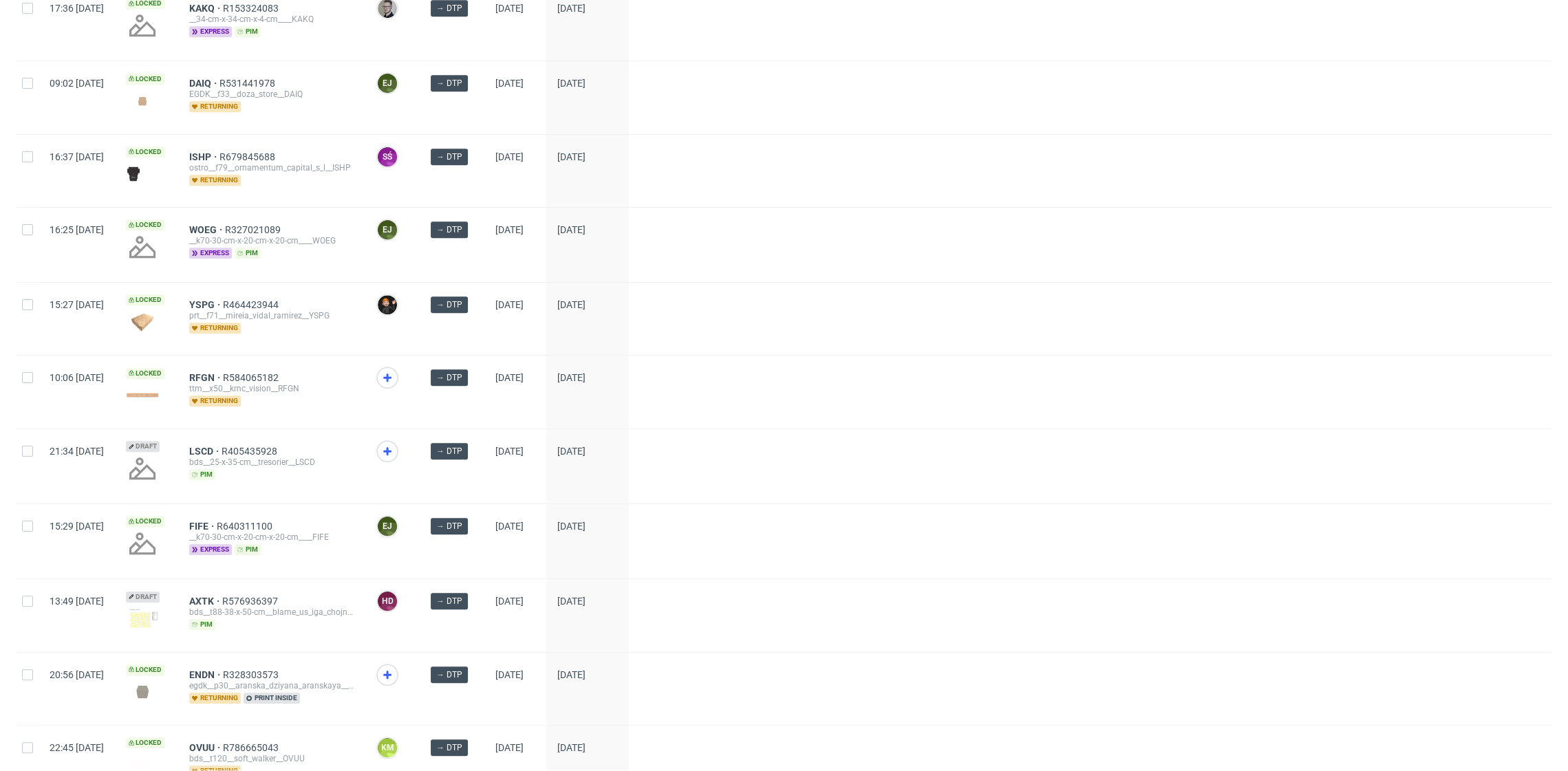
click at [399, 380] on div at bounding box center [387, 377] width 22 height 22
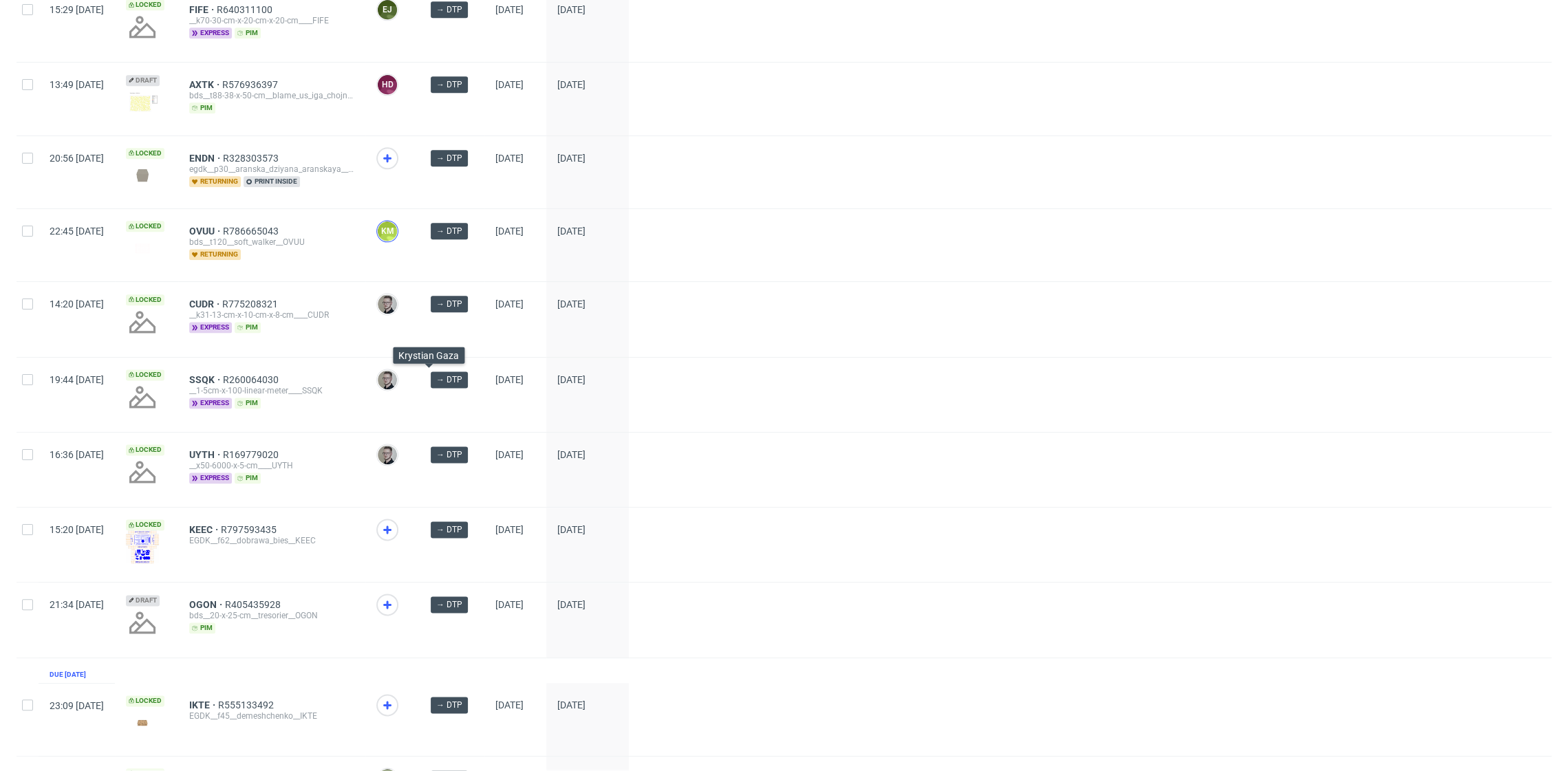
scroll to position [1446, 0]
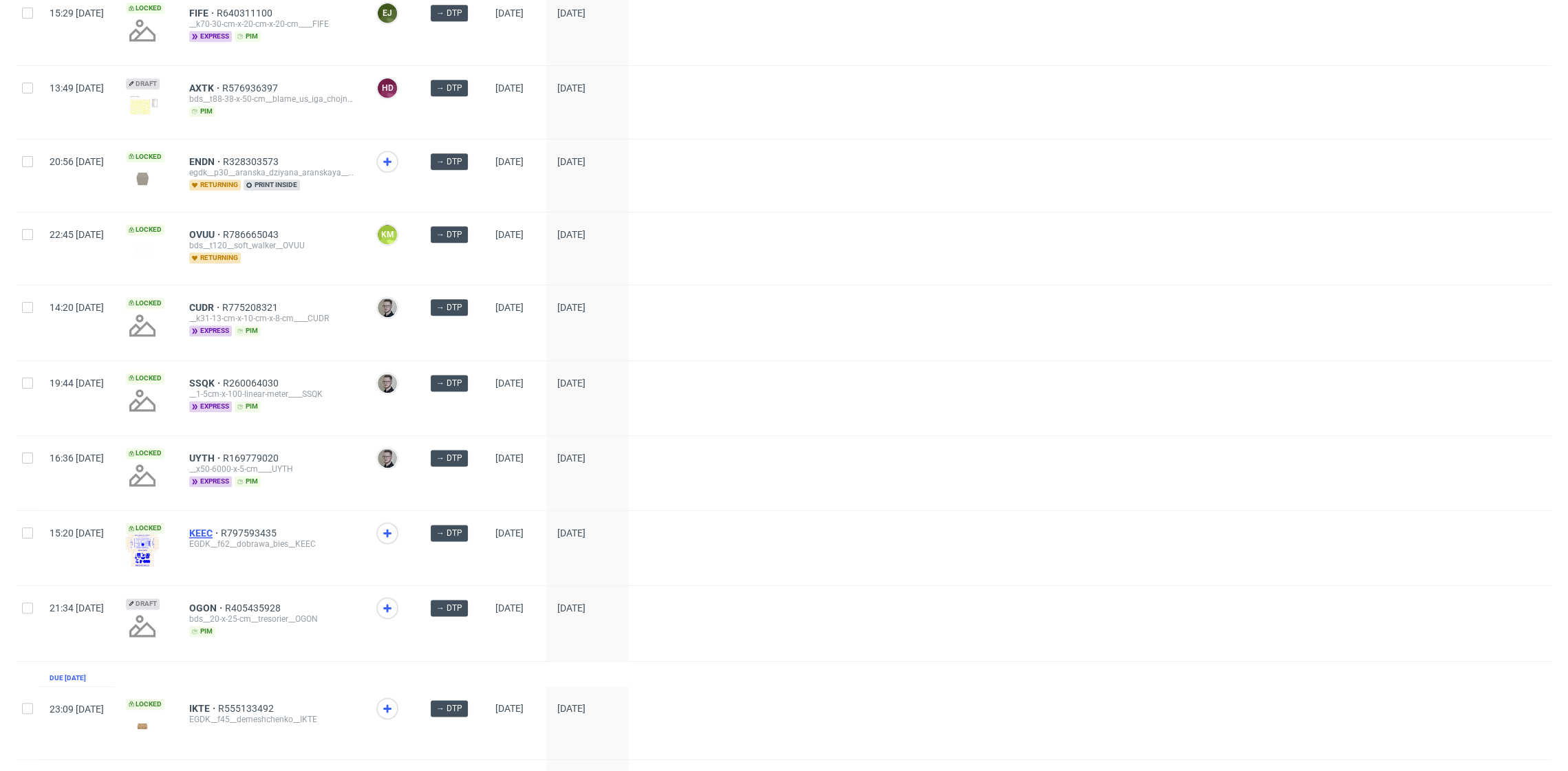
click at [221, 527] on span "KEEC" at bounding box center [204, 532] width 32 height 11
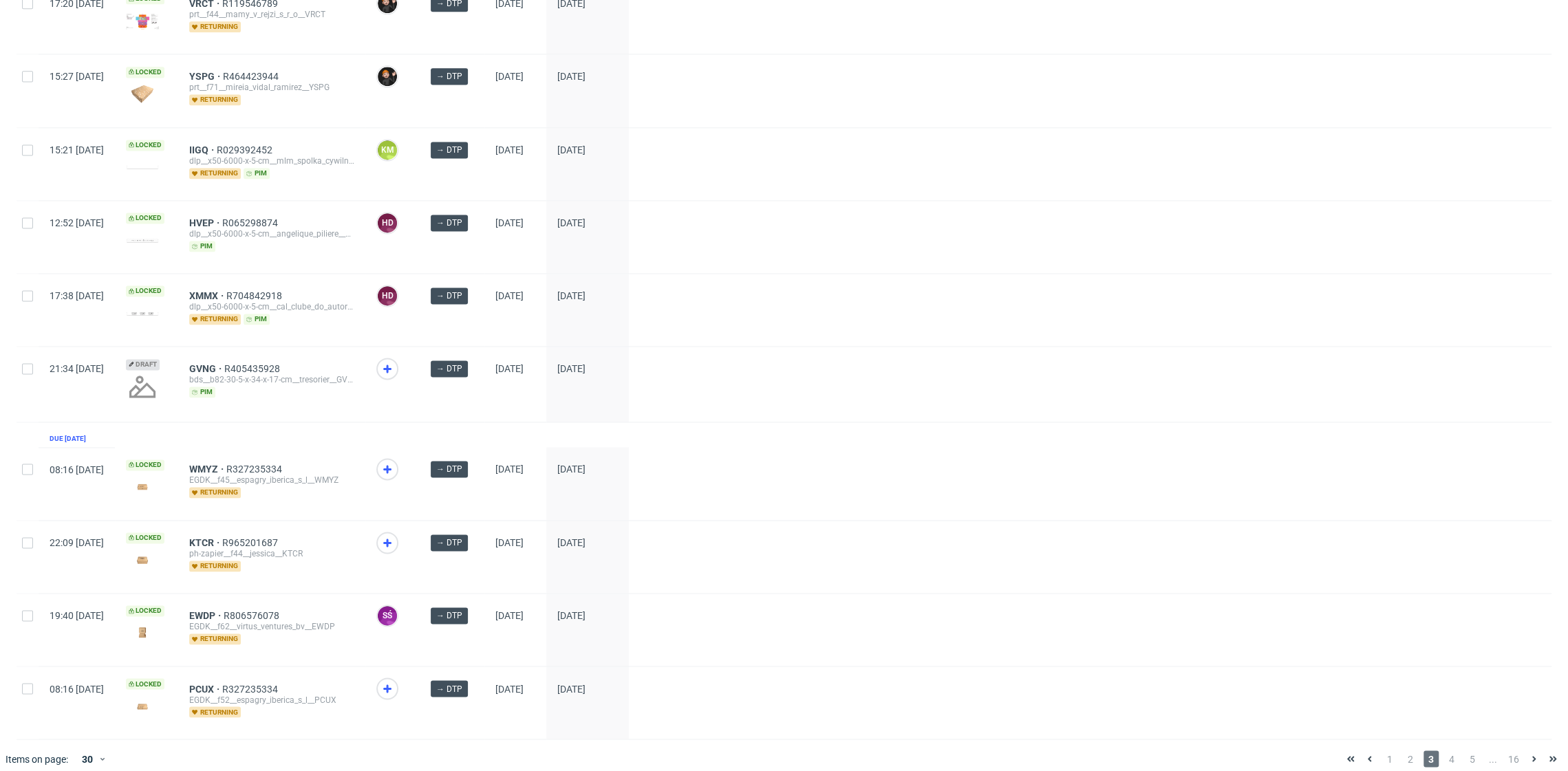
scroll to position [1688, 0]
click at [396, 466] on icon at bounding box center [387, 467] width 16 height 16
click at [408, 538] on span at bounding box center [393, 553] width 33 height 44
click at [391, 682] on use at bounding box center [387, 686] width 9 height 9
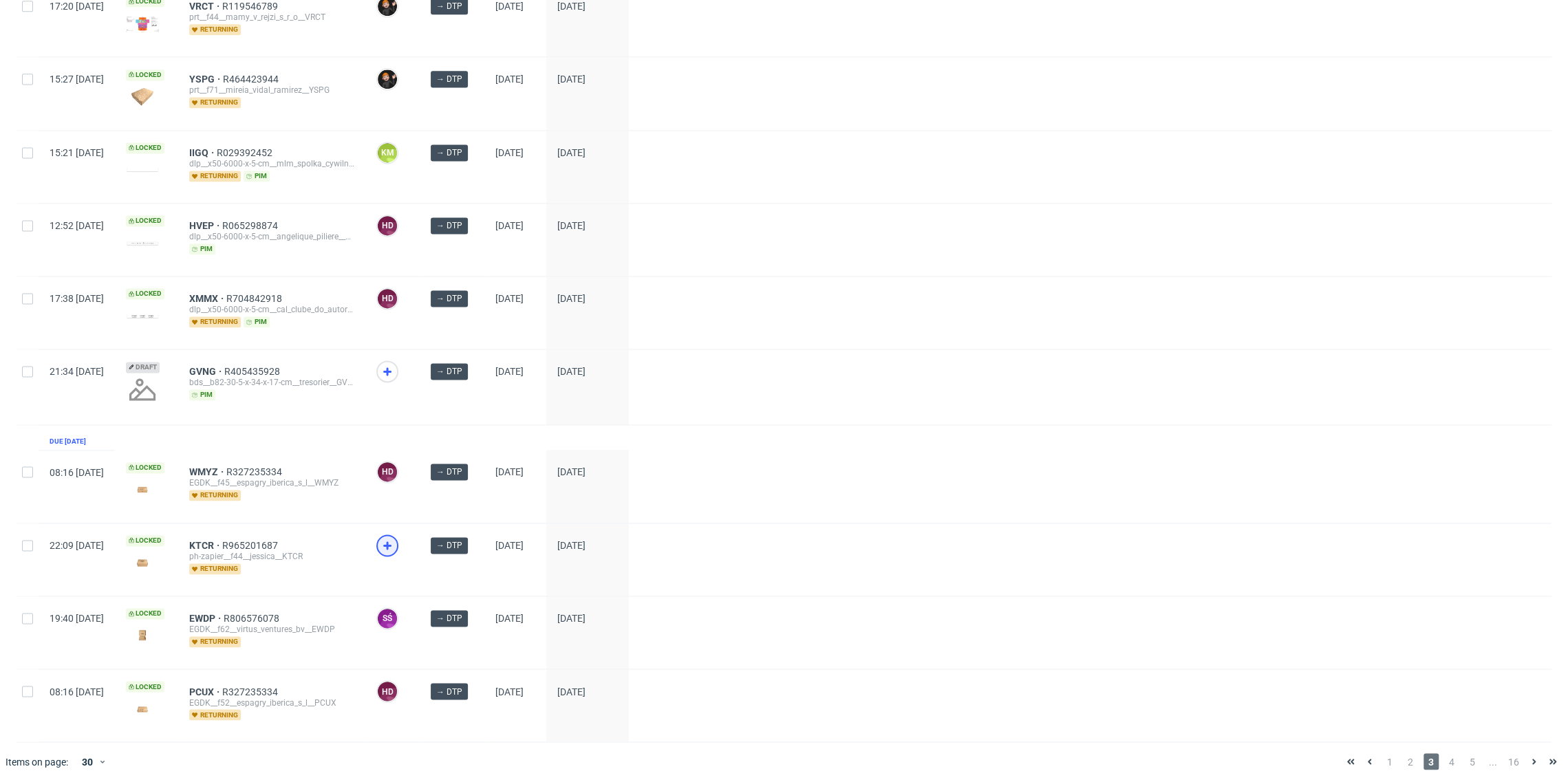
click at [399, 535] on div at bounding box center [387, 545] width 22 height 22
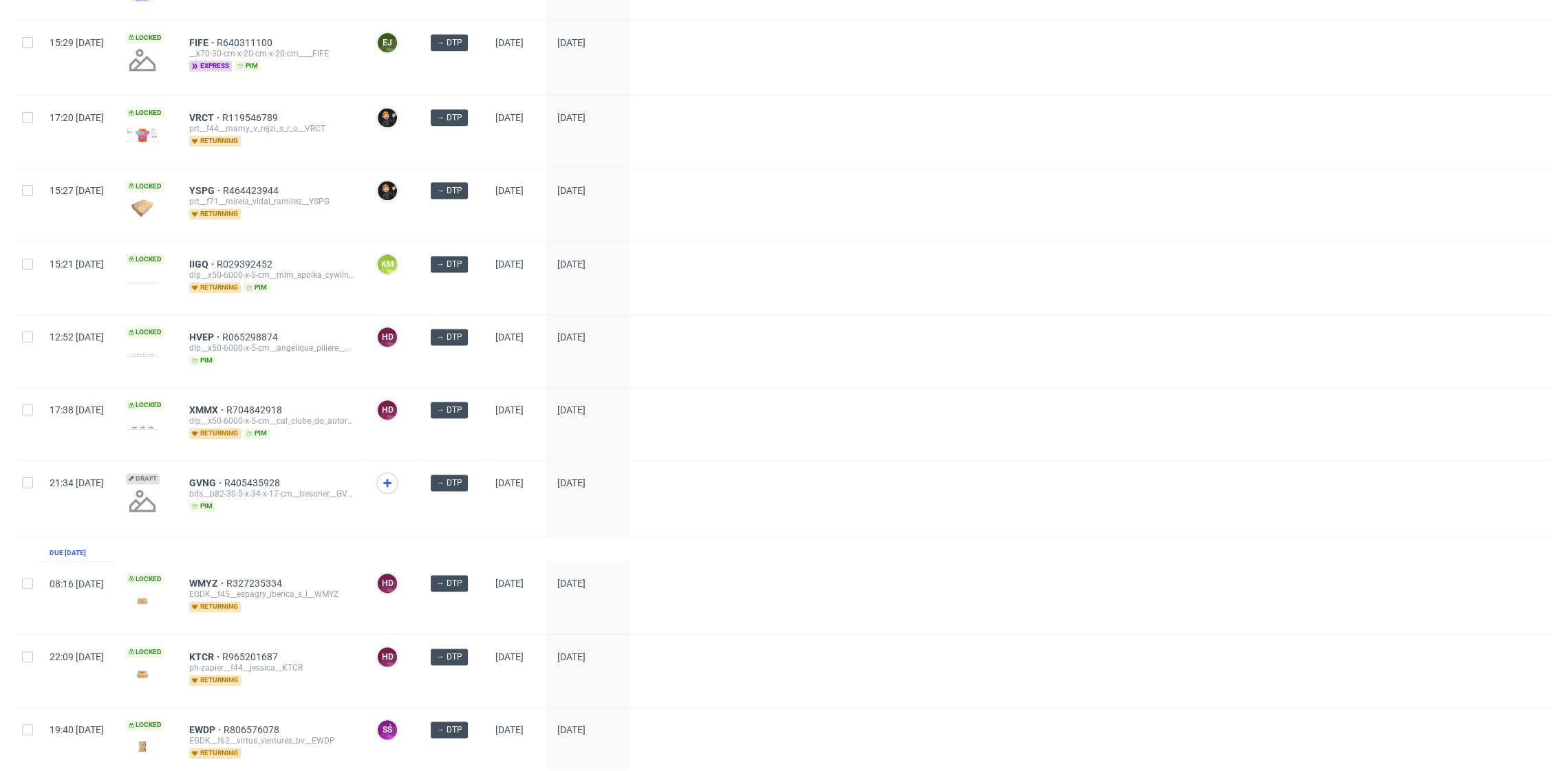
scroll to position [1483, 0]
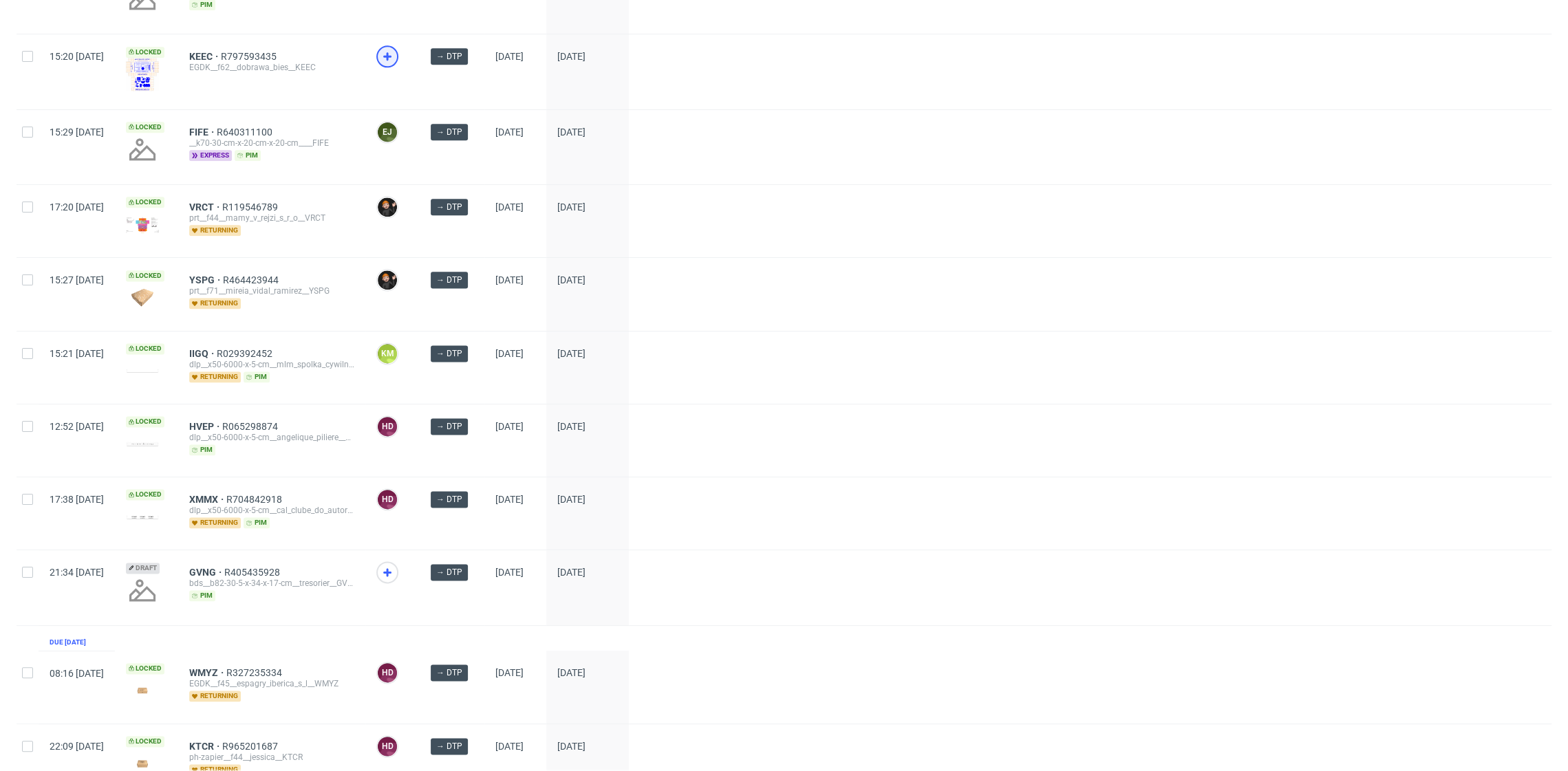
click at [396, 56] on icon at bounding box center [387, 56] width 16 height 16
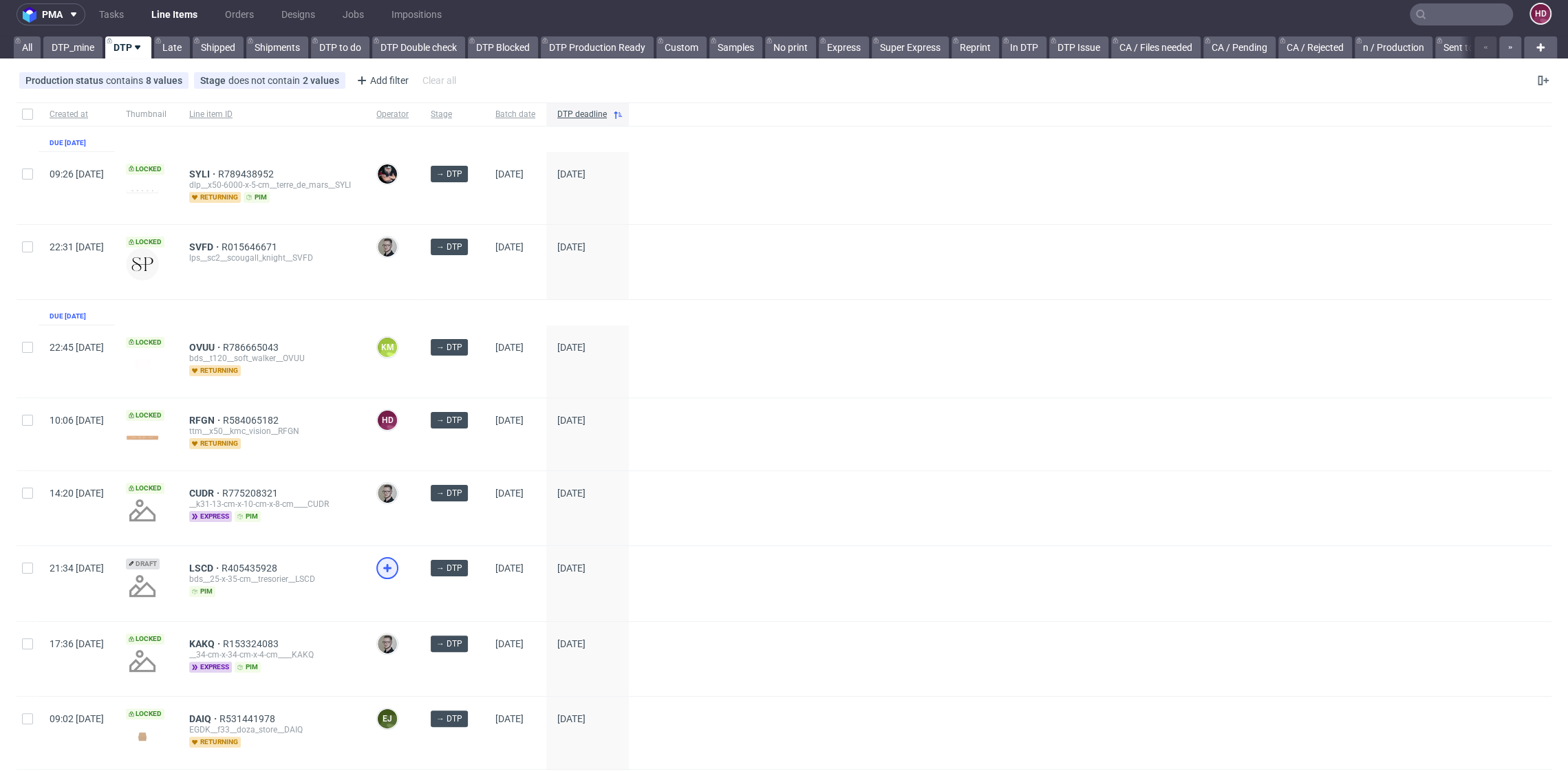
scroll to position [7, 0]
click at [92, 54] on link "DTP_mine" at bounding box center [72, 48] width 59 height 22
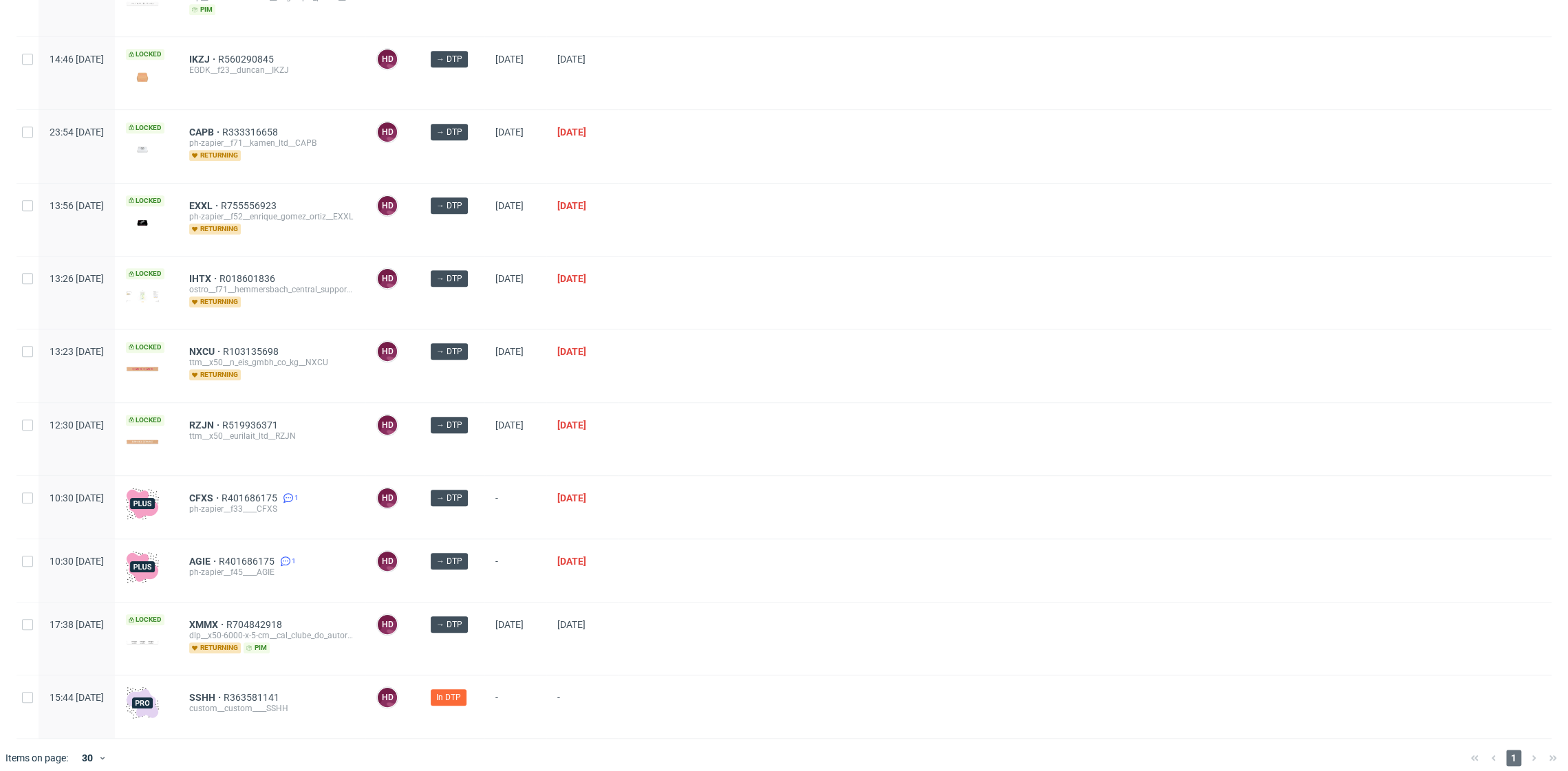
scroll to position [616, 0]
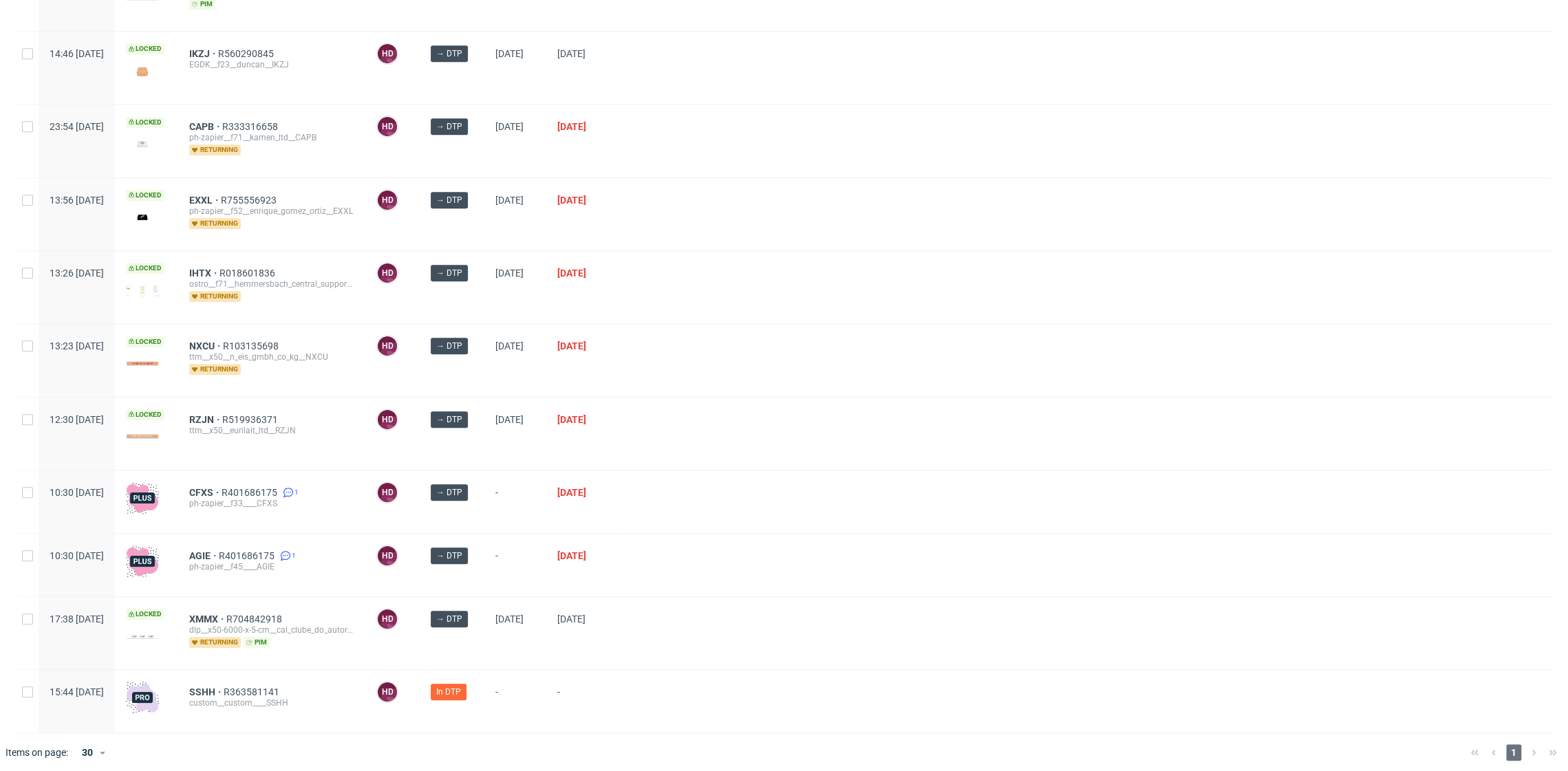
click at [249, 697] on div "custom__custom____SSHH" at bounding box center [271, 702] width 165 height 11
click at [223, 686] on span "SSHH" at bounding box center [206, 691] width 35 height 11
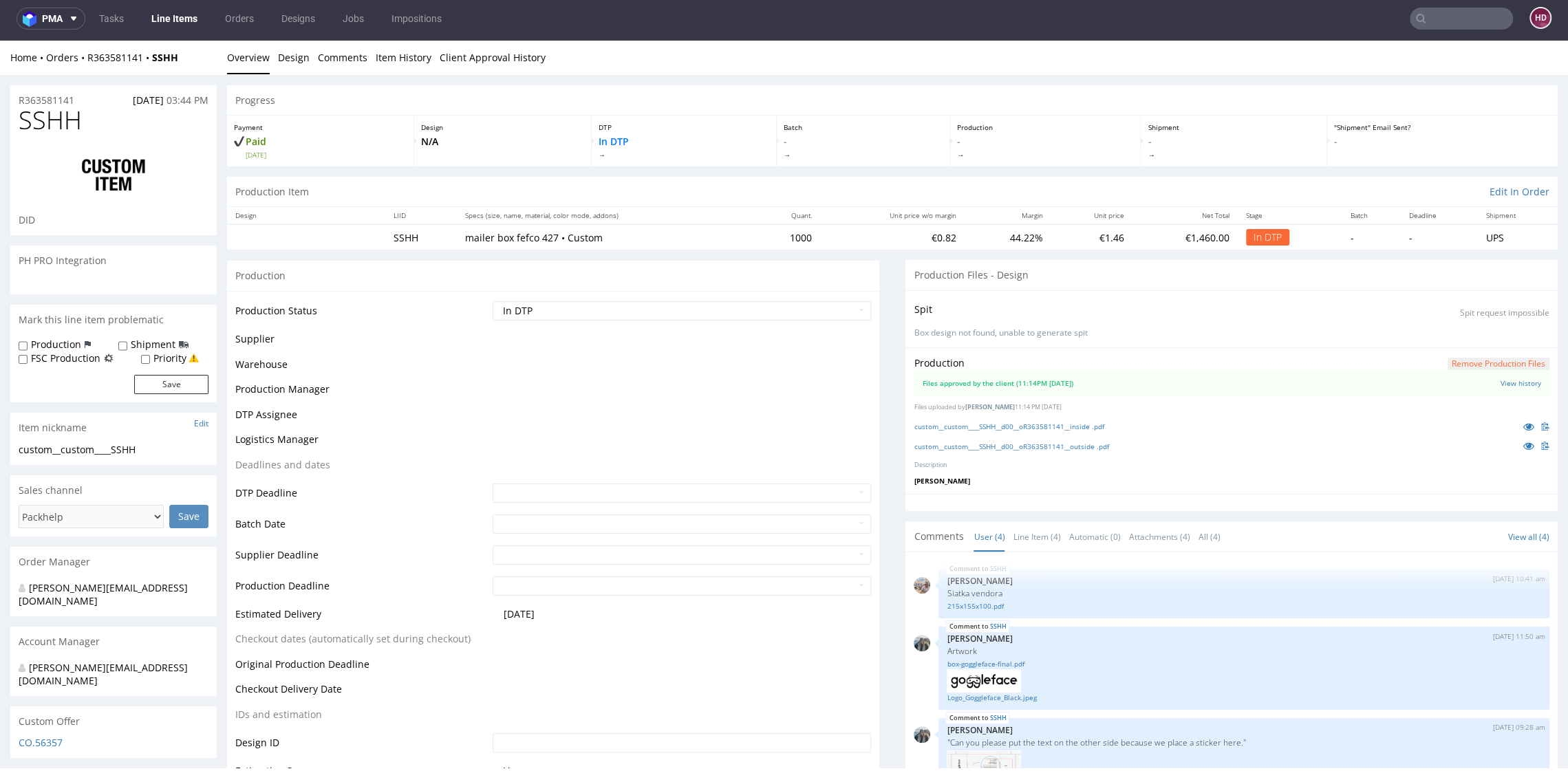
scroll to position [10, 0]
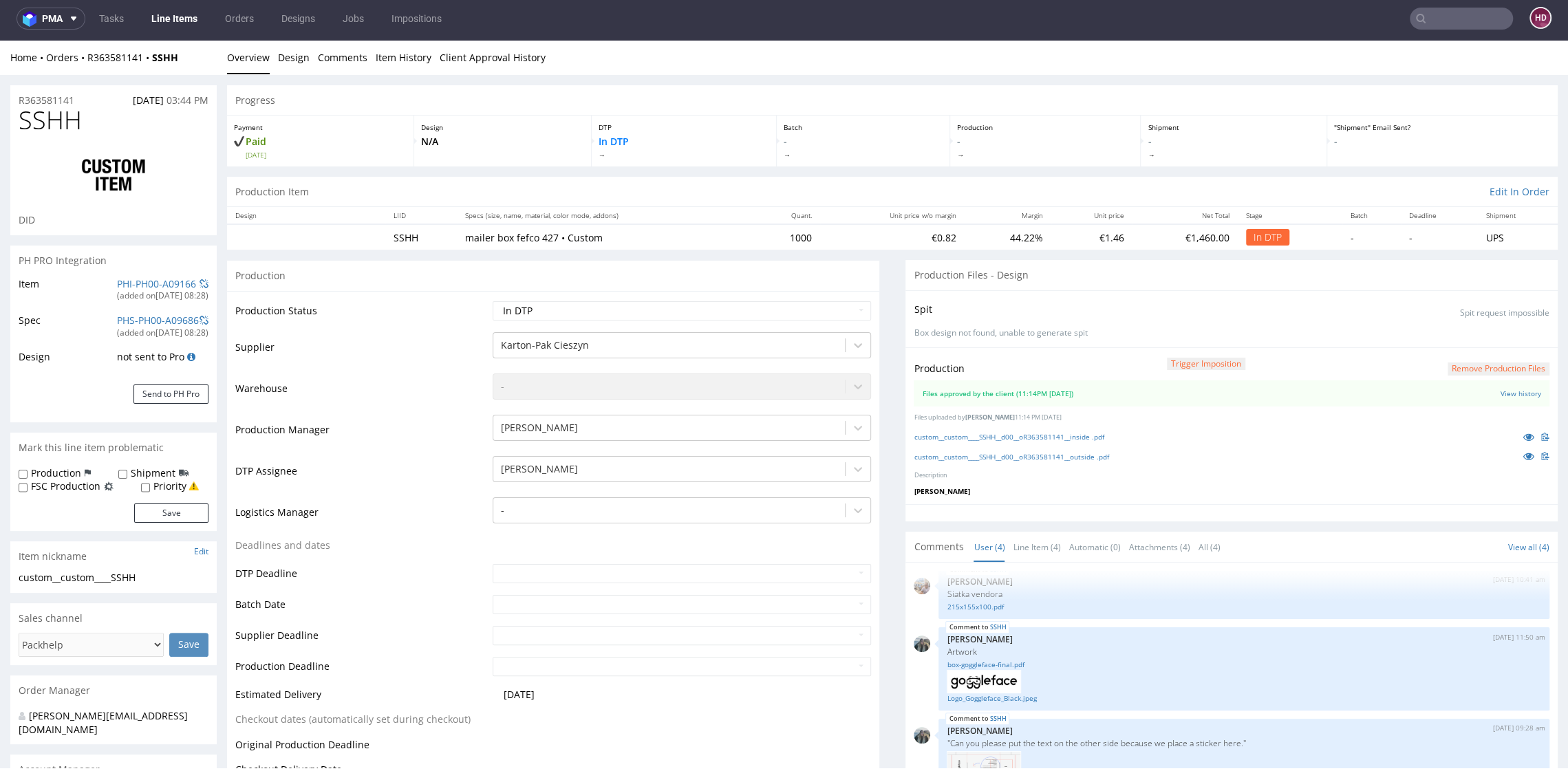
click at [666, 299] on td "Waiting for Artwork Waiting for Diecut Waiting for Mockup Waiting for DTP Waiti…" at bounding box center [680, 315] width 381 height 31
click at [662, 307] on select "Waiting for Artwork Waiting for Diecut Waiting for Mockup Waiting for DTP Waiti…" at bounding box center [681, 311] width 378 height 19
select select "dtp_production_ready"
click at [492, 301] on select "Waiting for Artwork Waiting for Diecut Waiting for Mockup Waiting for DTP Waiti…" at bounding box center [681, 311] width 378 height 19
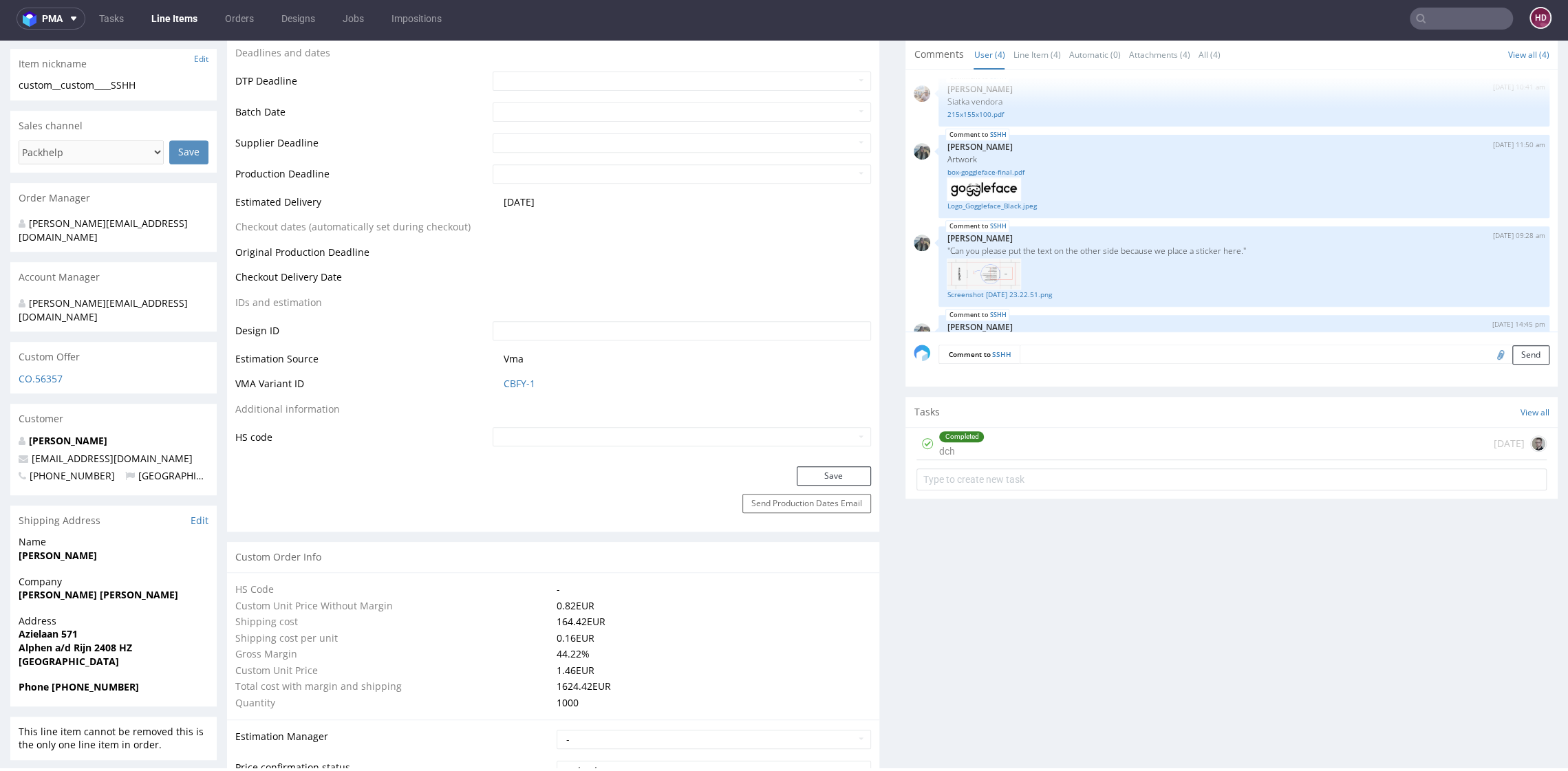
scroll to position [493, 0]
click at [837, 479] on button "Save" at bounding box center [833, 475] width 74 height 19
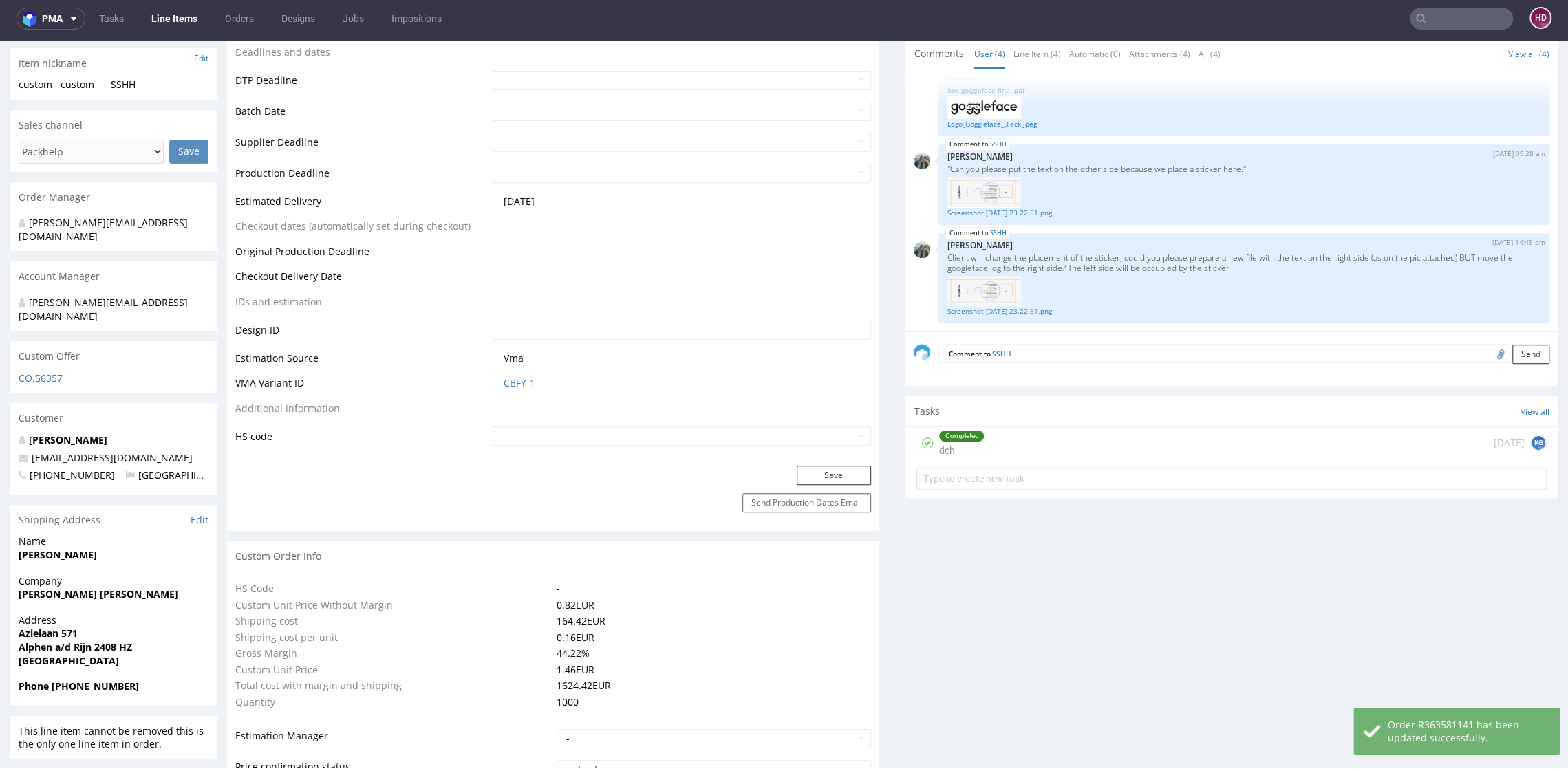
scroll to position [0, 0]
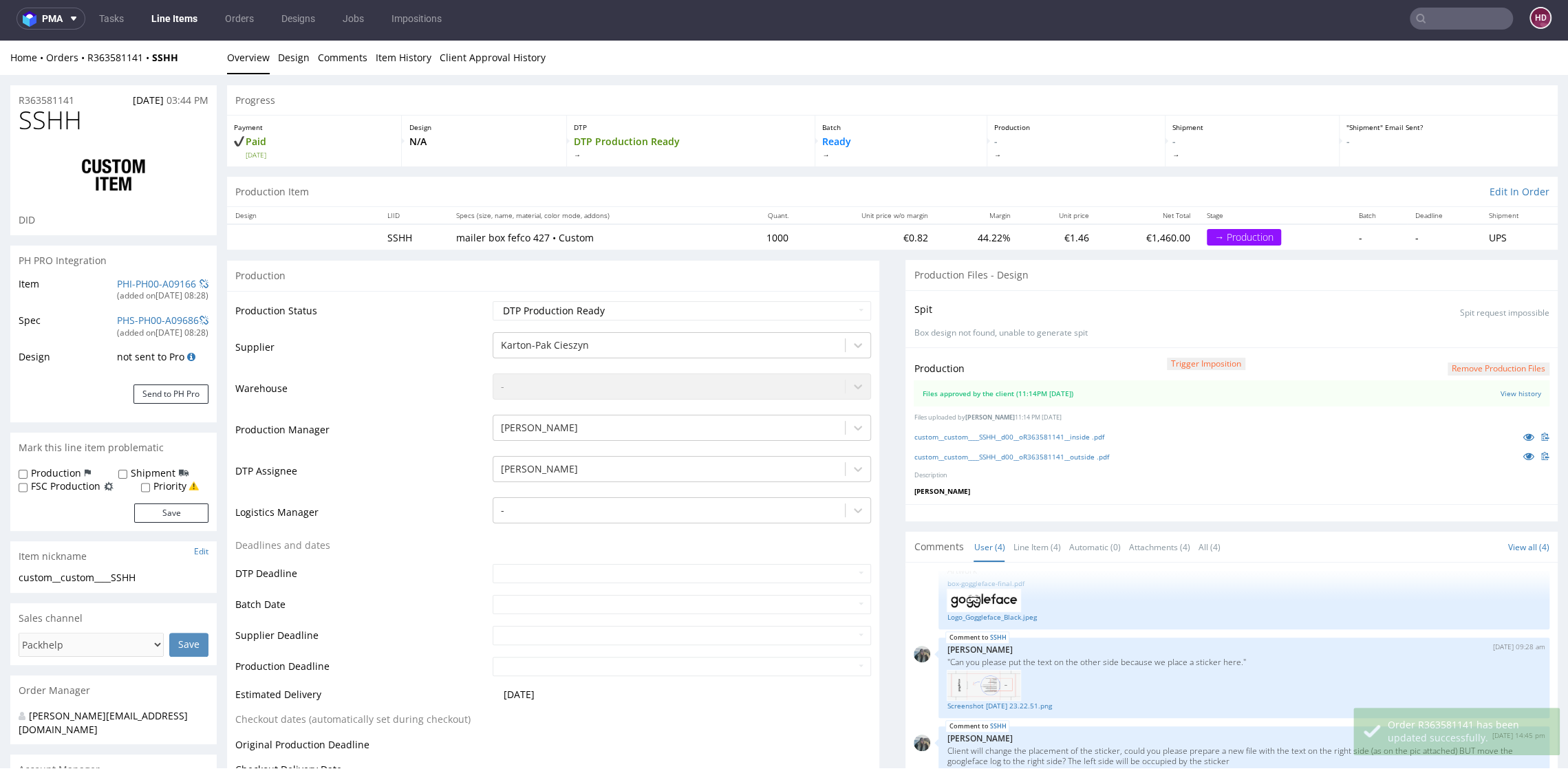
click at [166, 4] on nav "pma Tasks Line Items Orders Designs Jobs Impositions HD" at bounding box center [784, 18] width 1568 height 44
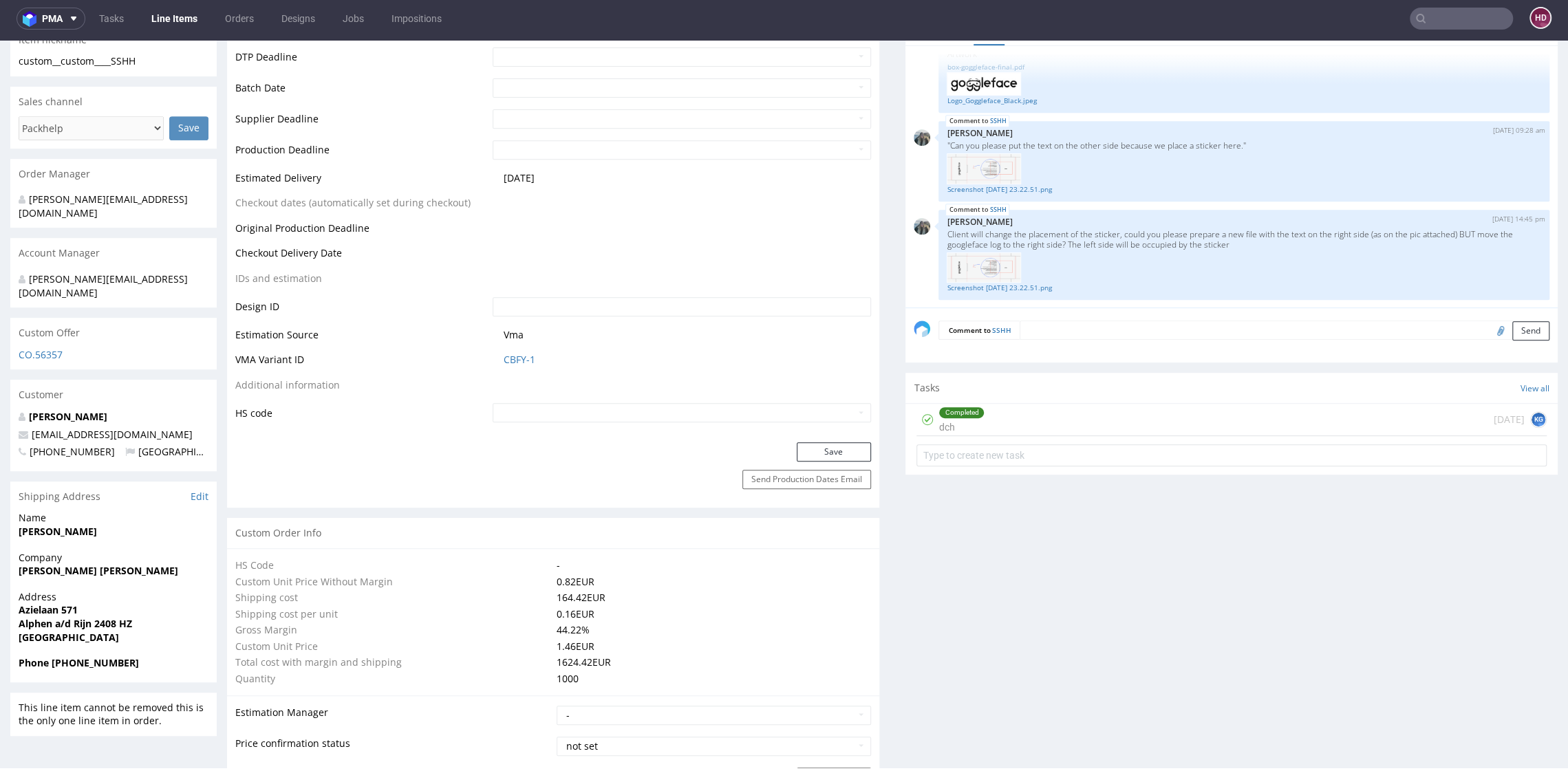
scroll to position [513, 0]
click at [1068, 424] on div "Completed dch [DATE] KG" at bounding box center [1231, 424] width 630 height 33
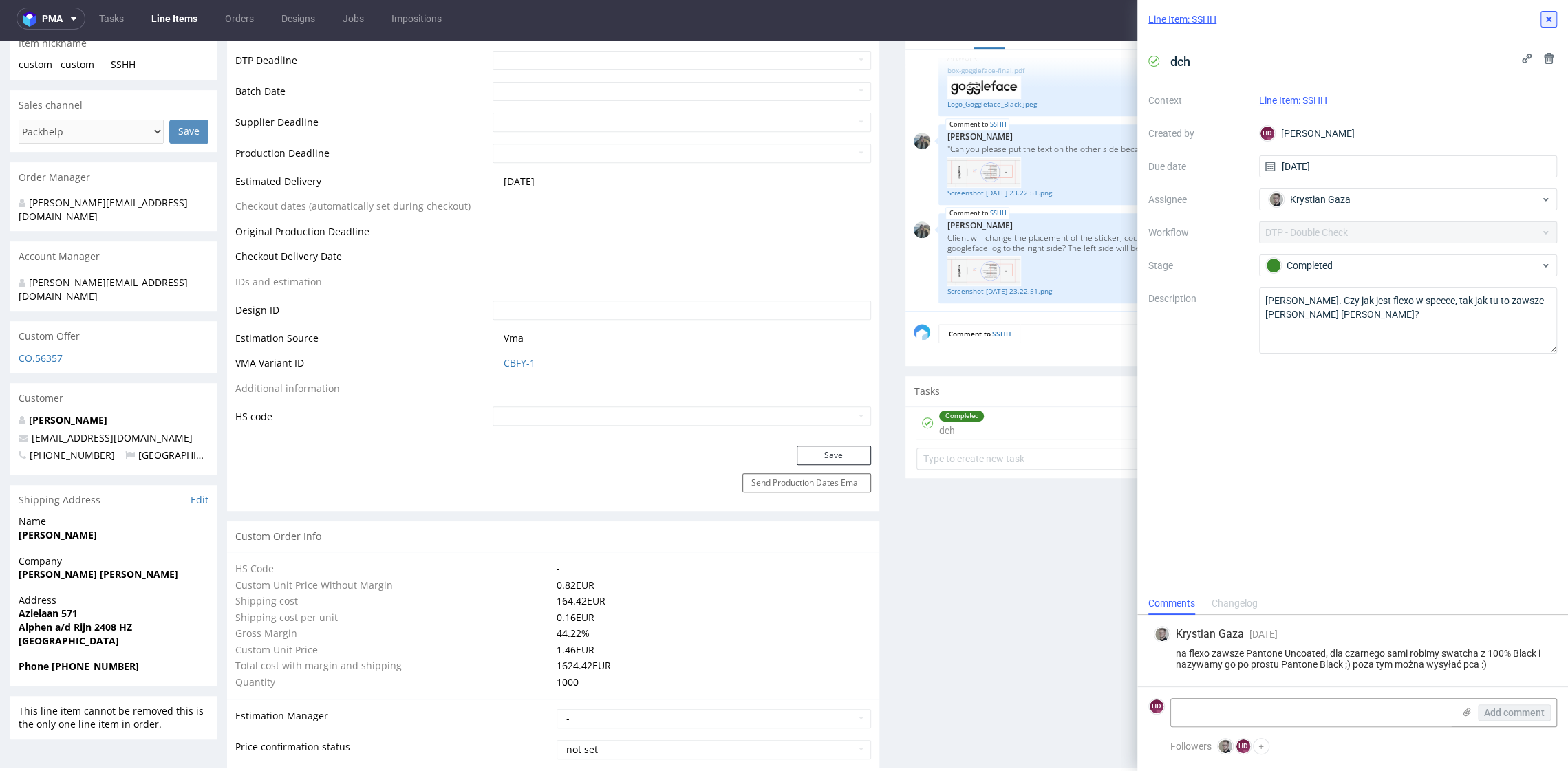
click at [1549, 13] on icon at bounding box center [1548, 18] width 11 height 11
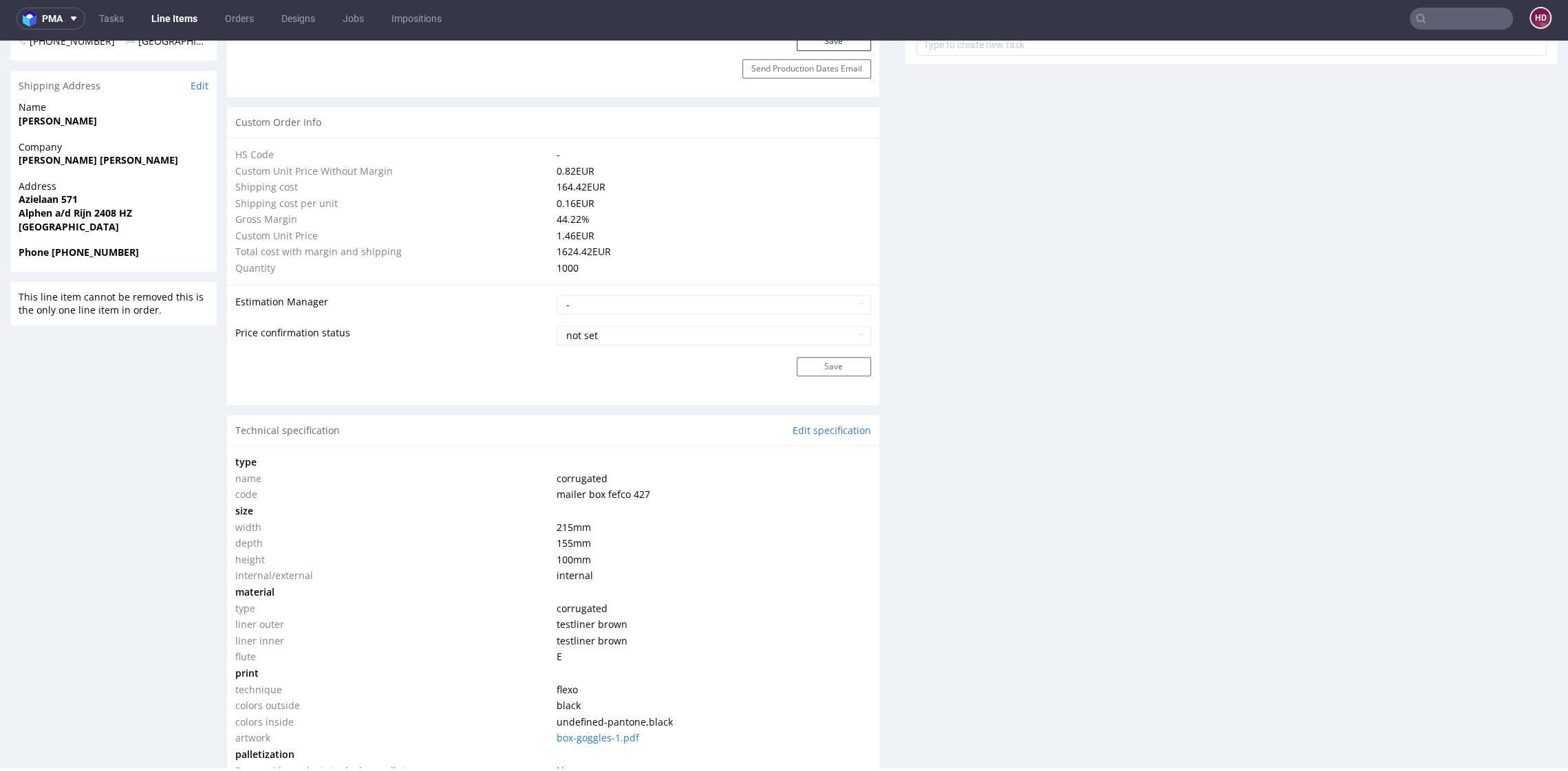
scroll to position [1021, 0]
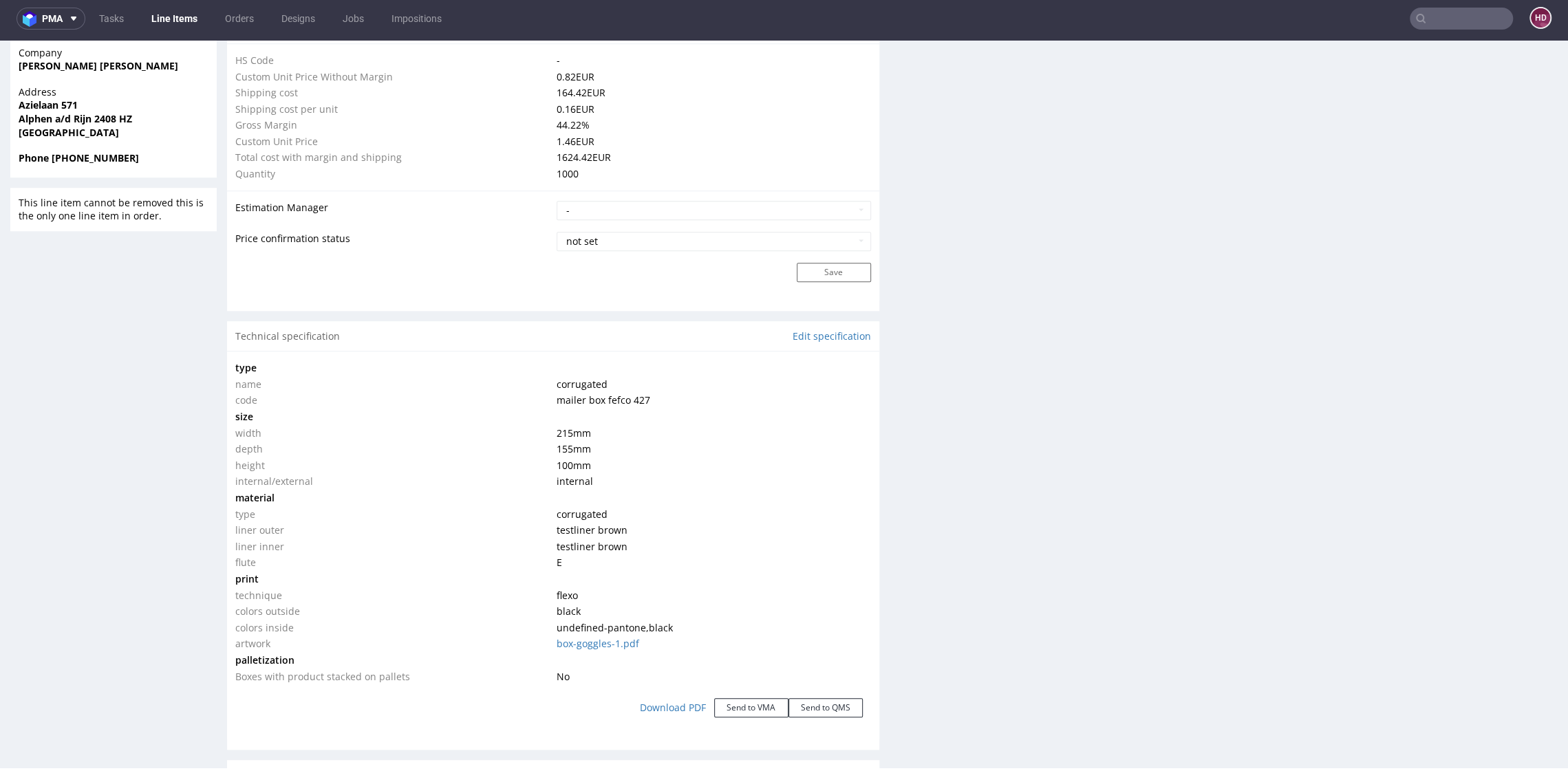
click at [162, 11] on link "Line Items" at bounding box center [174, 18] width 63 height 22
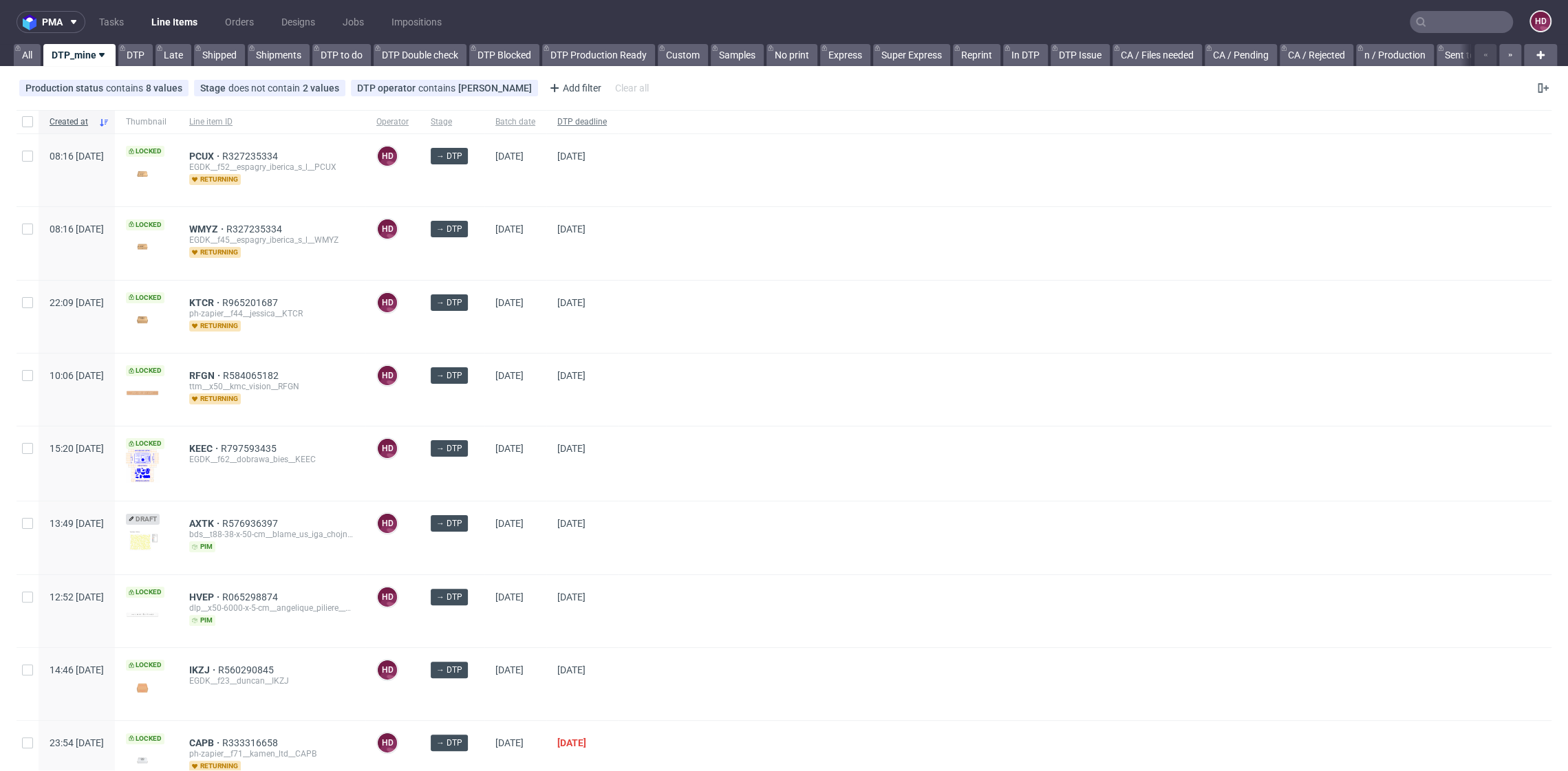
click at [607, 118] on span "DTP deadline" at bounding box center [582, 122] width 49 height 12
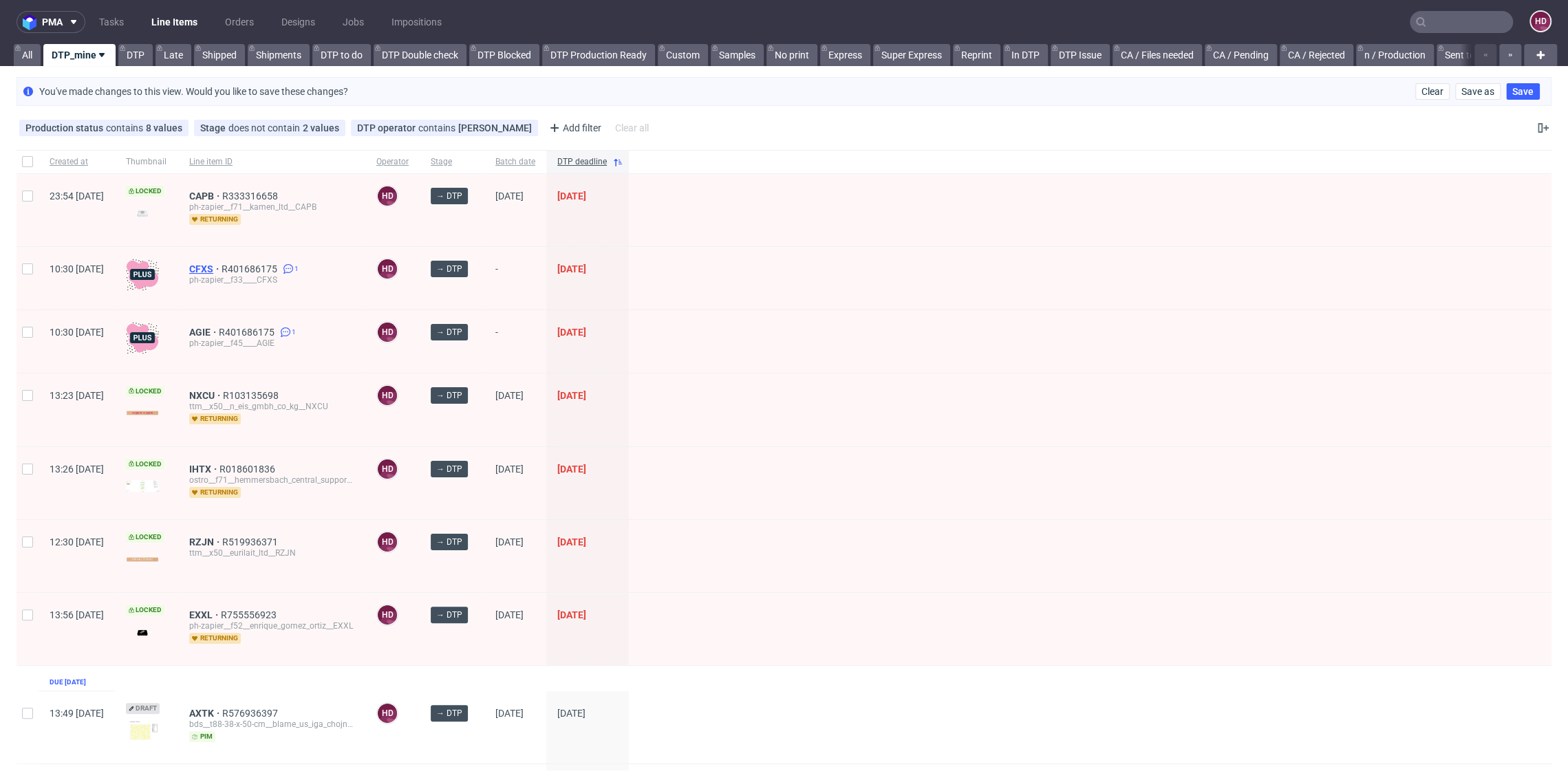
click at [222, 264] on span "CFXS" at bounding box center [205, 269] width 33 height 11
